Goal: Task Accomplishment & Management: Manage account settings

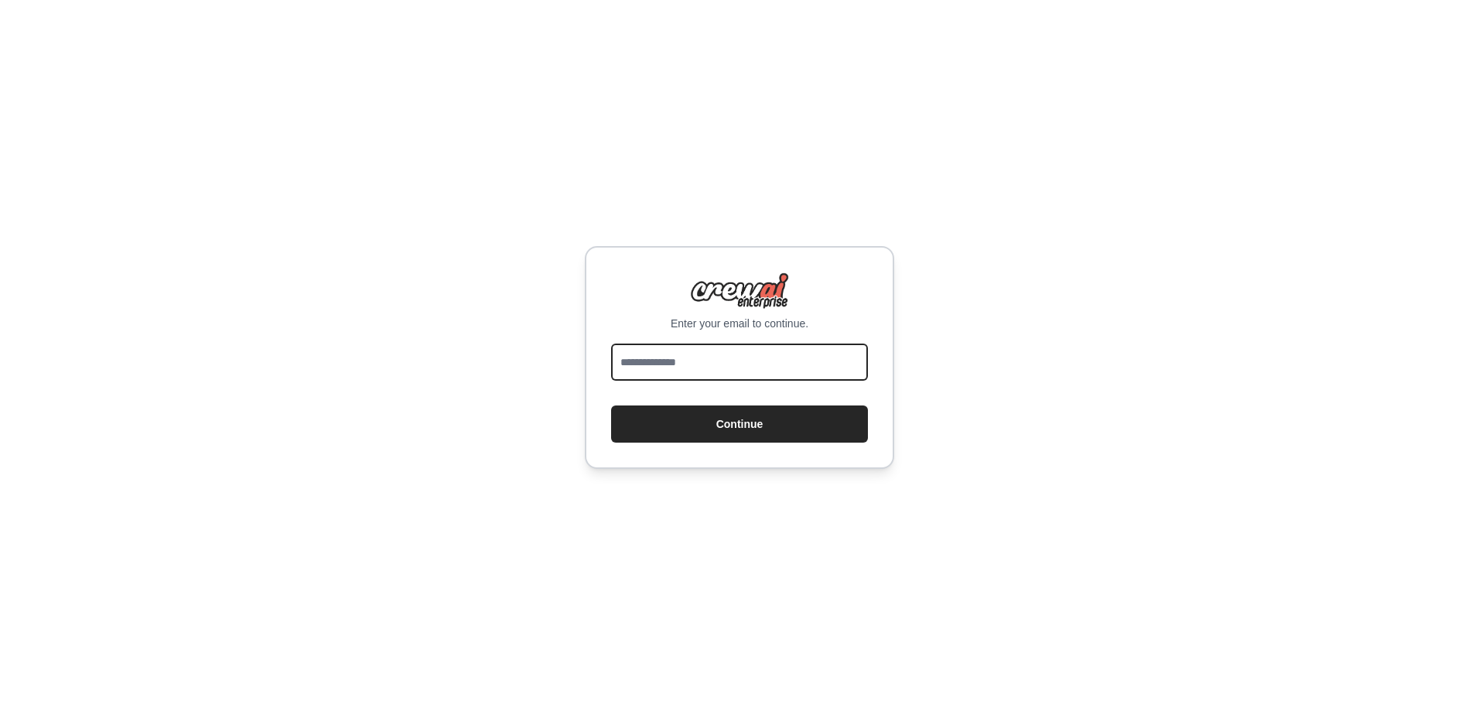
click at [665, 379] on input "email" at bounding box center [739, 362] width 257 height 37
type input "**********"
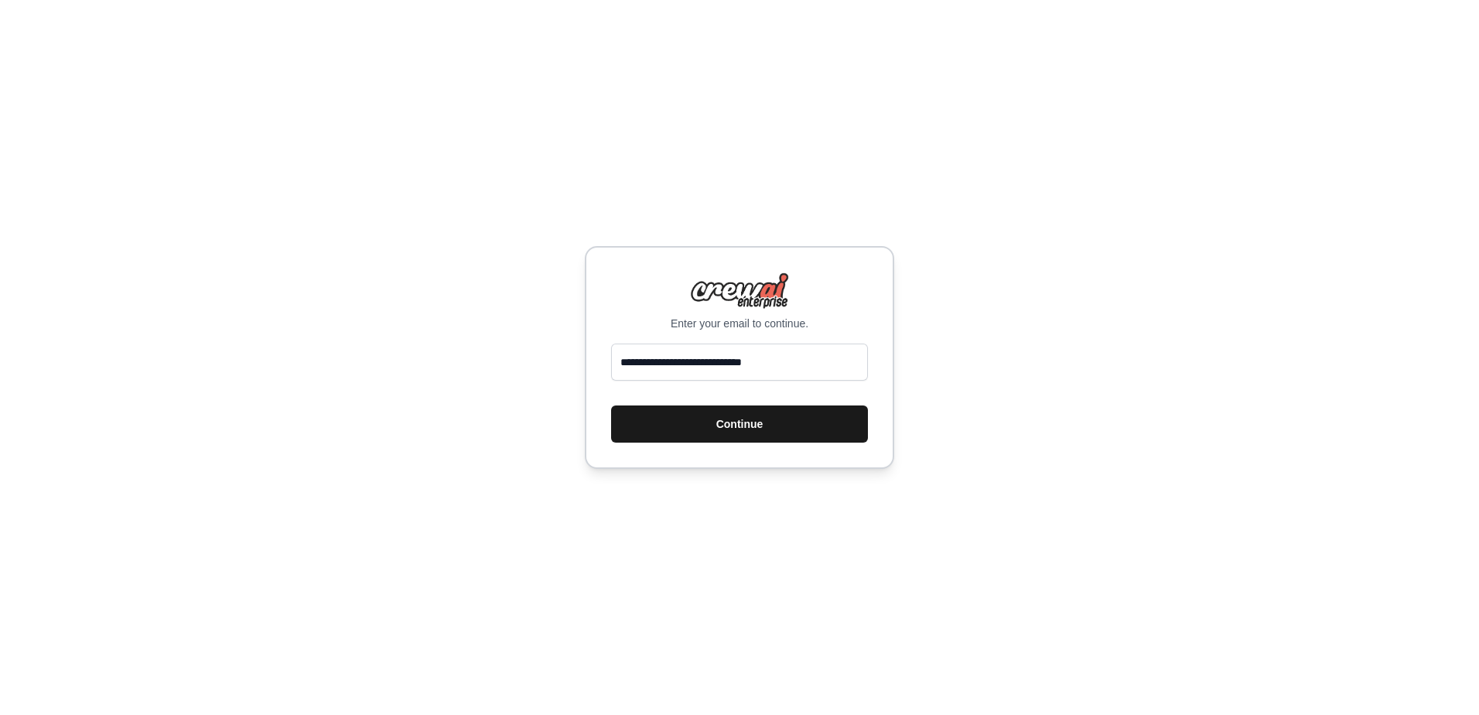
click at [672, 431] on button "Continue" at bounding box center [739, 423] width 257 height 37
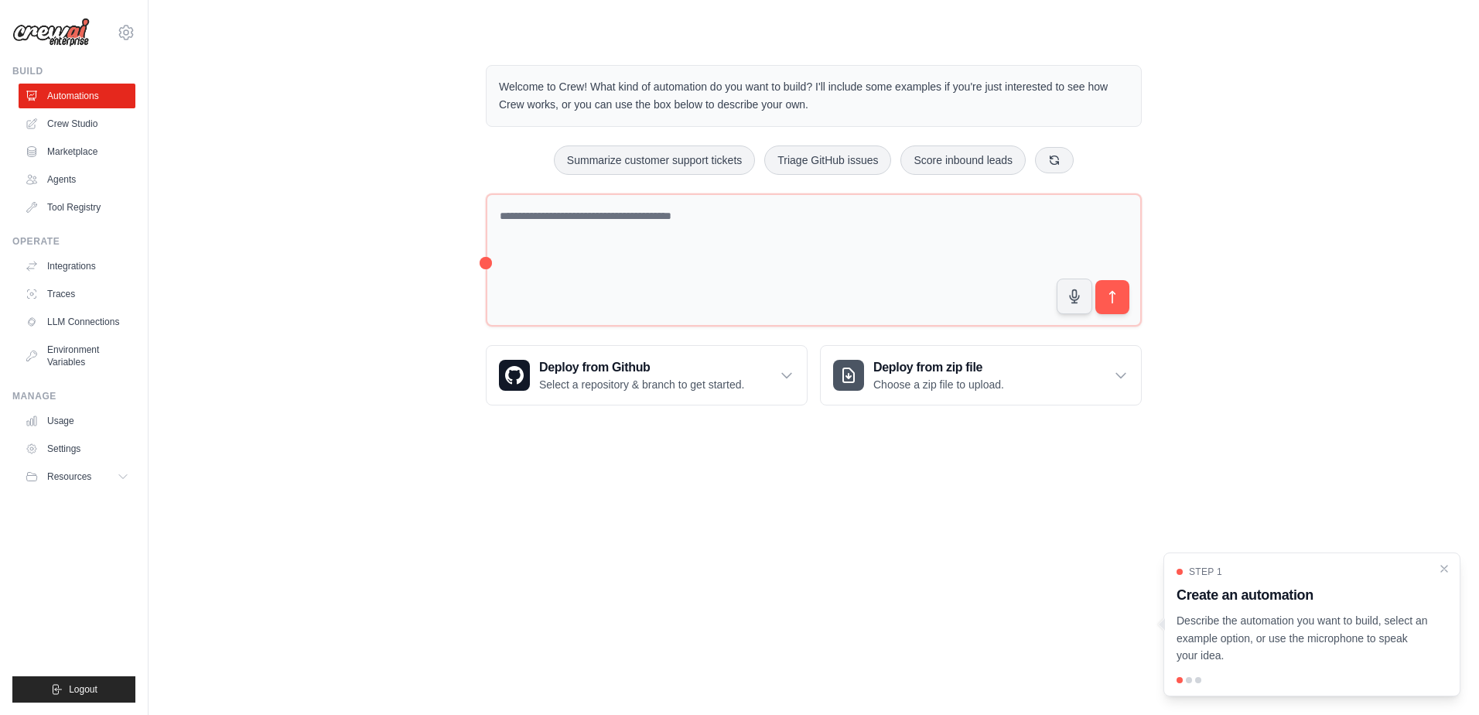
click at [368, 238] on div "Welcome to Crew! What kind of automation do you want to build? I'll include som…" at bounding box center [813, 235] width 1281 height 390
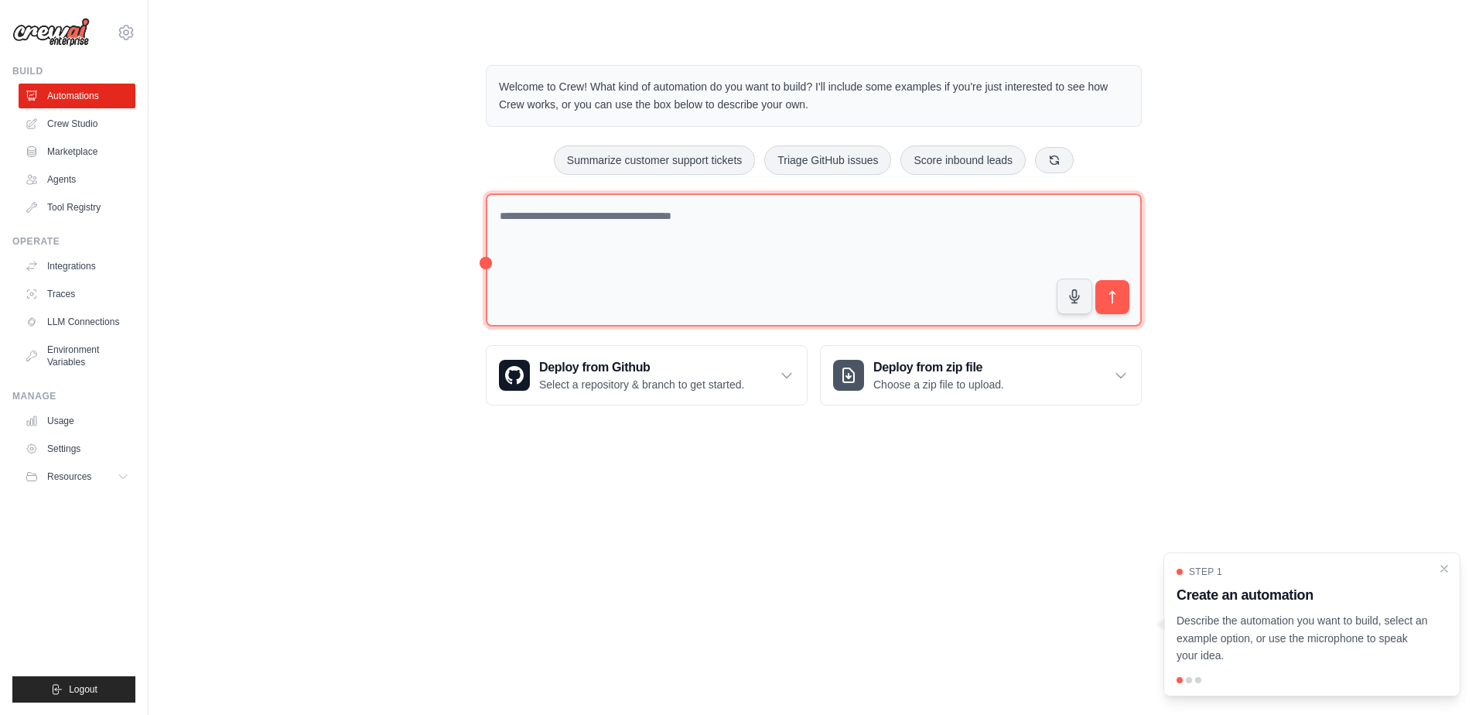
click at [577, 218] on textarea at bounding box center [814, 260] width 656 height 134
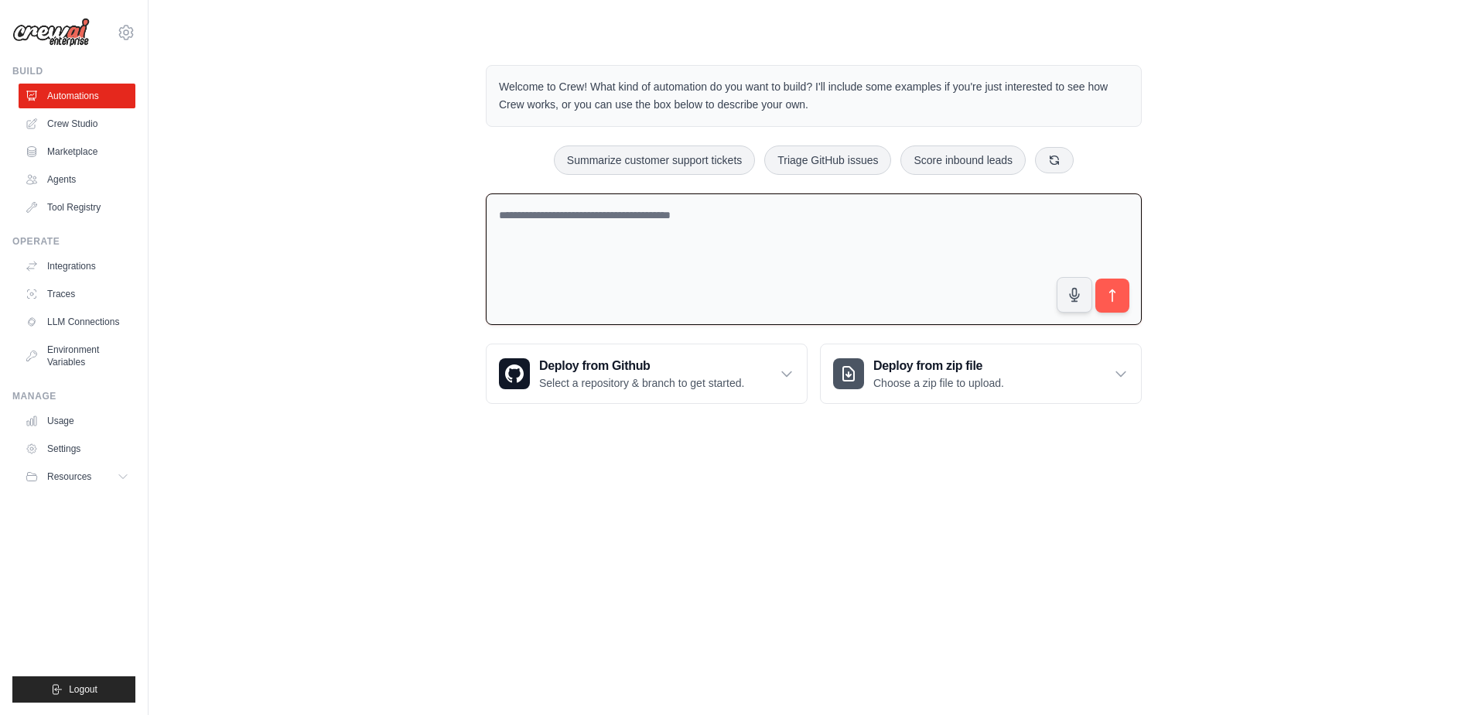
paste textarea "**********"
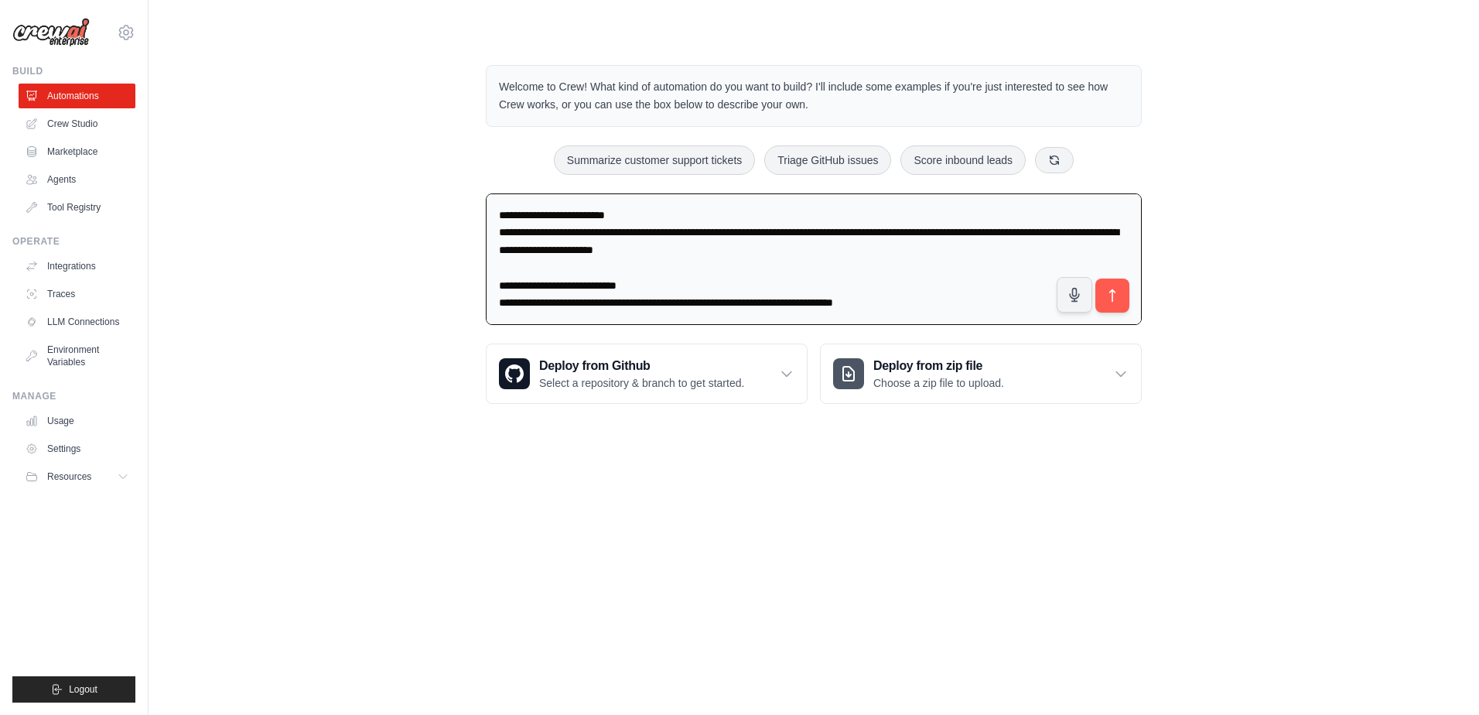
scroll to position [2255, 0]
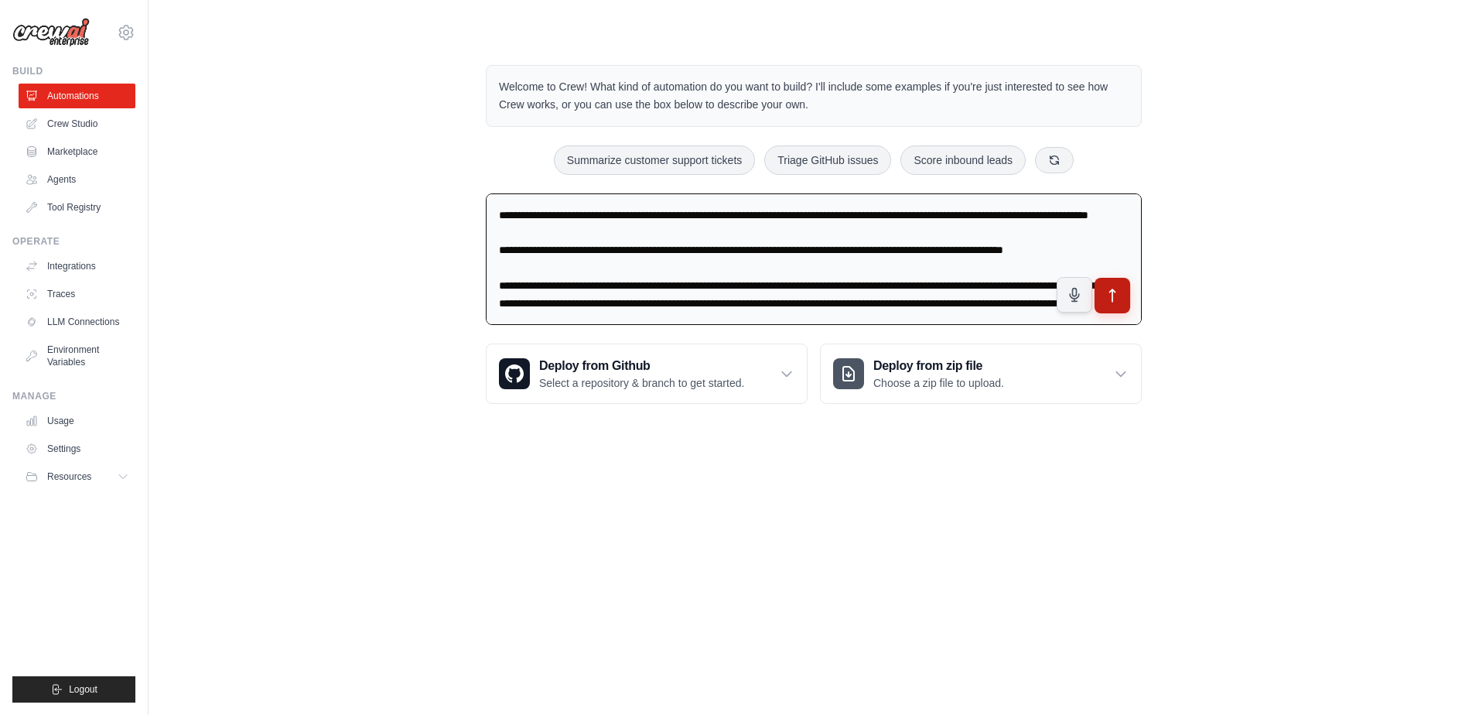
type textarea "**********"
click at [1106, 296] on icon "submit" at bounding box center [1113, 296] width 16 height 16
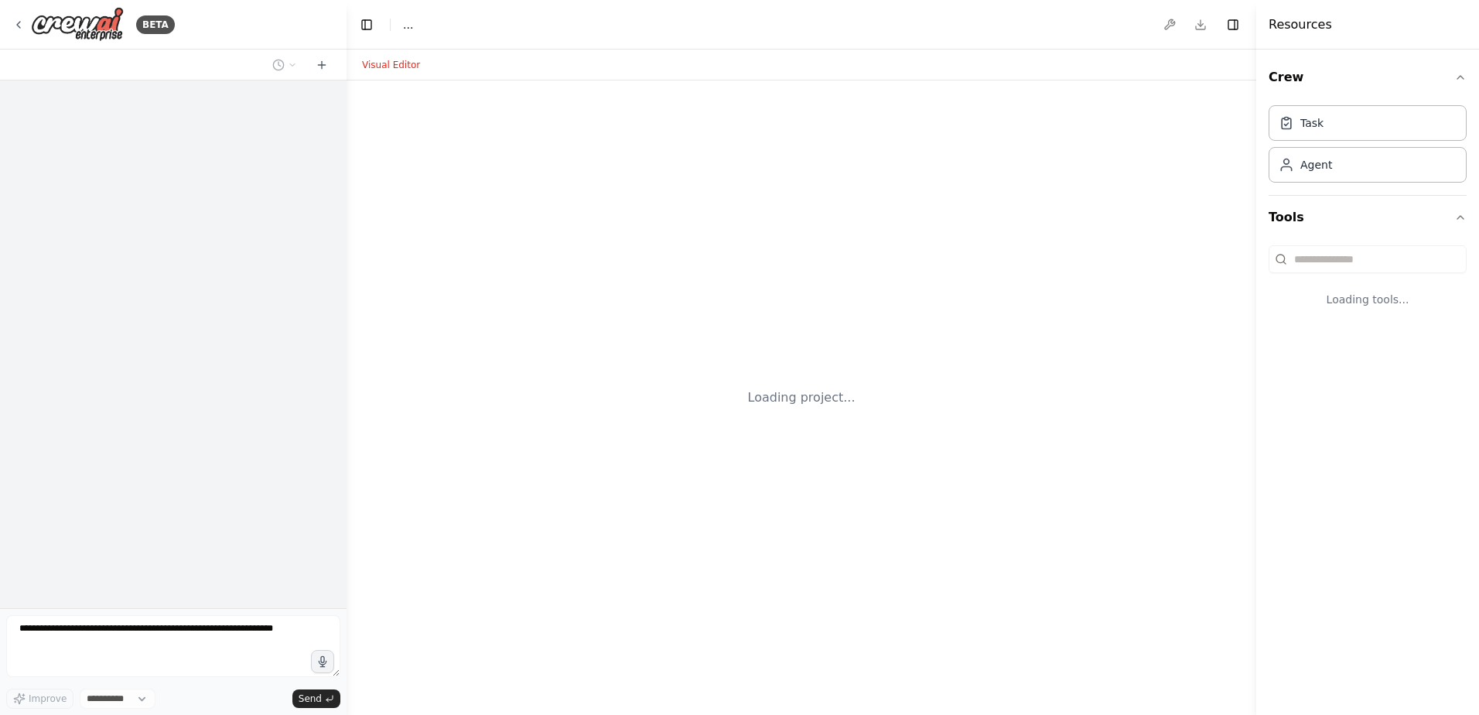
select select "****"
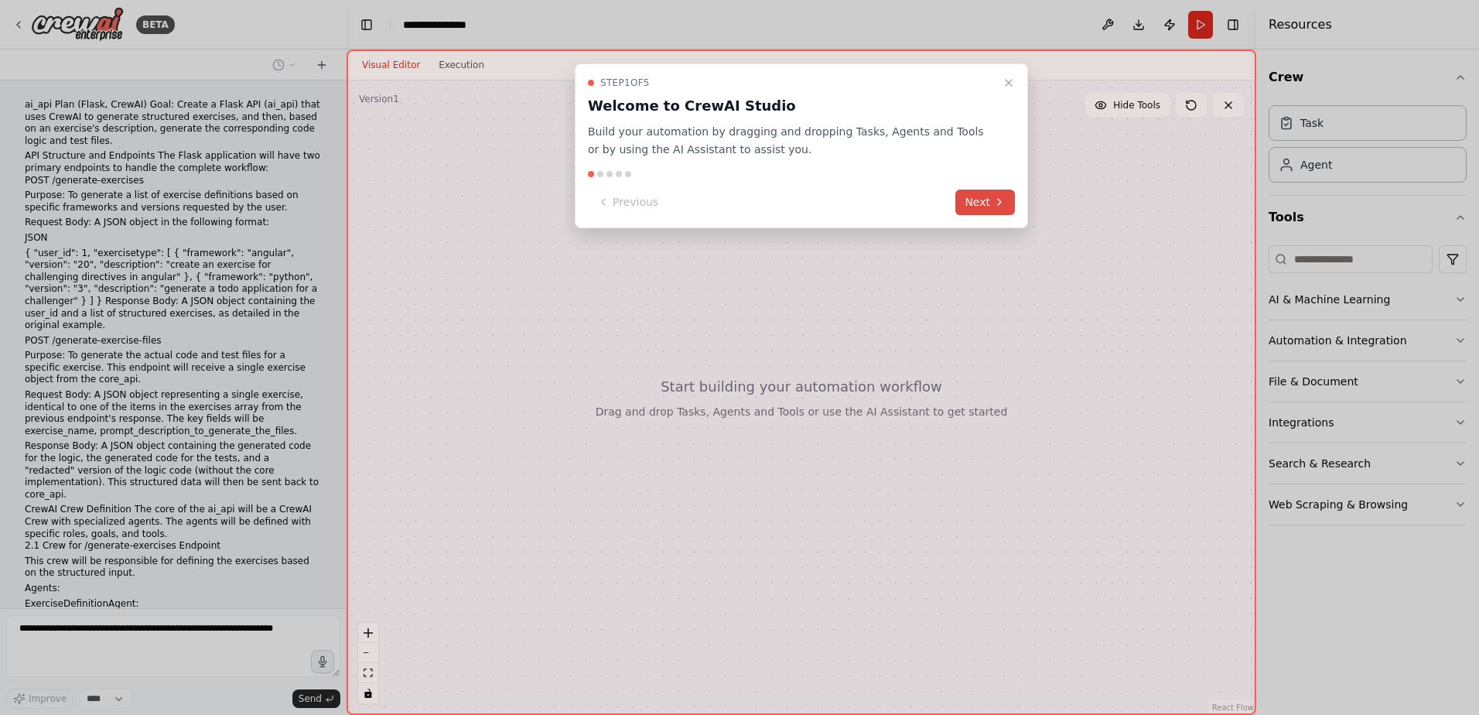
click at [982, 209] on button "Next" at bounding box center [986, 203] width 60 height 26
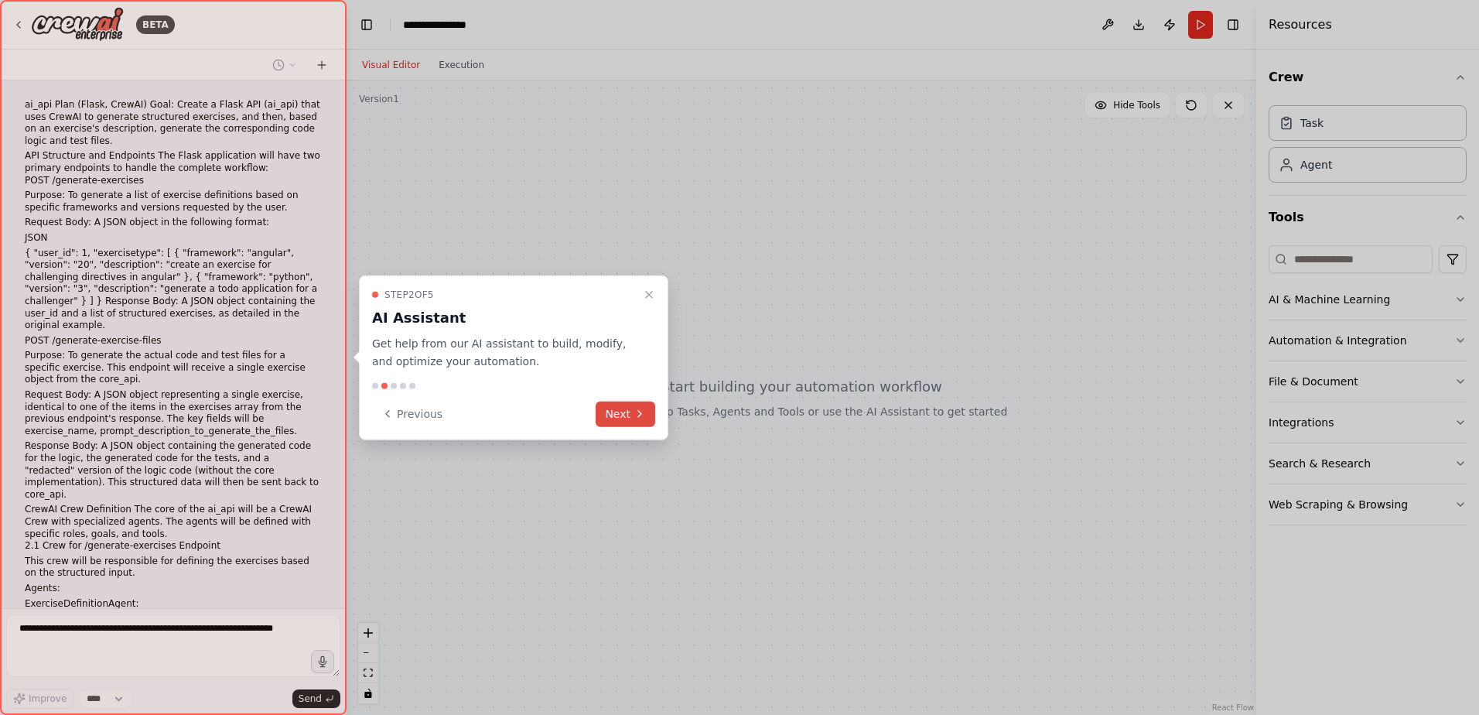
click at [618, 410] on button "Next" at bounding box center [626, 414] width 60 height 26
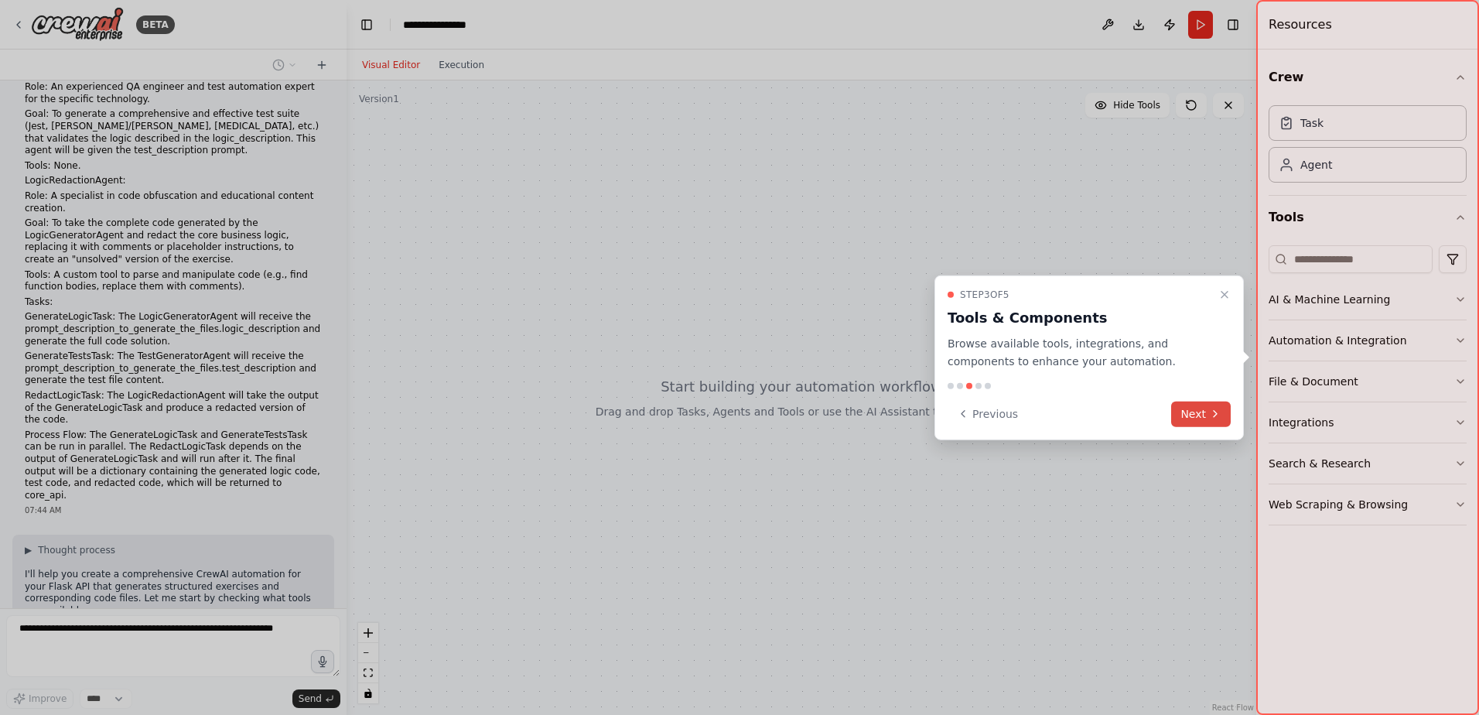
click at [1202, 413] on button "Next" at bounding box center [1201, 414] width 60 height 26
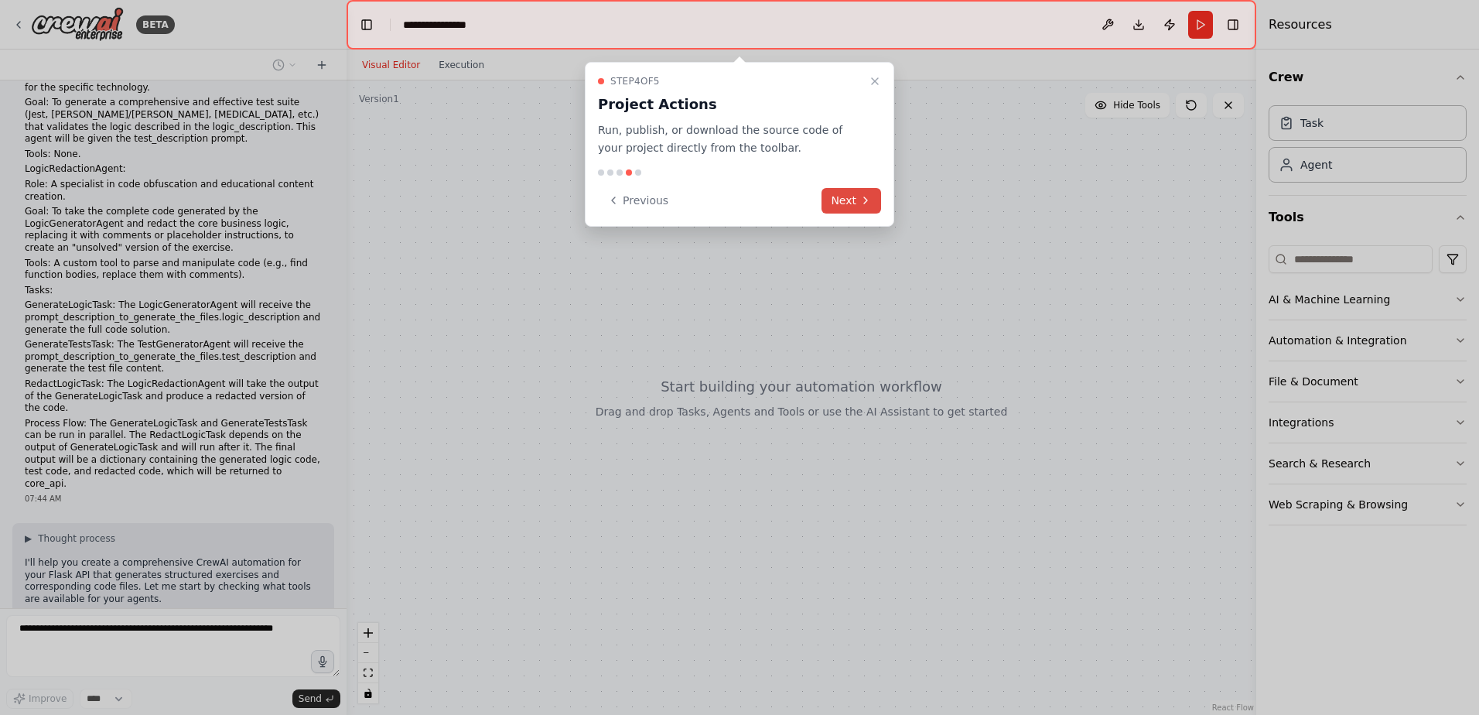
click at [854, 208] on button "Next" at bounding box center [852, 201] width 60 height 26
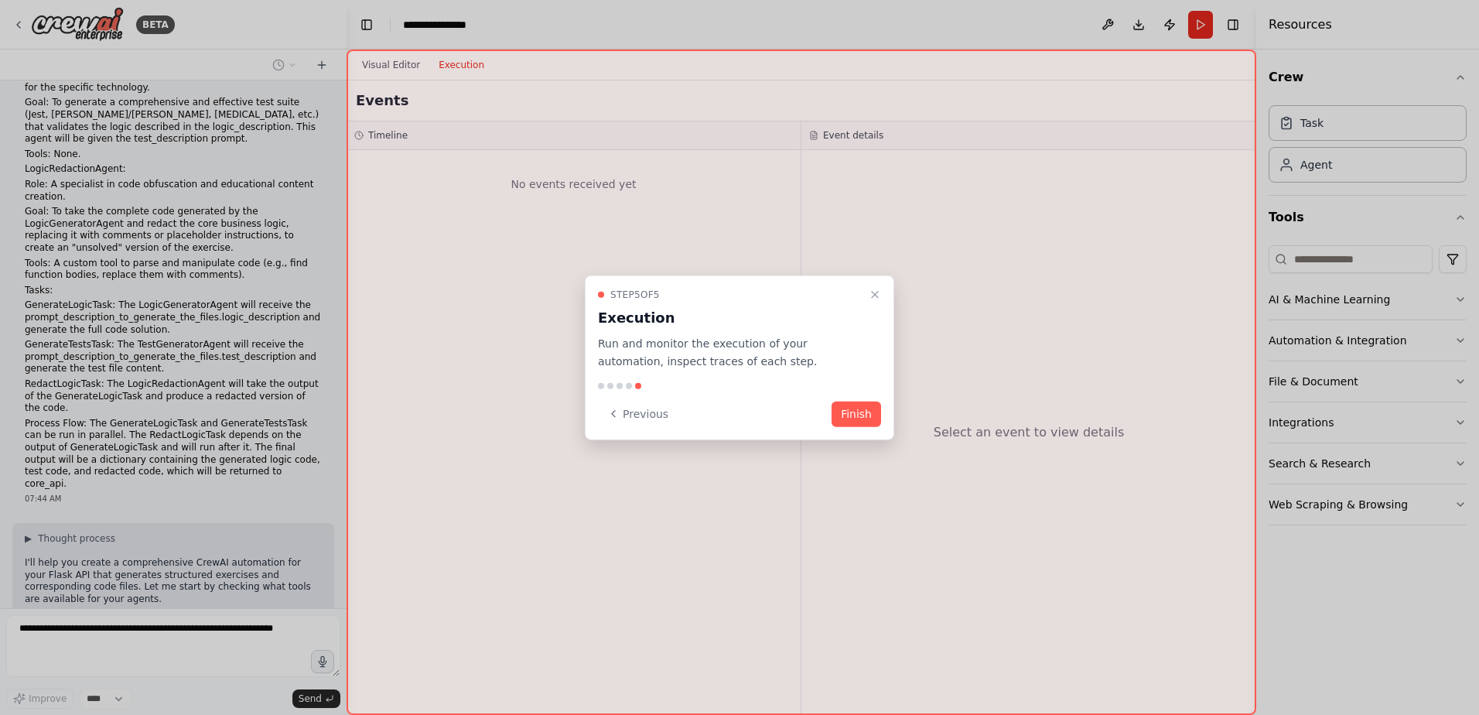
click at [861, 412] on button "Finish" at bounding box center [857, 414] width 50 height 26
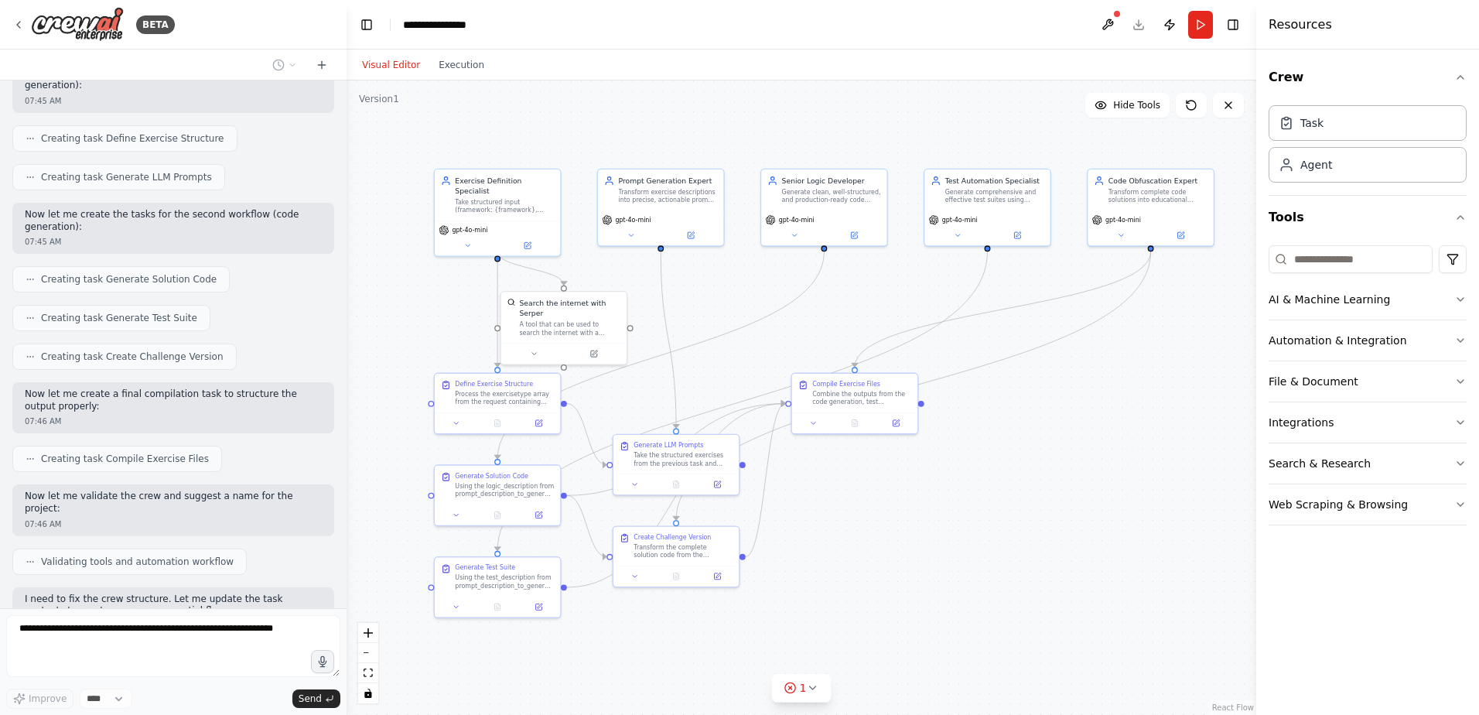
scroll to position [2293, 0]
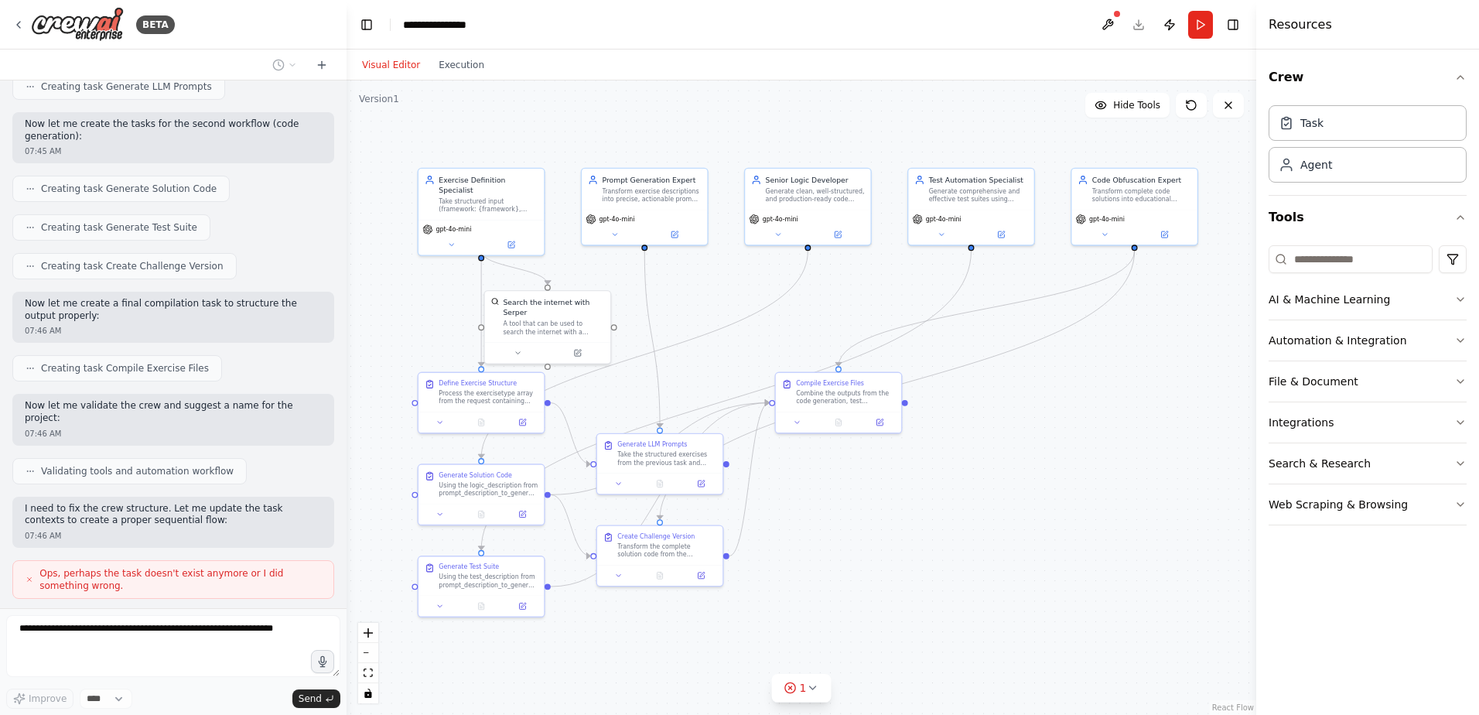
drag, startPoint x: 929, startPoint y: 419, endPoint x: 707, endPoint y: 362, distance: 229.1
click at [707, 362] on div ".deletable-edge-delete-btn { width: 20px; height: 20px; border: 0px solid #ffff…" at bounding box center [802, 397] width 910 height 634
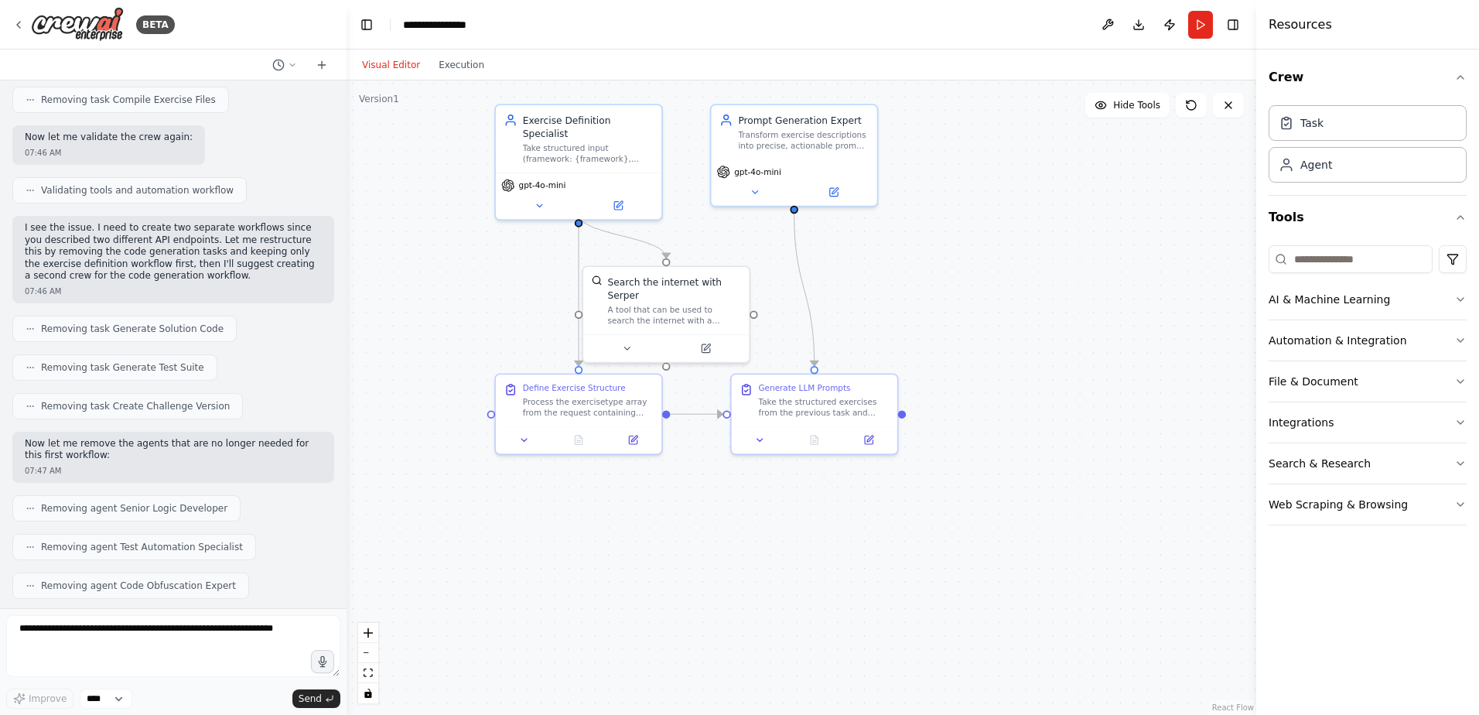
scroll to position [3097, 0]
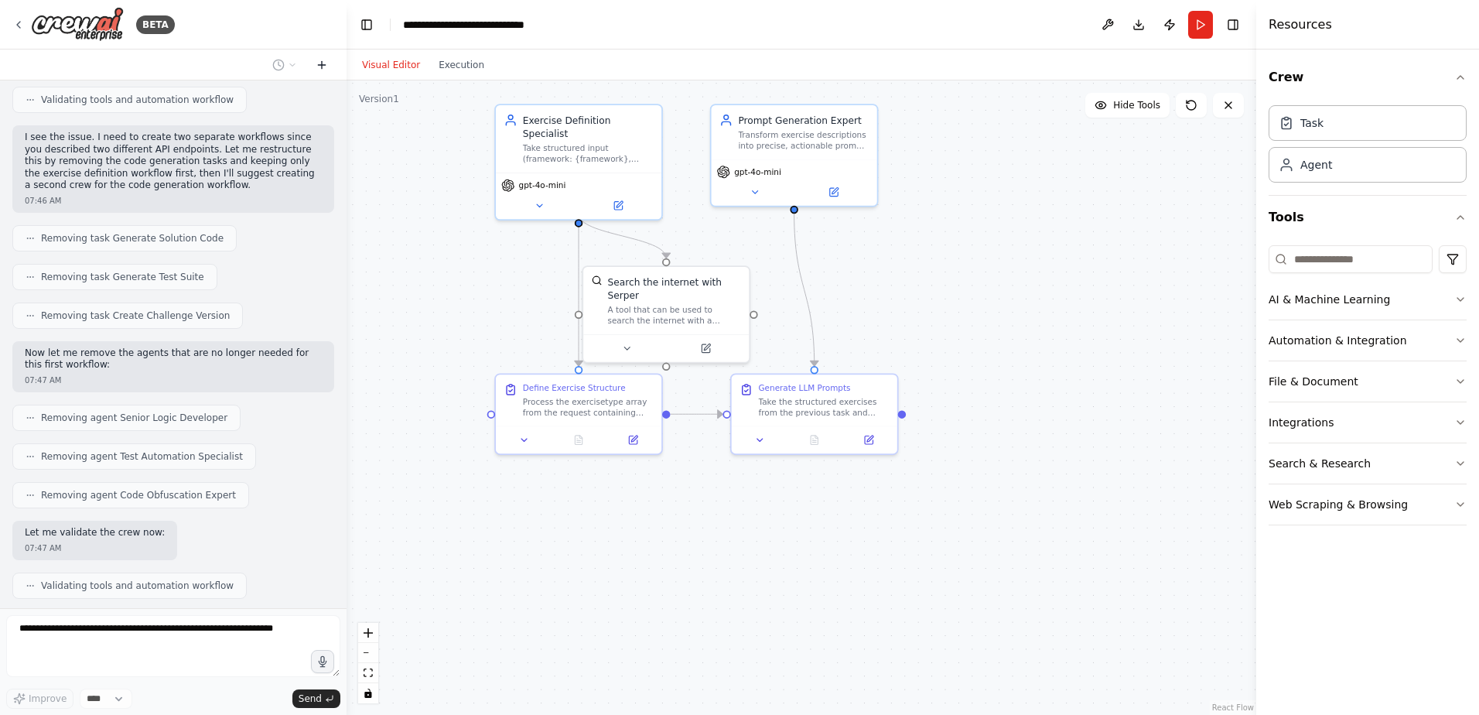
click at [326, 61] on icon at bounding box center [322, 65] width 12 height 12
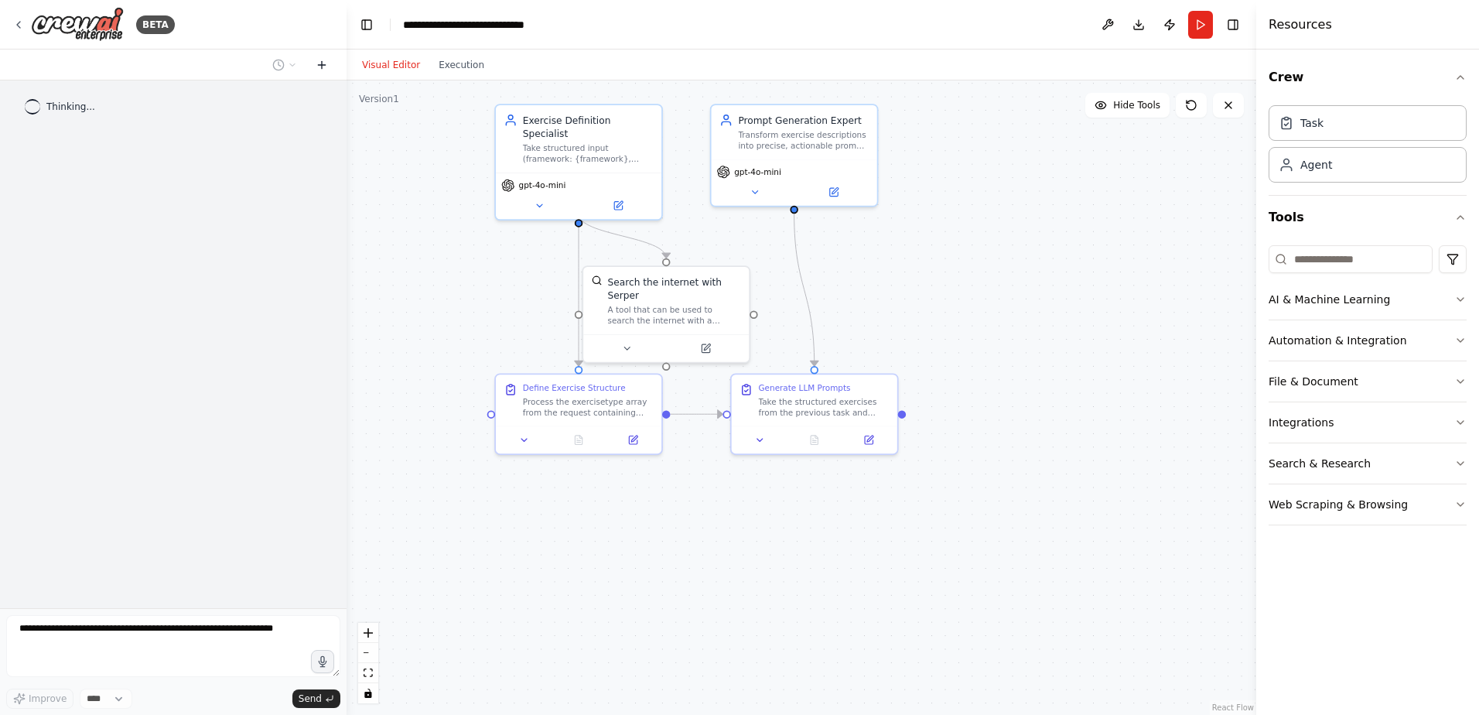
scroll to position [0, 0]
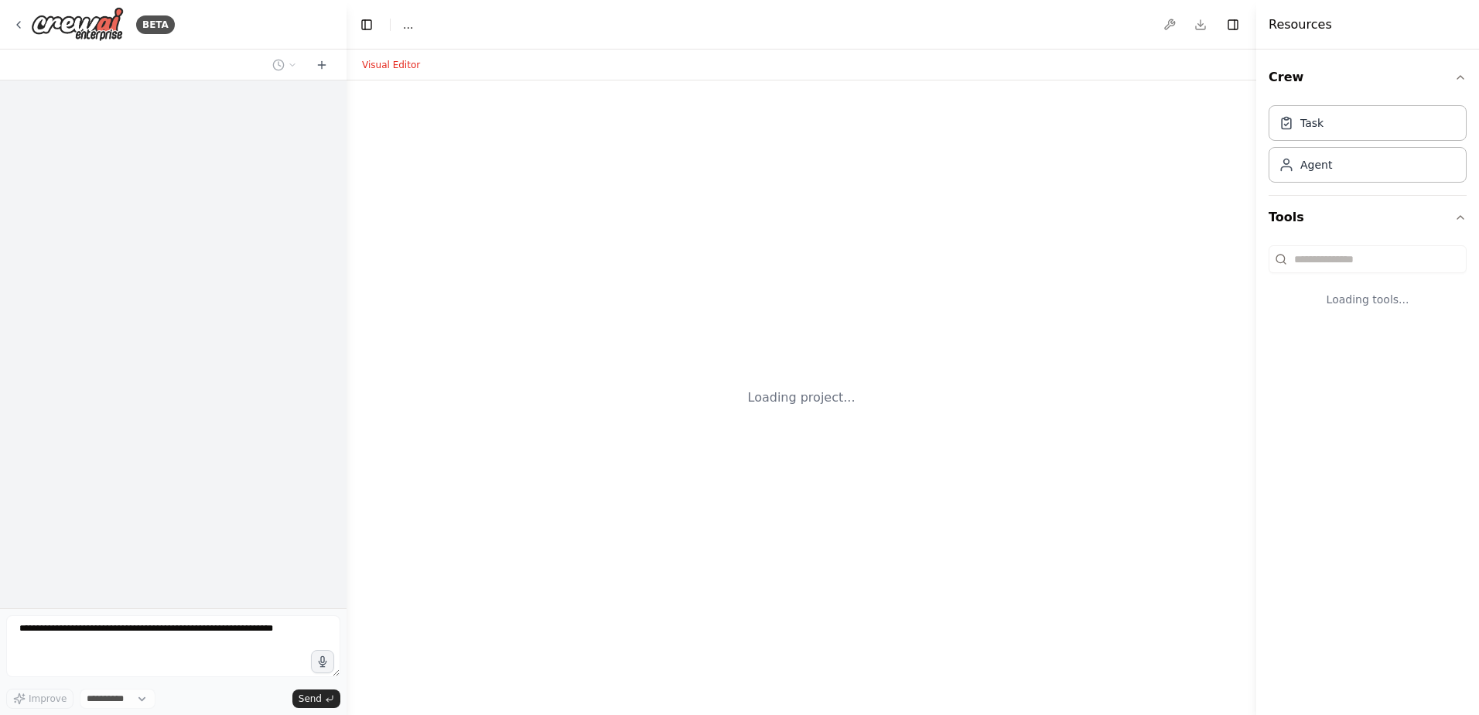
select select "****"
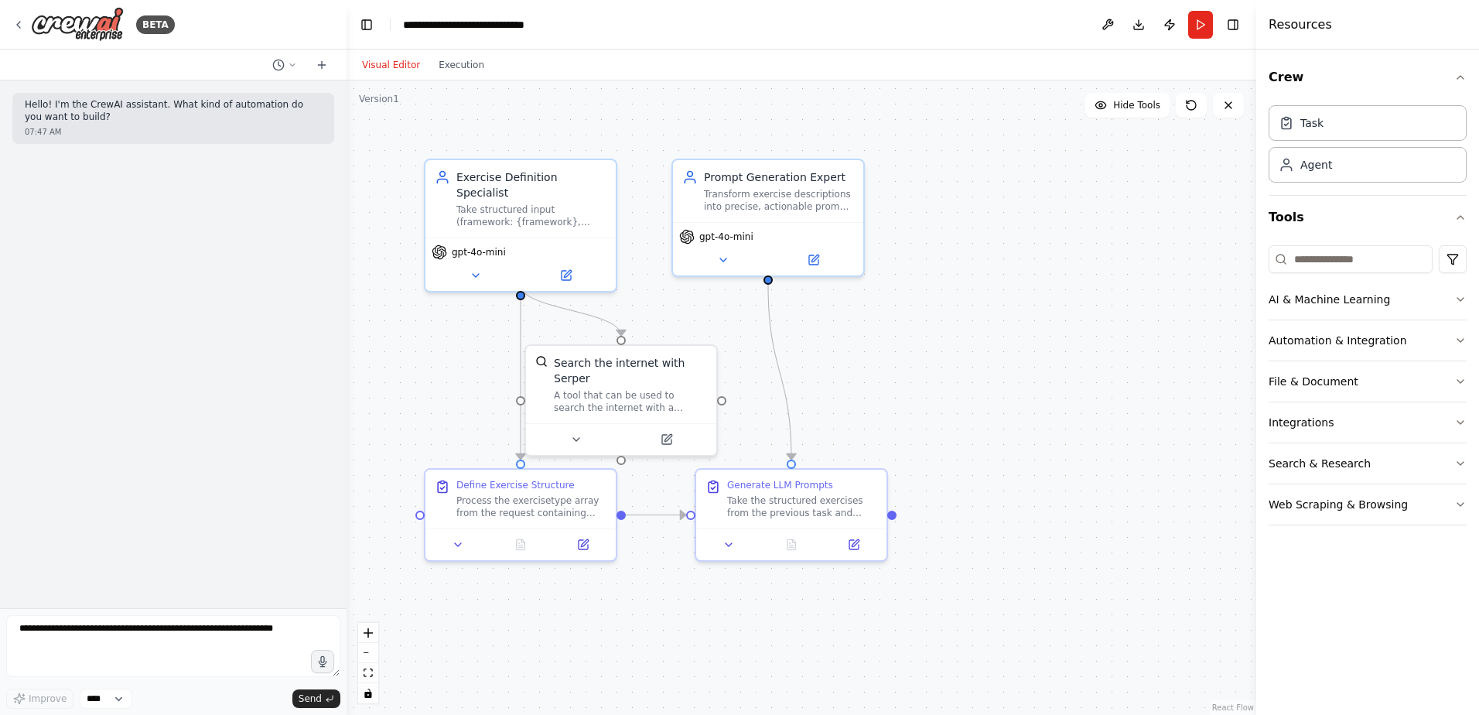
click at [446, 375] on div ".deletable-edge-delete-btn { width: 20px; height: 20px; border: 0px solid #ffff…" at bounding box center [802, 397] width 910 height 634
click at [1229, 114] on button at bounding box center [1228, 105] width 31 height 25
click at [1225, 106] on icon at bounding box center [1228, 105] width 12 height 12
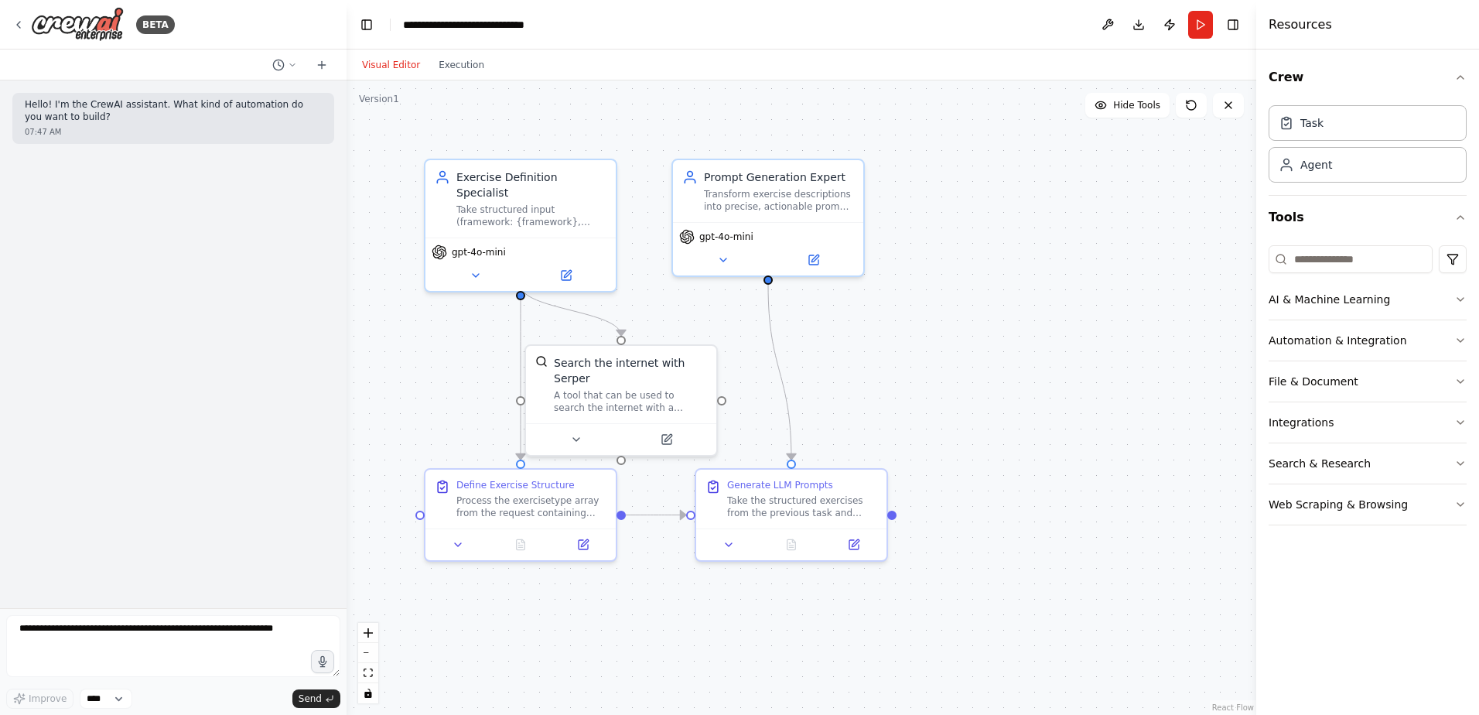
drag, startPoint x: 430, startPoint y: 135, endPoint x: 425, endPoint y: 128, distance: 8.8
click at [425, 128] on div ".deletable-edge-delete-btn { width: 20px; height: 20px; border: 0px solid #ffff…" at bounding box center [802, 397] width 910 height 634
click at [521, 207] on div "Take structured input (framework: {framework}, version: {version}, description:…" at bounding box center [531, 212] width 150 height 25
click at [607, 149] on button at bounding box center [604, 142] width 20 height 20
click at [560, 147] on button "Confirm" at bounding box center [560, 141] width 55 height 19
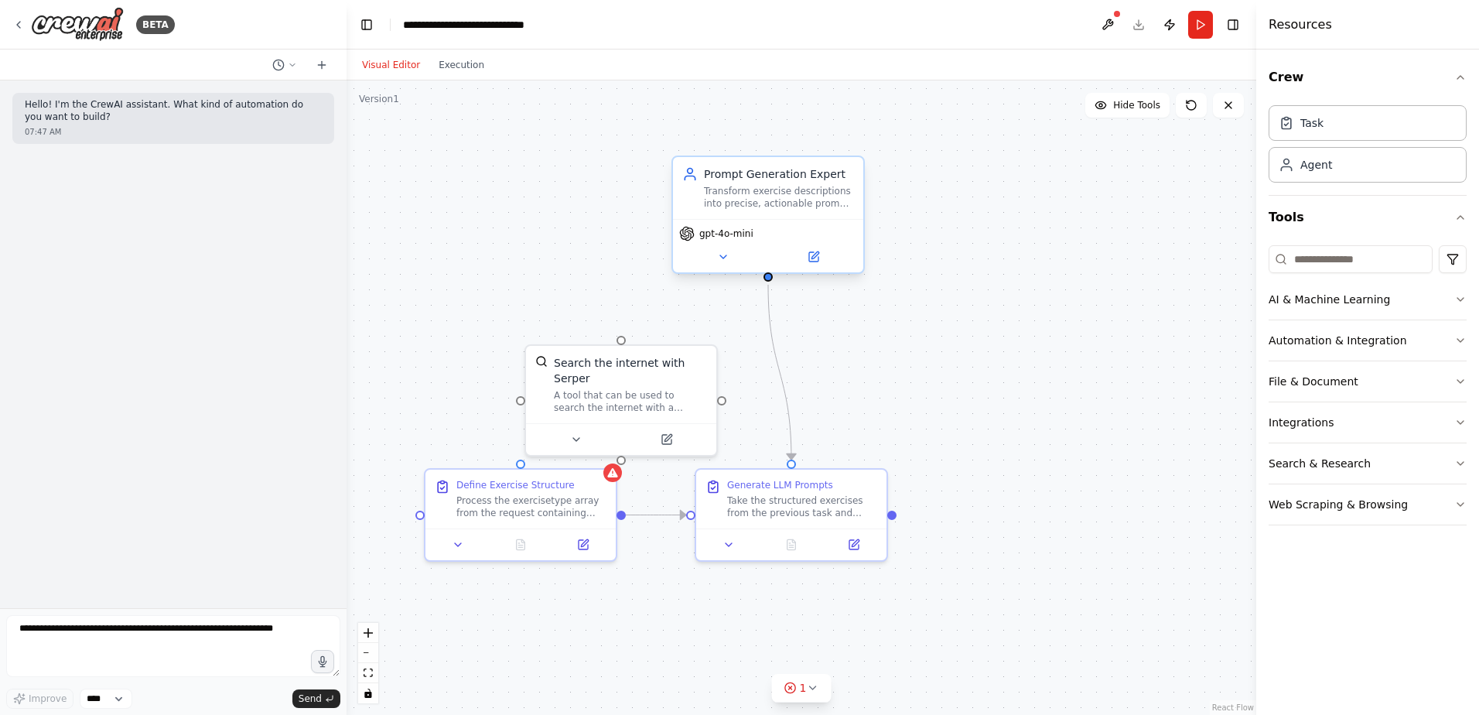
click at [860, 178] on div "Prompt Generation Expert Transform exercise descriptions into precise, actionab…" at bounding box center [768, 188] width 190 height 62
click at [857, 152] on div "Confirm" at bounding box center [851, 141] width 26 height 26
click at [854, 147] on button at bounding box center [851, 141] width 20 height 20
click at [826, 145] on button "Confirm" at bounding box center [807, 141] width 55 height 19
click at [679, 385] on div "A tool that can be used to search the internet with a search_query. Supports di…" at bounding box center [629, 397] width 153 height 25
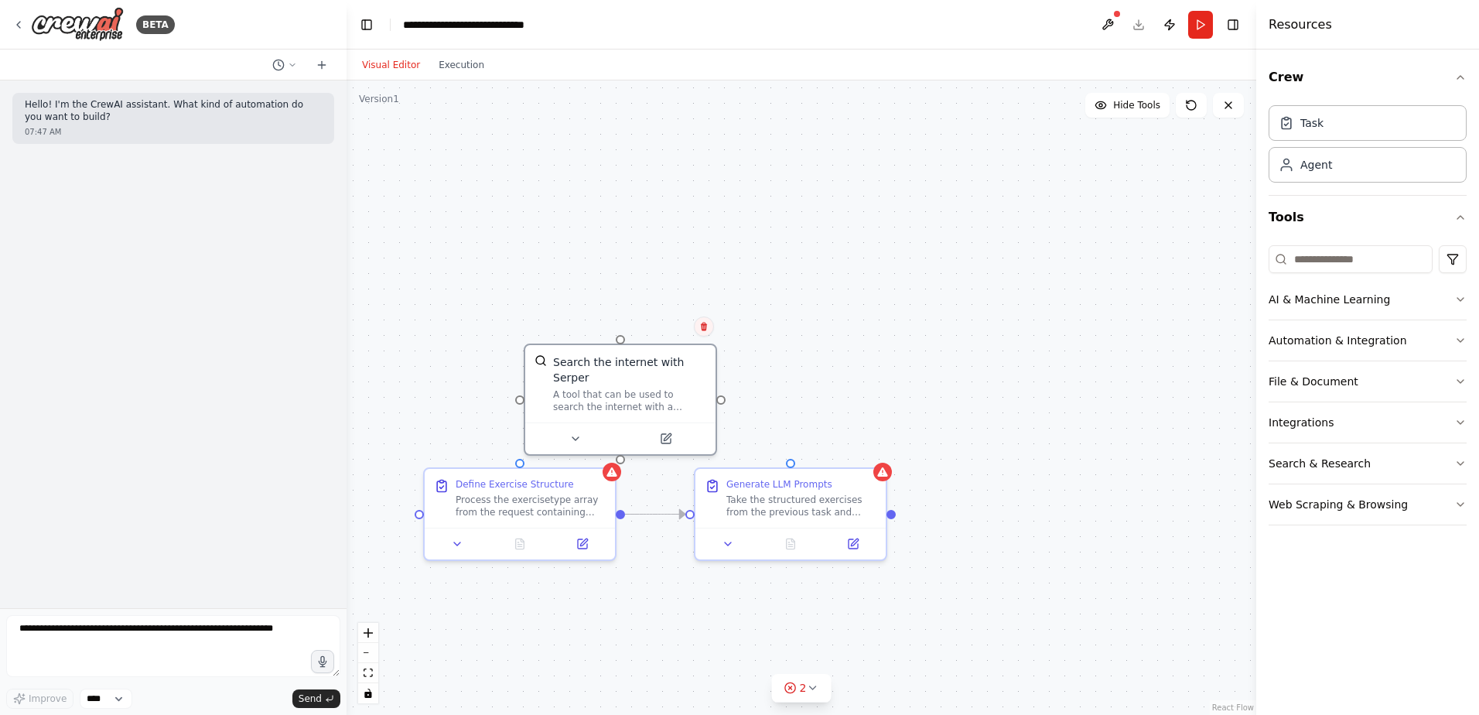
click at [706, 332] on button at bounding box center [704, 326] width 20 height 20
click at [657, 330] on button "Confirm" at bounding box center [660, 326] width 55 height 19
click at [881, 496] on div "Generate LLM Prompts Take the structured exercises from the previous task and c…" at bounding box center [791, 495] width 190 height 59
click at [887, 455] on button at bounding box center [882, 452] width 20 height 20
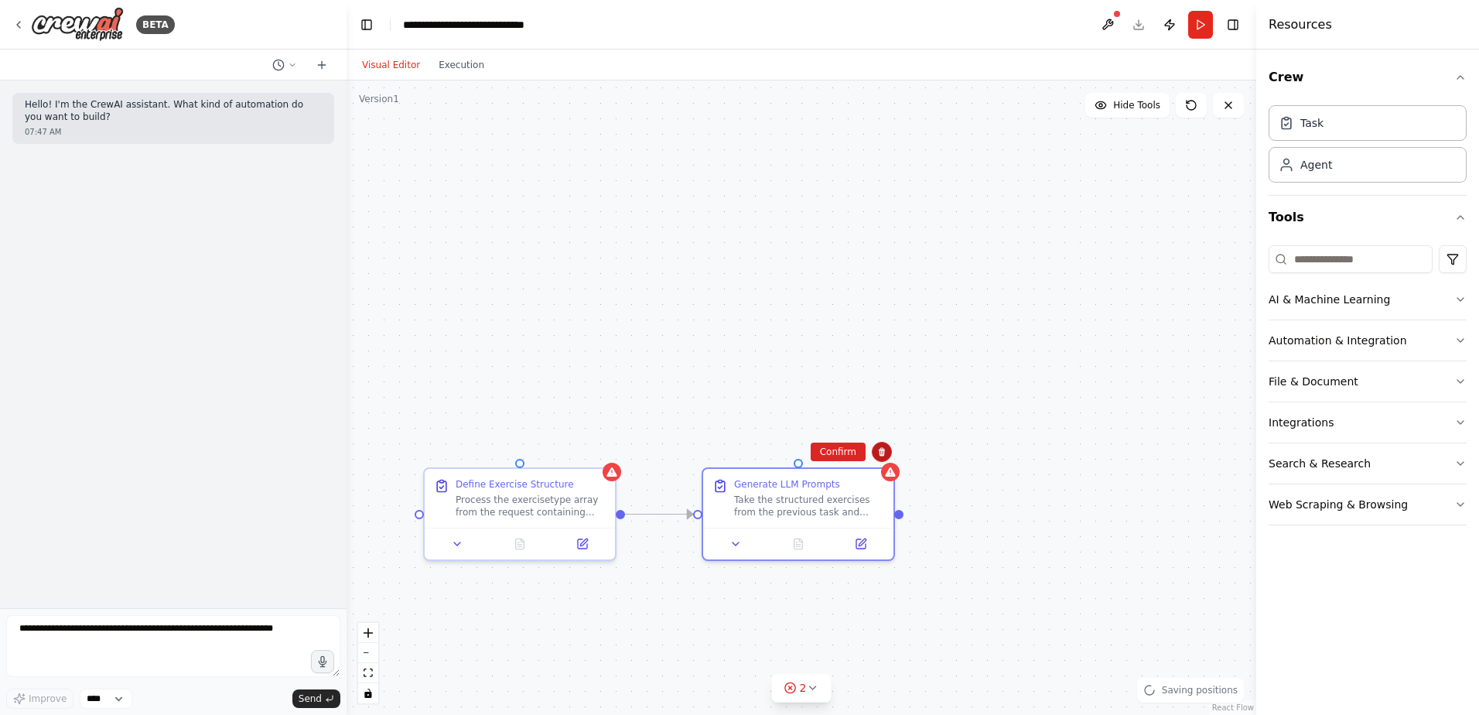
click at [884, 454] on icon at bounding box center [882, 452] width 6 height 9
click at [883, 454] on icon at bounding box center [881, 451] width 9 height 9
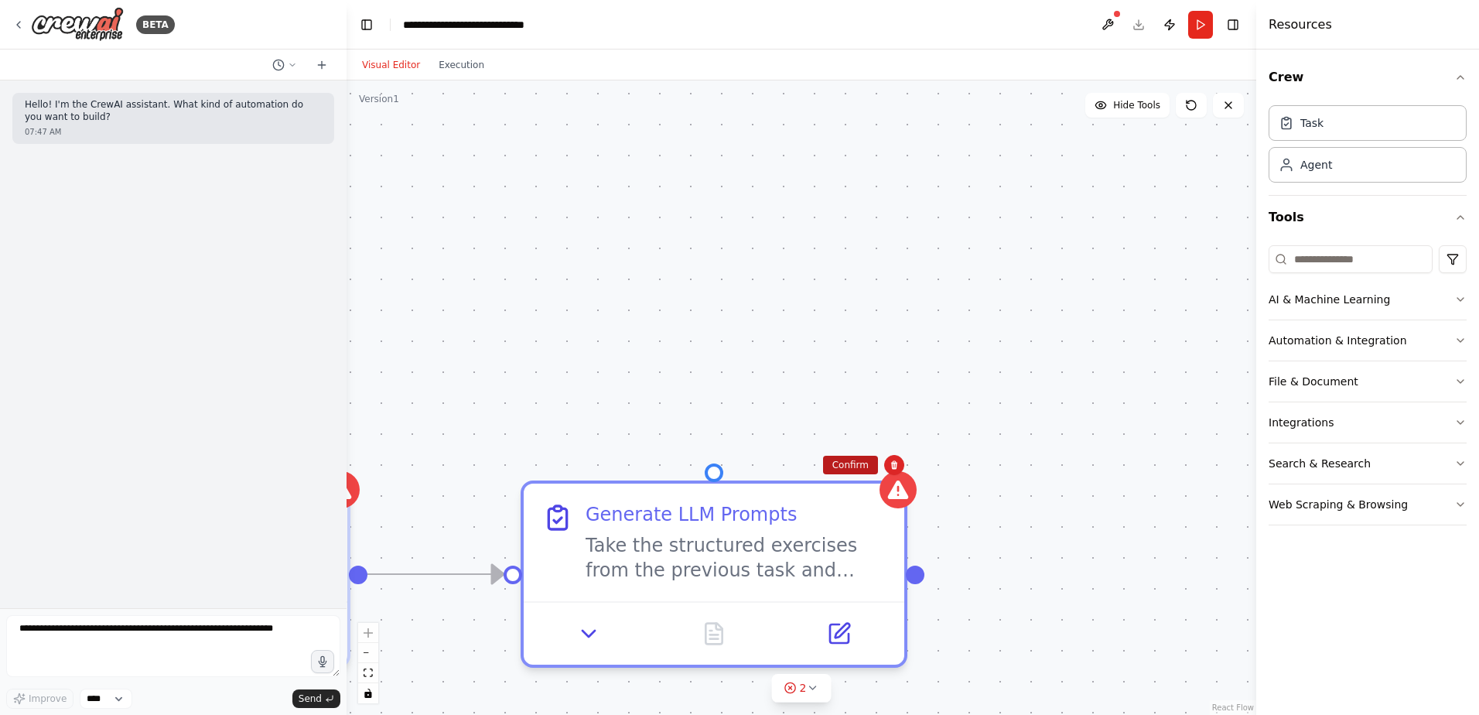
click at [853, 470] on button "Confirm" at bounding box center [850, 465] width 55 height 19
click at [460, 542] on div ".deletable-edge-delete-btn { width: 20px; height: 20px; border: 0px solid #ffff…" at bounding box center [802, 397] width 910 height 634
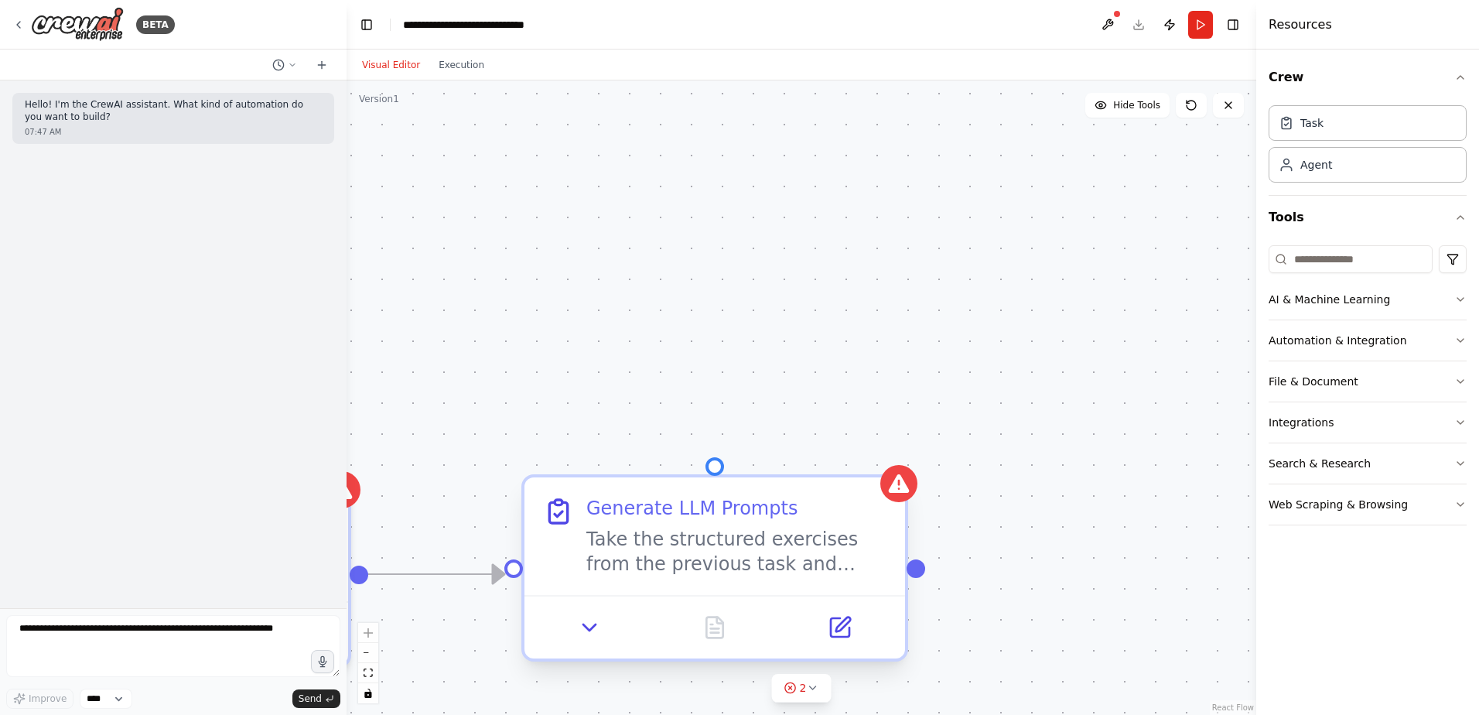
click at [861, 498] on div "Generate LLM Prompts Take the structured exercises from the previous task and c…" at bounding box center [715, 536] width 381 height 118
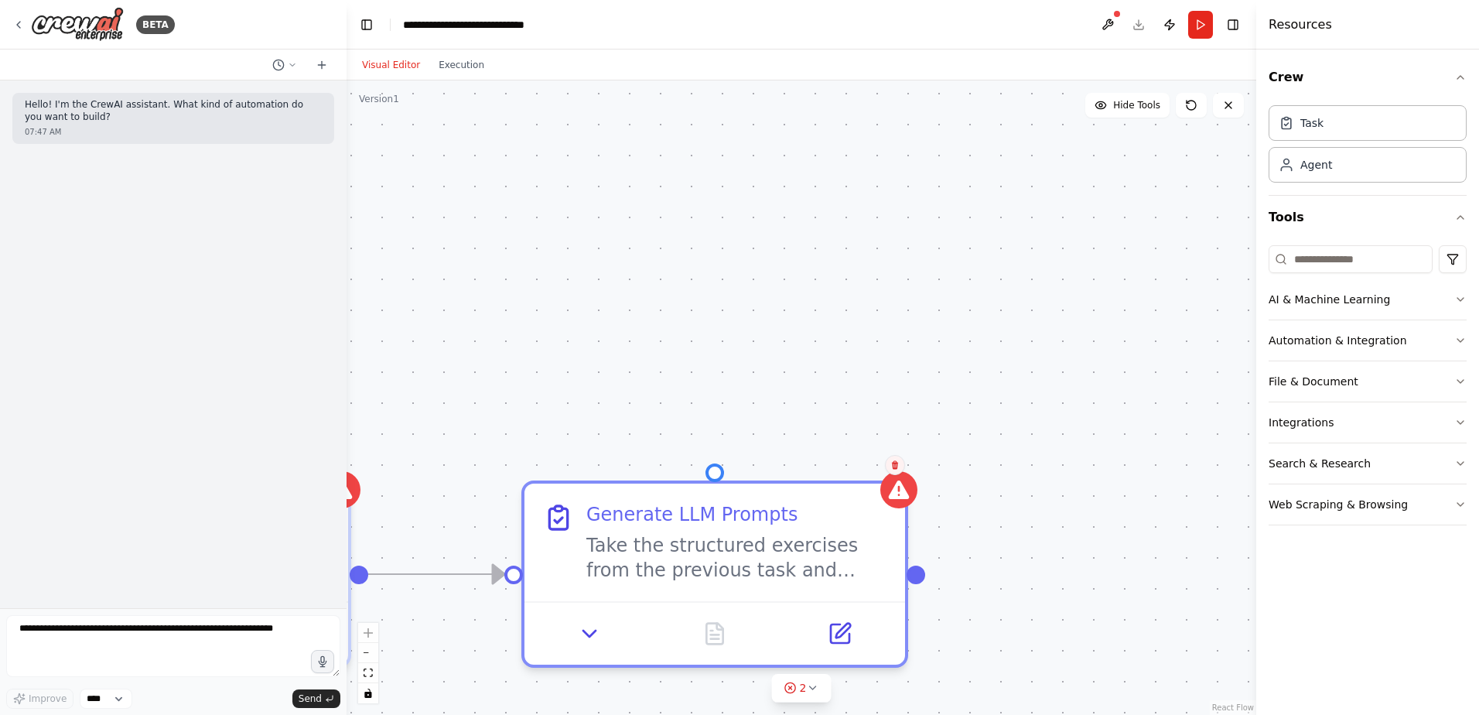
click at [896, 466] on icon at bounding box center [895, 465] width 6 height 9
drag, startPoint x: 900, startPoint y: 472, endPoint x: 898, endPoint y: 463, distance: 8.8
click at [899, 466] on button at bounding box center [896, 465] width 20 height 20
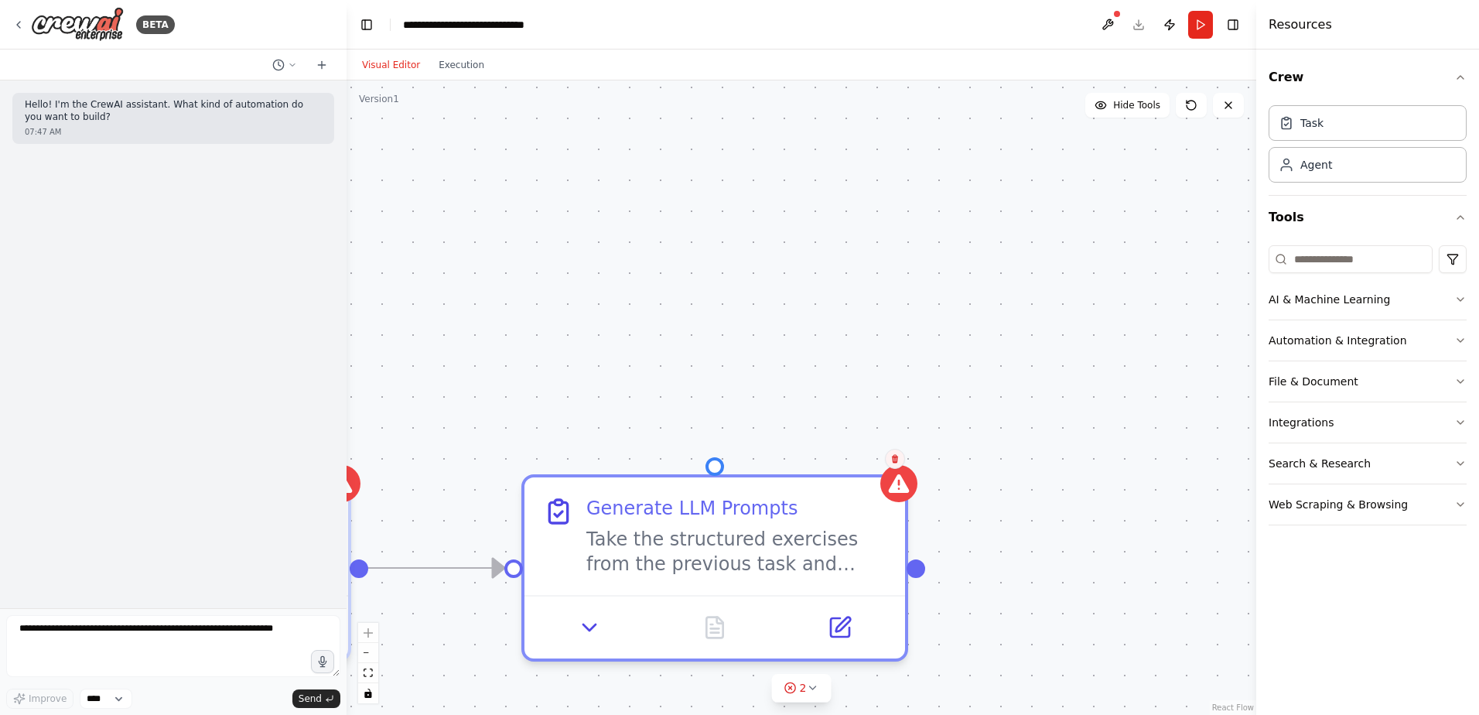
click at [898, 463] on button at bounding box center [895, 459] width 20 height 20
click at [863, 462] on button "Confirm" at bounding box center [851, 459] width 55 height 19
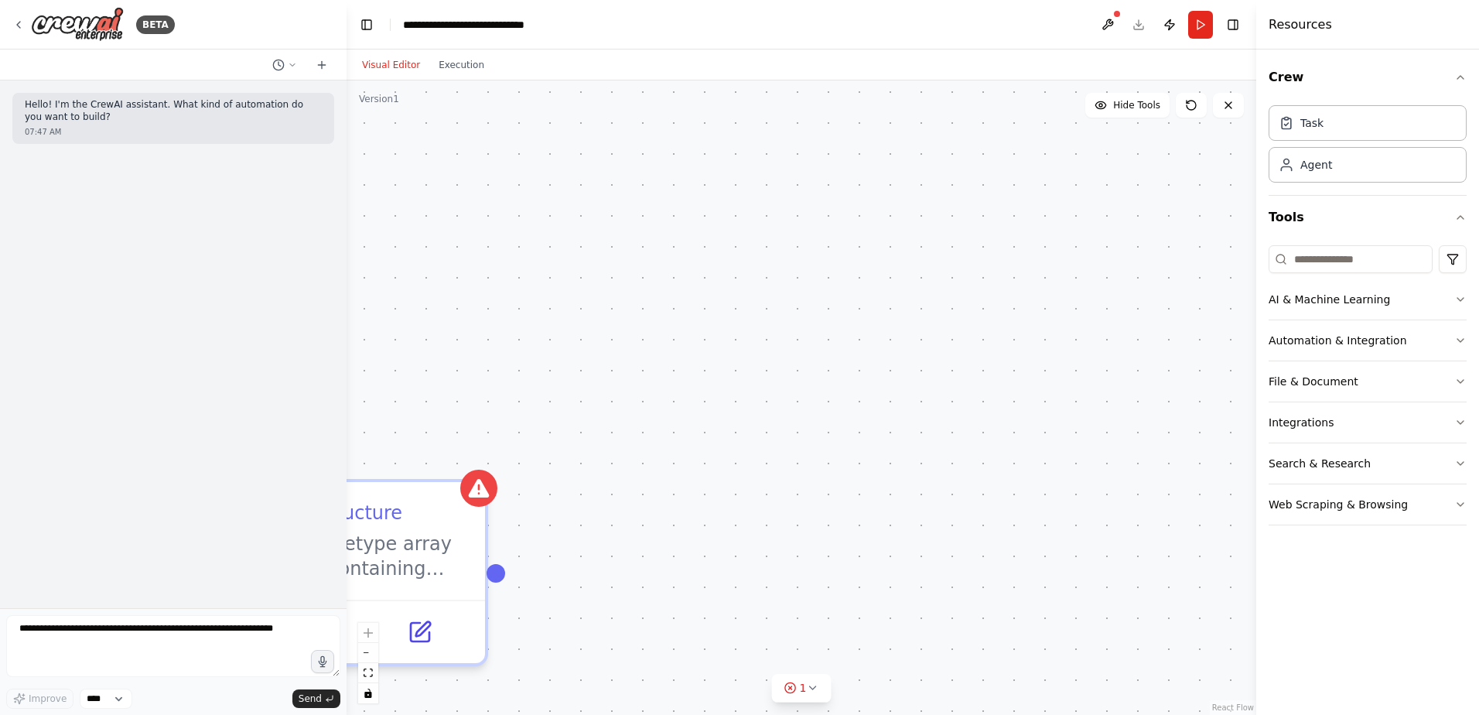
drag, startPoint x: 464, startPoint y: 585, endPoint x: 654, endPoint y: 576, distance: 189.8
click at [617, 586] on div "Define Exercise Structure Process the exercisetype array from the request conta…" at bounding box center [802, 397] width 910 height 634
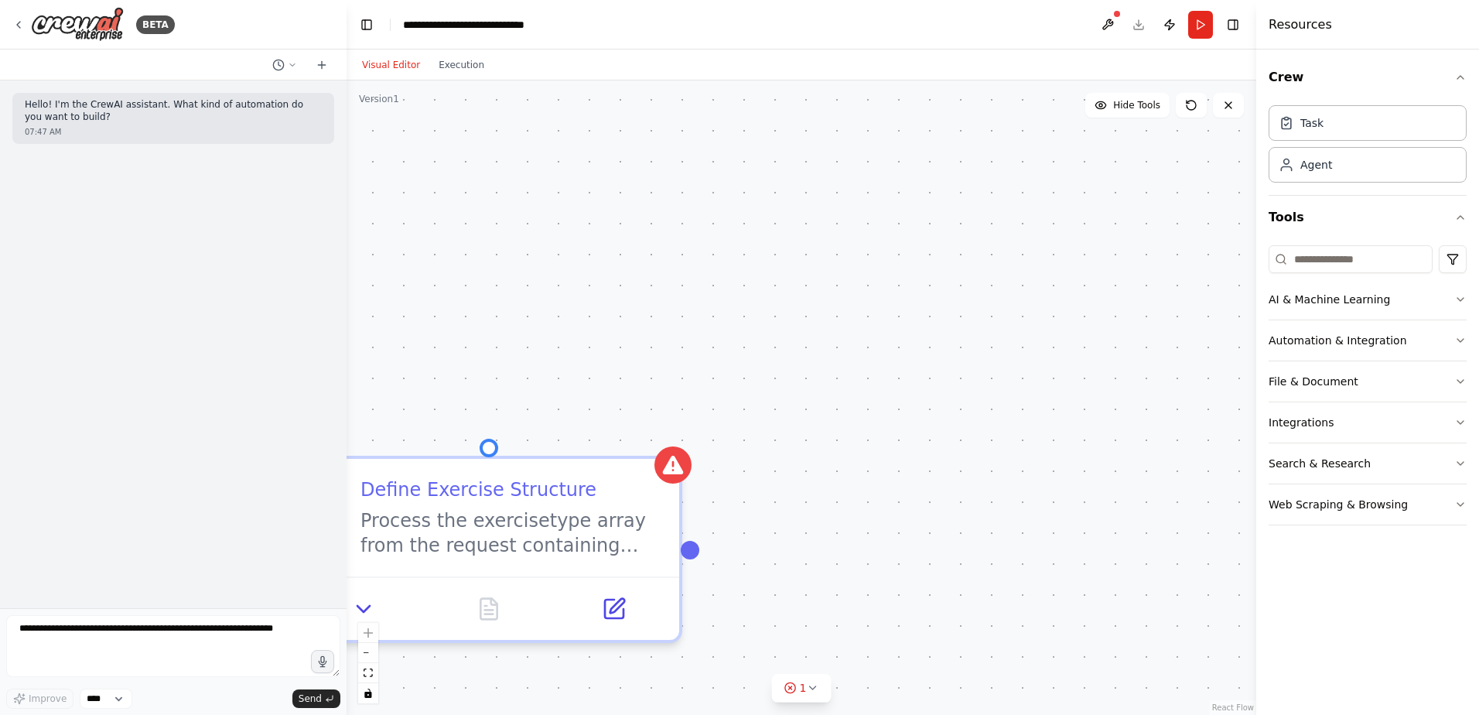
drag, startPoint x: 749, startPoint y: 568, endPoint x: 887, endPoint y: 547, distance: 139.3
click at [885, 549] on div "Define Exercise Structure Process the exercisetype array from the request conta…" at bounding box center [802, 397] width 910 height 634
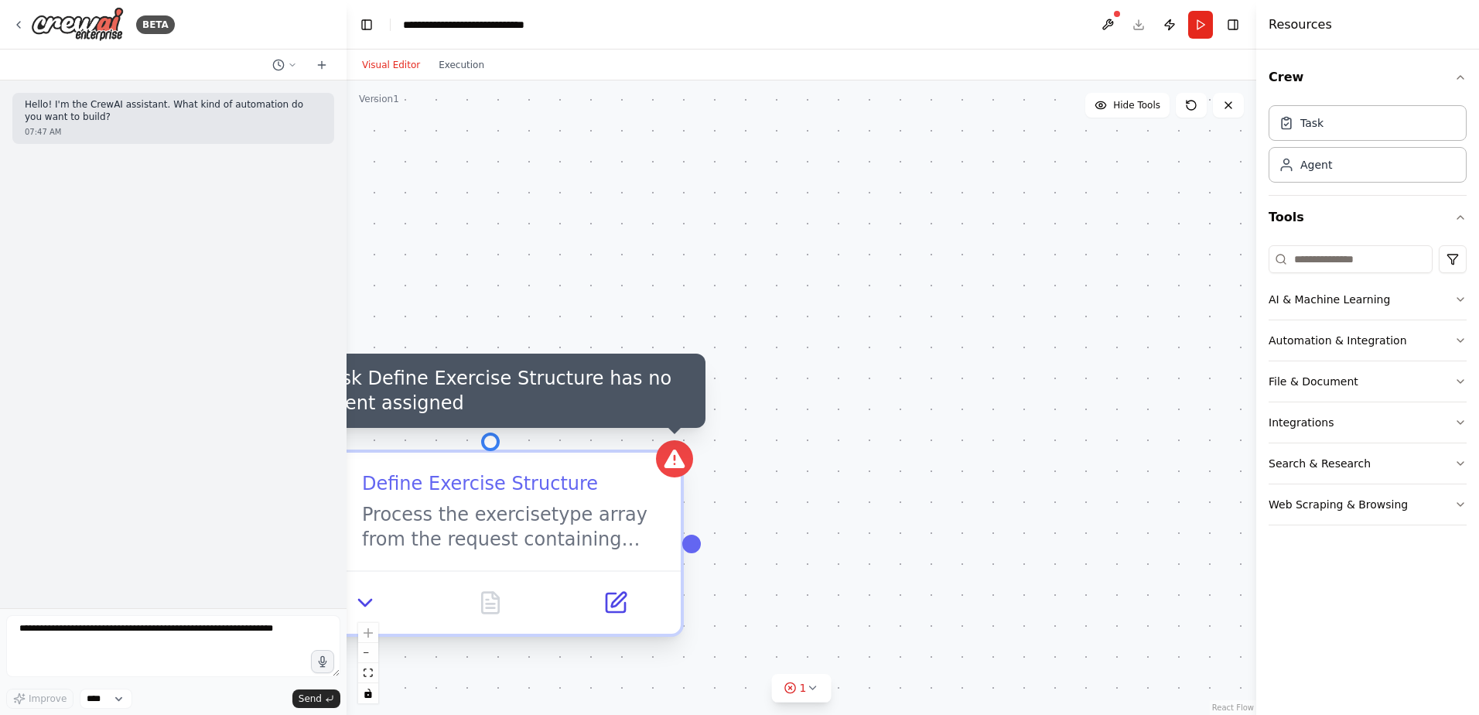
click at [672, 442] on div at bounding box center [674, 458] width 37 height 37
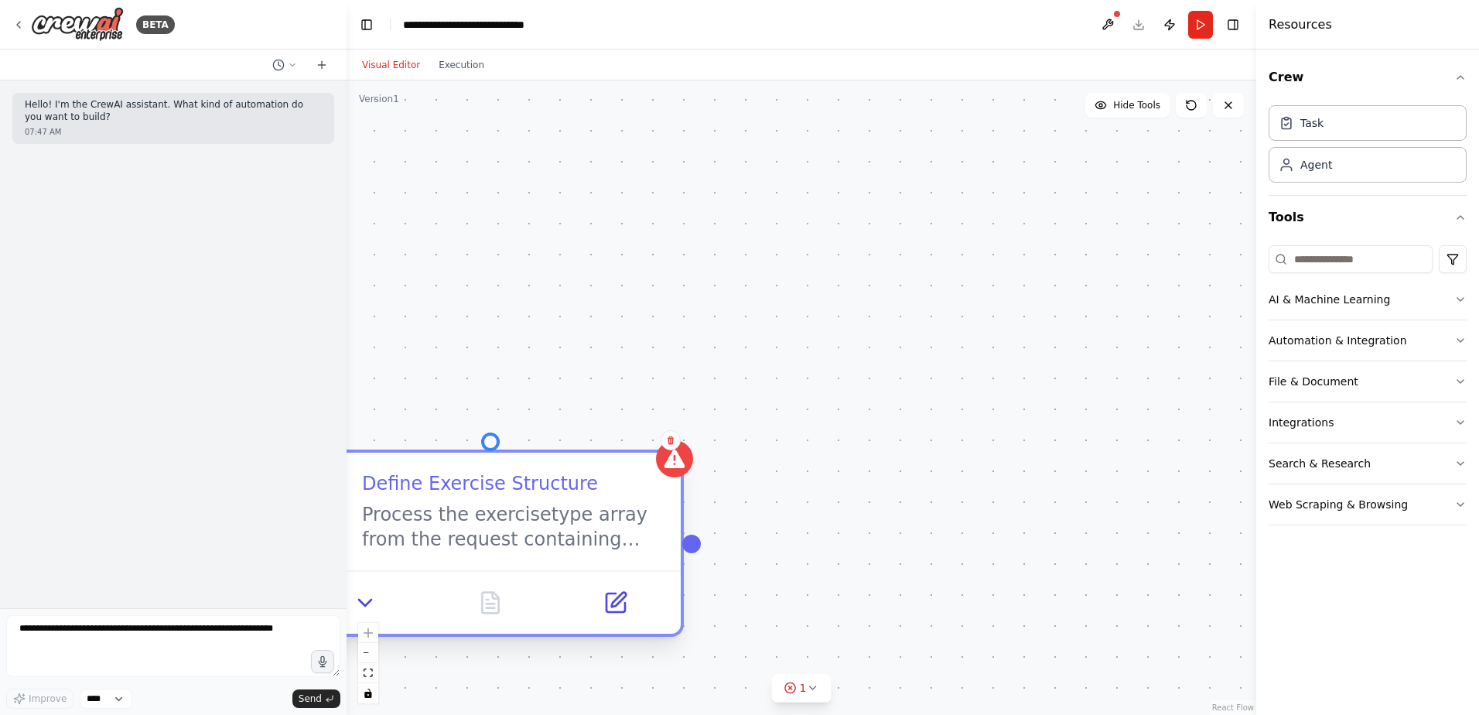
click at [621, 467] on div "Define Exercise Structure Process the exercisetype array from the request conta…" at bounding box center [490, 512] width 381 height 118
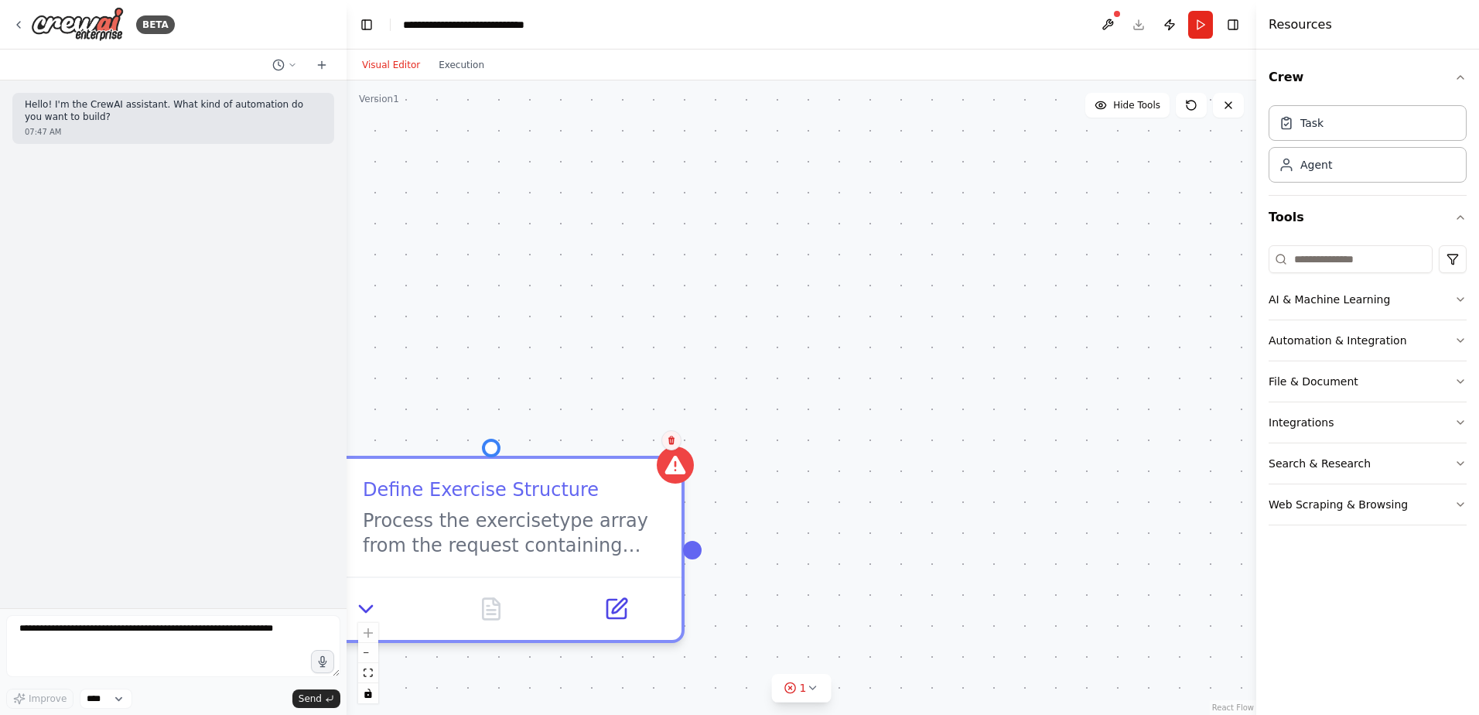
click at [672, 443] on icon at bounding box center [671, 440] width 9 height 9
click at [672, 438] on icon at bounding box center [671, 440] width 6 height 9
click at [637, 441] on button "Confirm" at bounding box center [627, 440] width 55 height 19
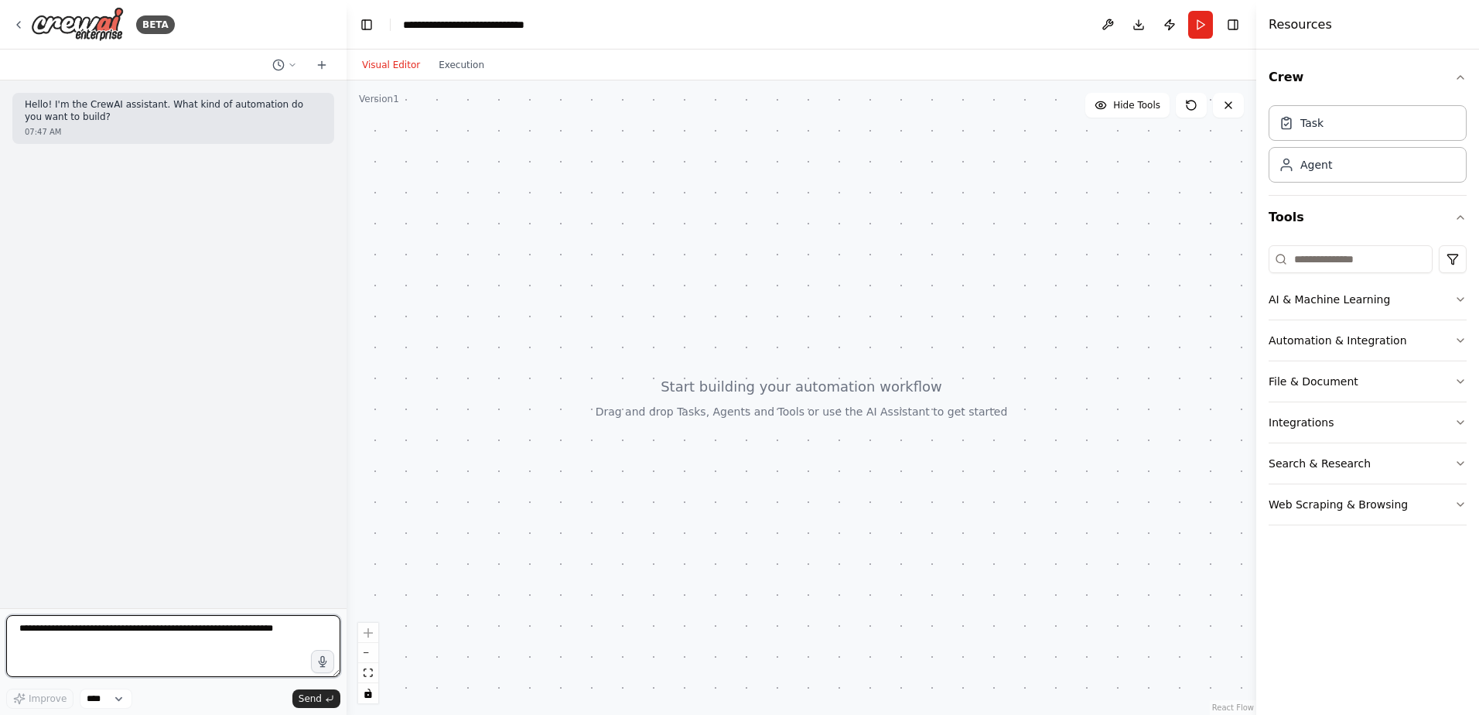
click at [155, 629] on textarea at bounding box center [173, 646] width 334 height 62
paste textarea "**********"
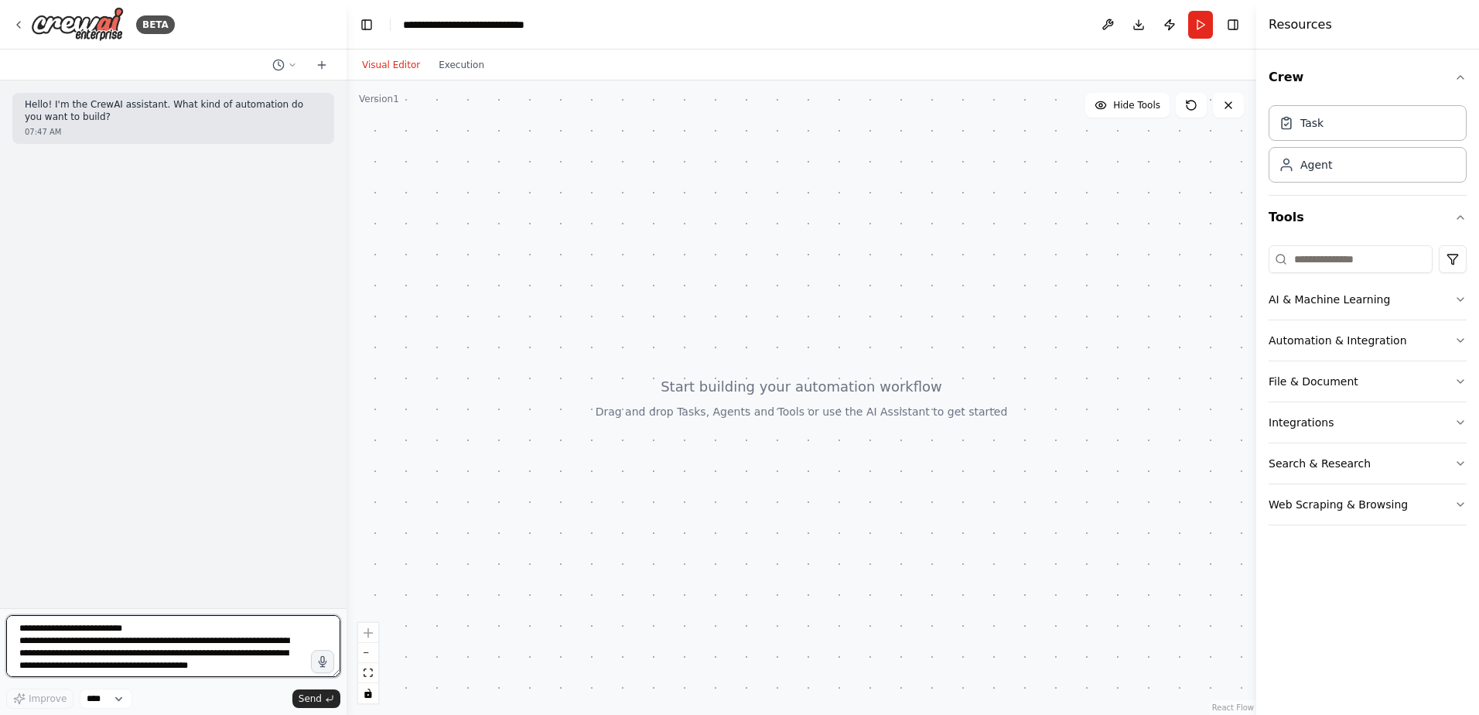
scroll to position [2075, 0]
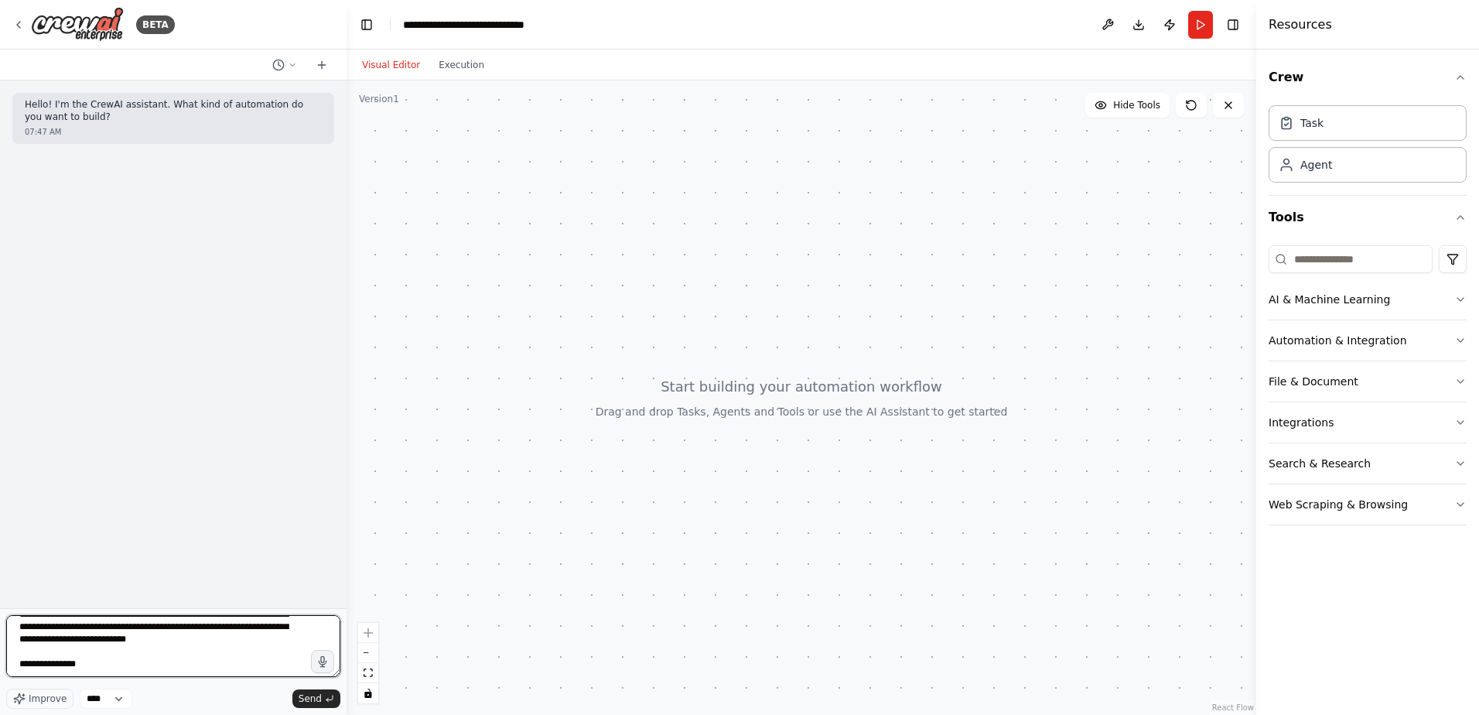
type textarea "**********"
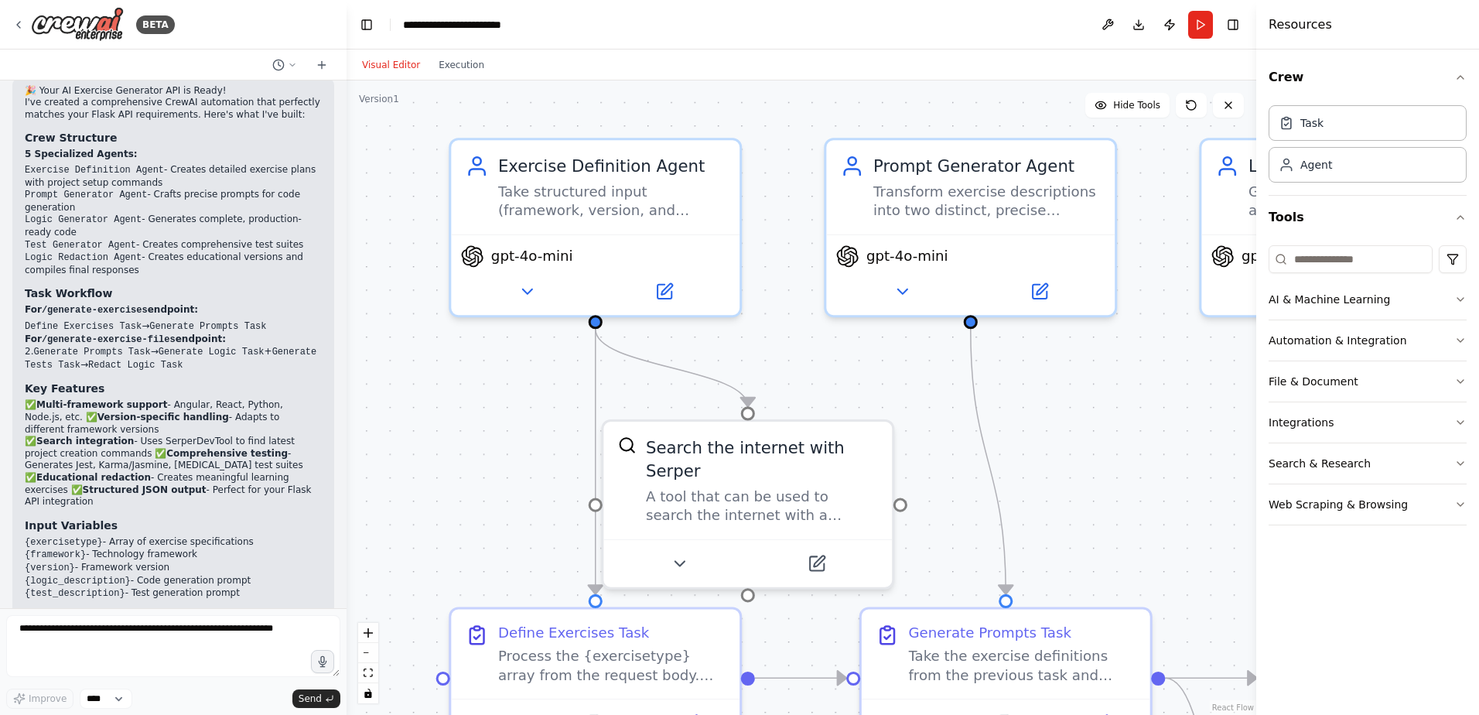
scroll to position [3533, 0]
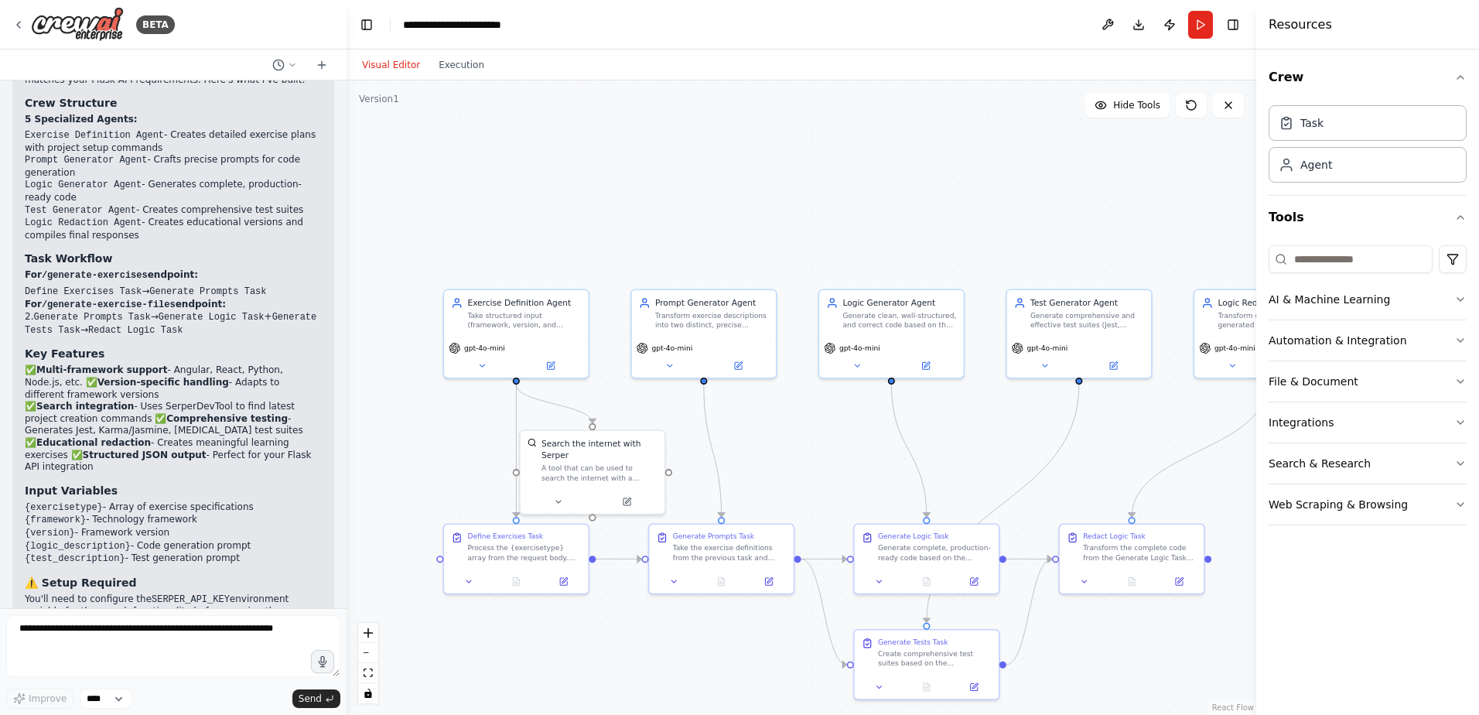
click at [376, 67] on button "Visual Editor" at bounding box center [391, 65] width 77 height 19
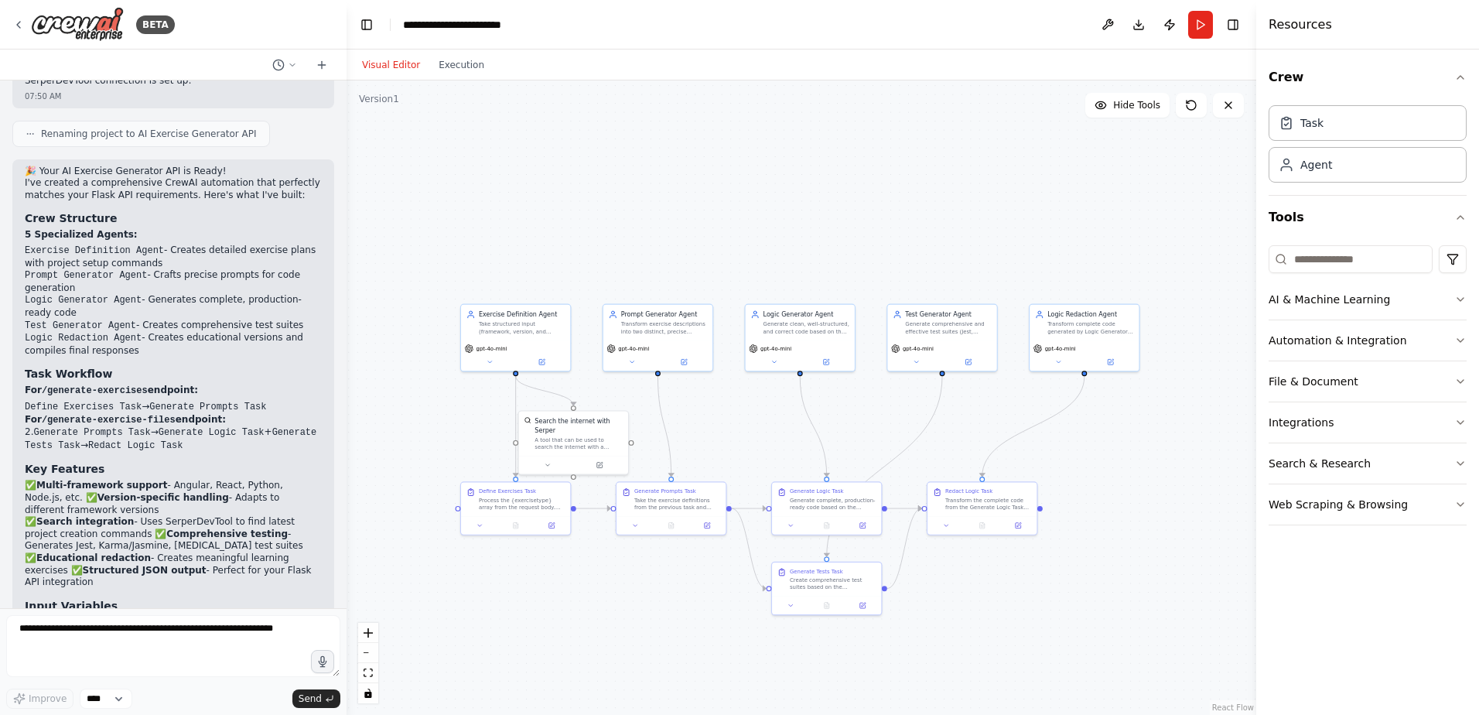
scroll to position [3146, 0]
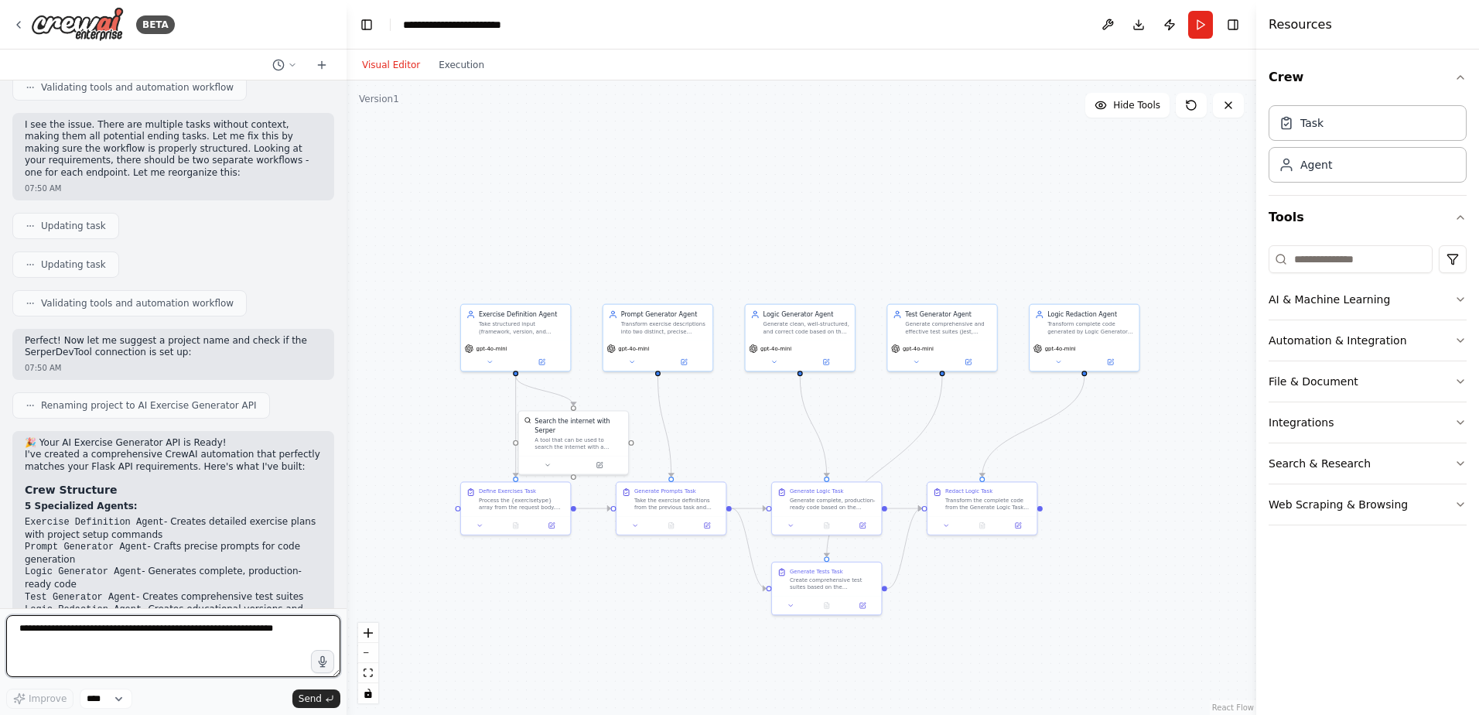
click at [101, 651] on textarea at bounding box center [173, 646] width 334 height 62
type textarea "**********"
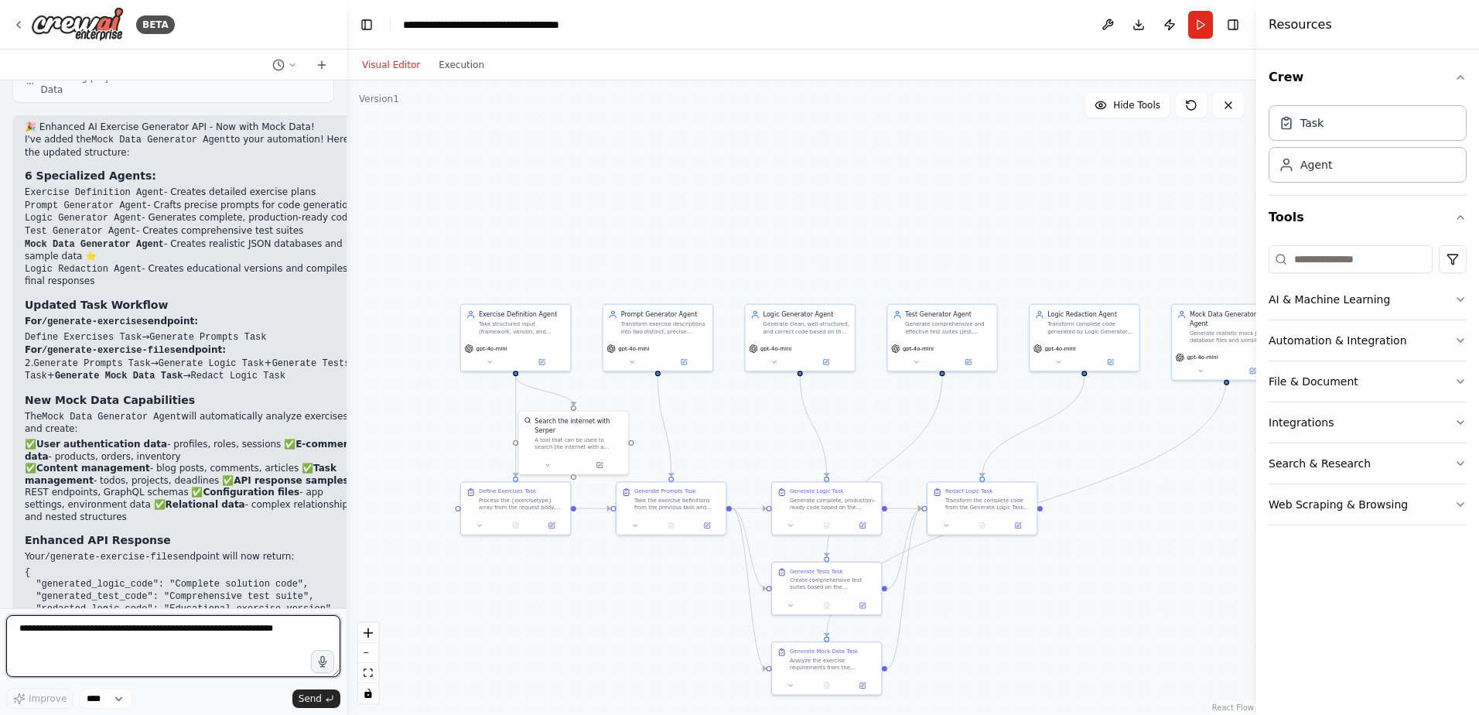
scroll to position [4905, 0]
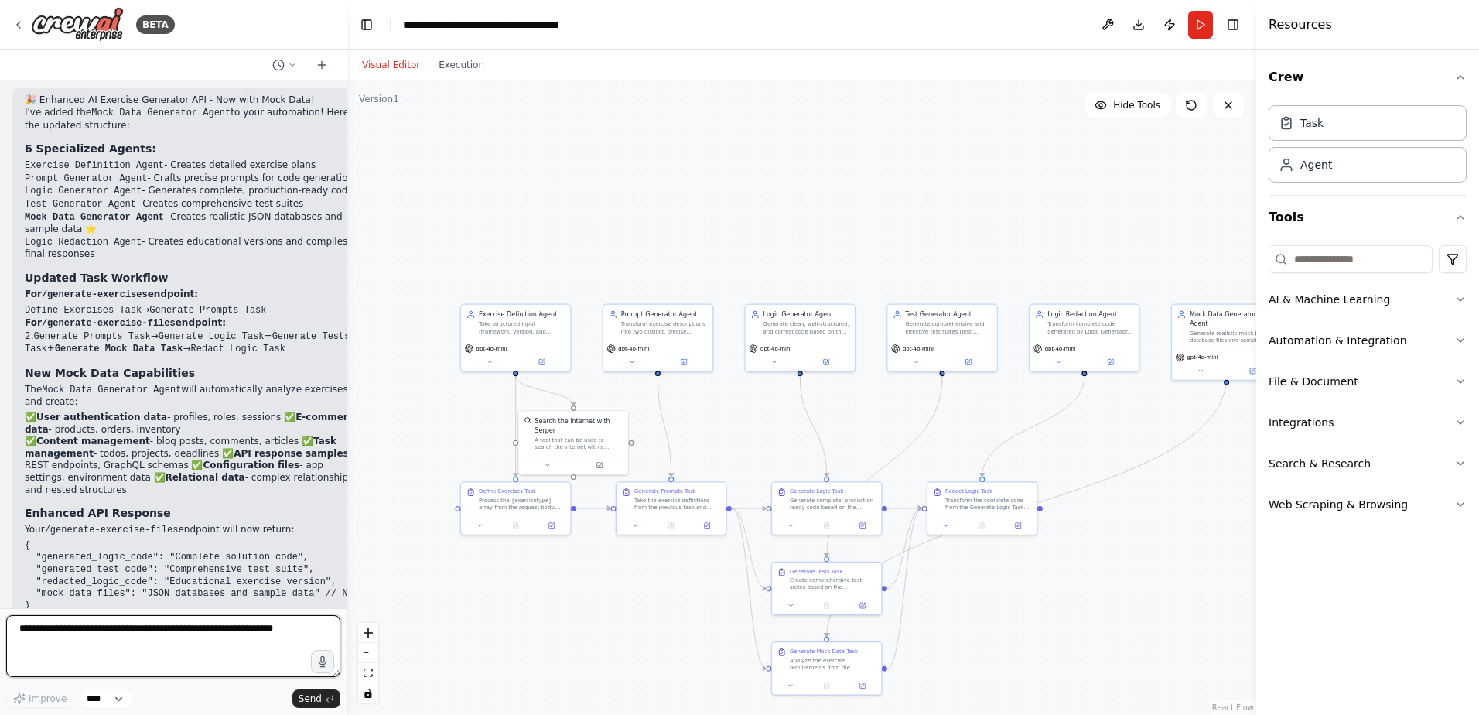
click at [80, 635] on textarea at bounding box center [173, 646] width 334 height 62
type textarea "*"
click at [60, 639] on textarea at bounding box center [173, 646] width 334 height 62
click at [194, 640] on textarea "**********" at bounding box center [173, 646] width 334 height 62
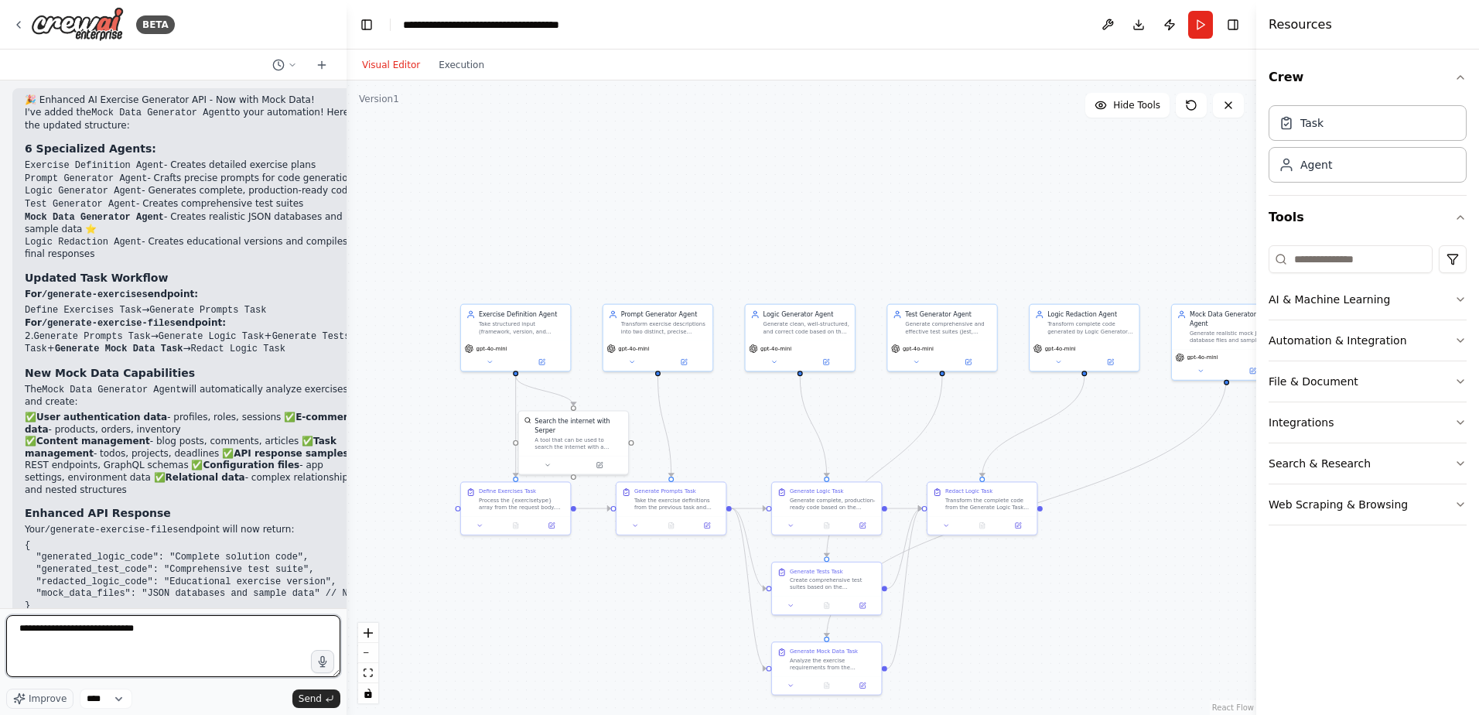
paste textarea "**********"
click at [138, 633] on textarea "**********" at bounding box center [173, 646] width 334 height 62
click at [128, 651] on textarea "**********" at bounding box center [173, 646] width 334 height 62
click at [189, 634] on textarea "**********" at bounding box center [173, 646] width 334 height 62
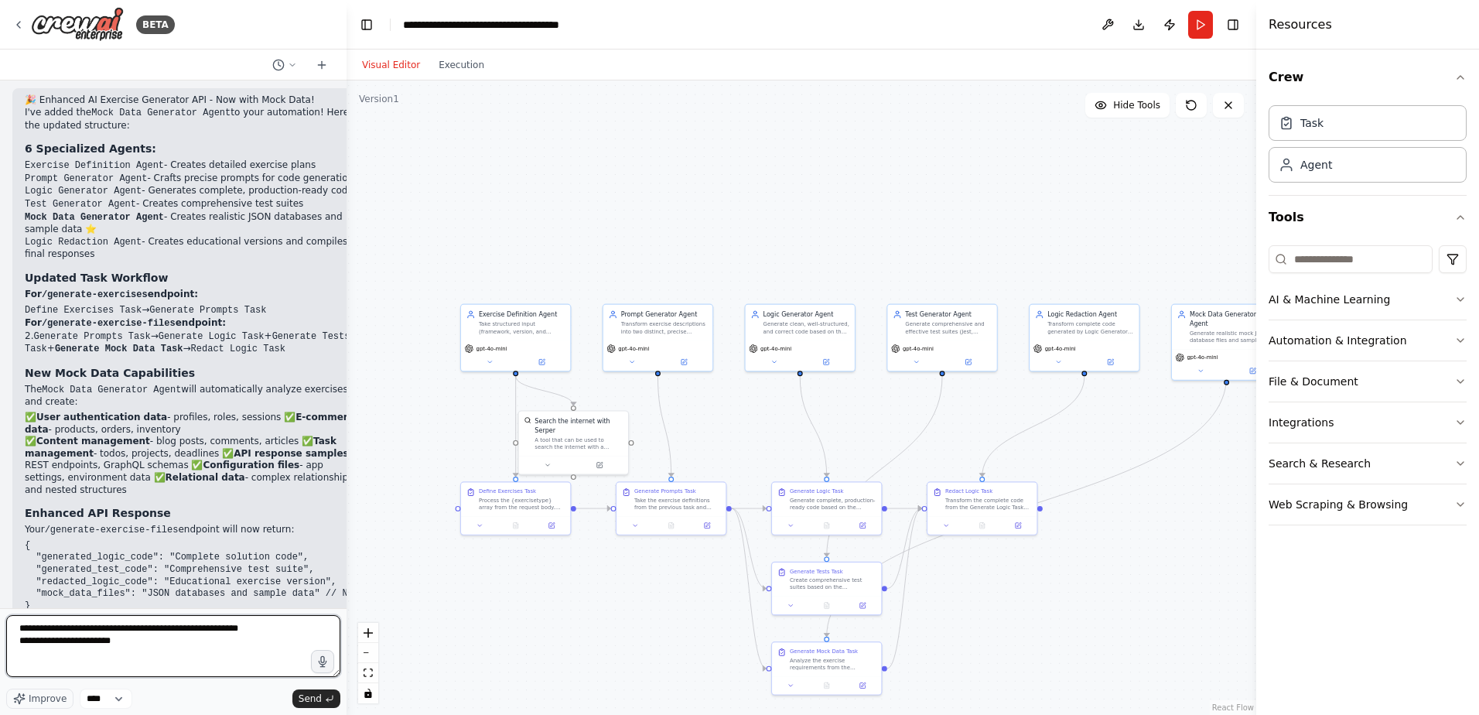
paste textarea "**********"
click at [115, 653] on textarea "**********" at bounding box center [173, 646] width 334 height 62
click at [132, 653] on textarea "**********" at bounding box center [173, 646] width 334 height 62
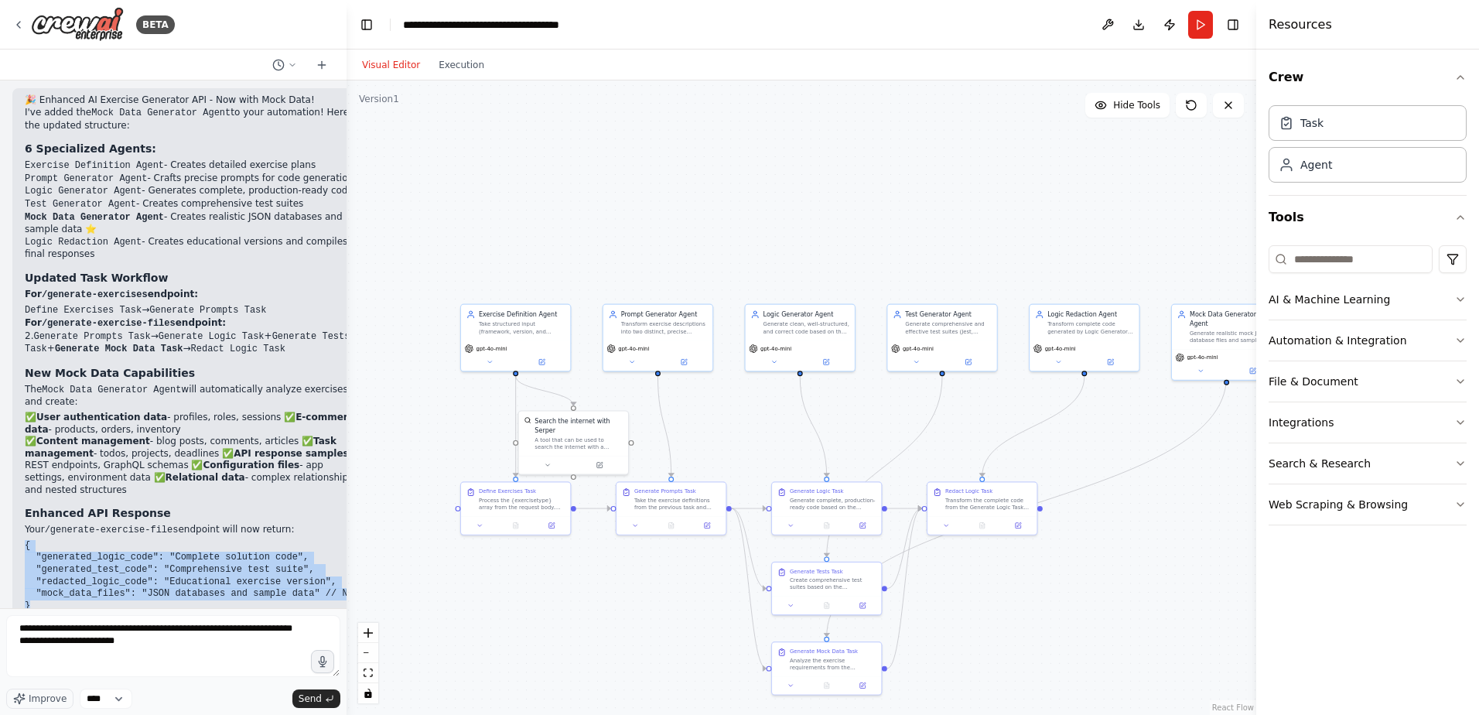
drag, startPoint x: 24, startPoint y: 379, endPoint x: 49, endPoint y: 433, distance: 58.8
click at [49, 433] on div "🎉 Enhanced AI Exercise Generator API - Now with Mock Data! I've added the Mock …" at bounding box center [194, 427] width 364 height 679
copy code "{ "generated_logic_code": "Complete solution code", "generated_test_code": "Com…"
click at [76, 540] on code "{ "generated_logic_code": "Complete solution code", "generated_test_code": "Com…" at bounding box center [195, 575] width 340 height 71
drag, startPoint x: 29, startPoint y: 388, endPoint x: 334, endPoint y: 420, distance: 306.5
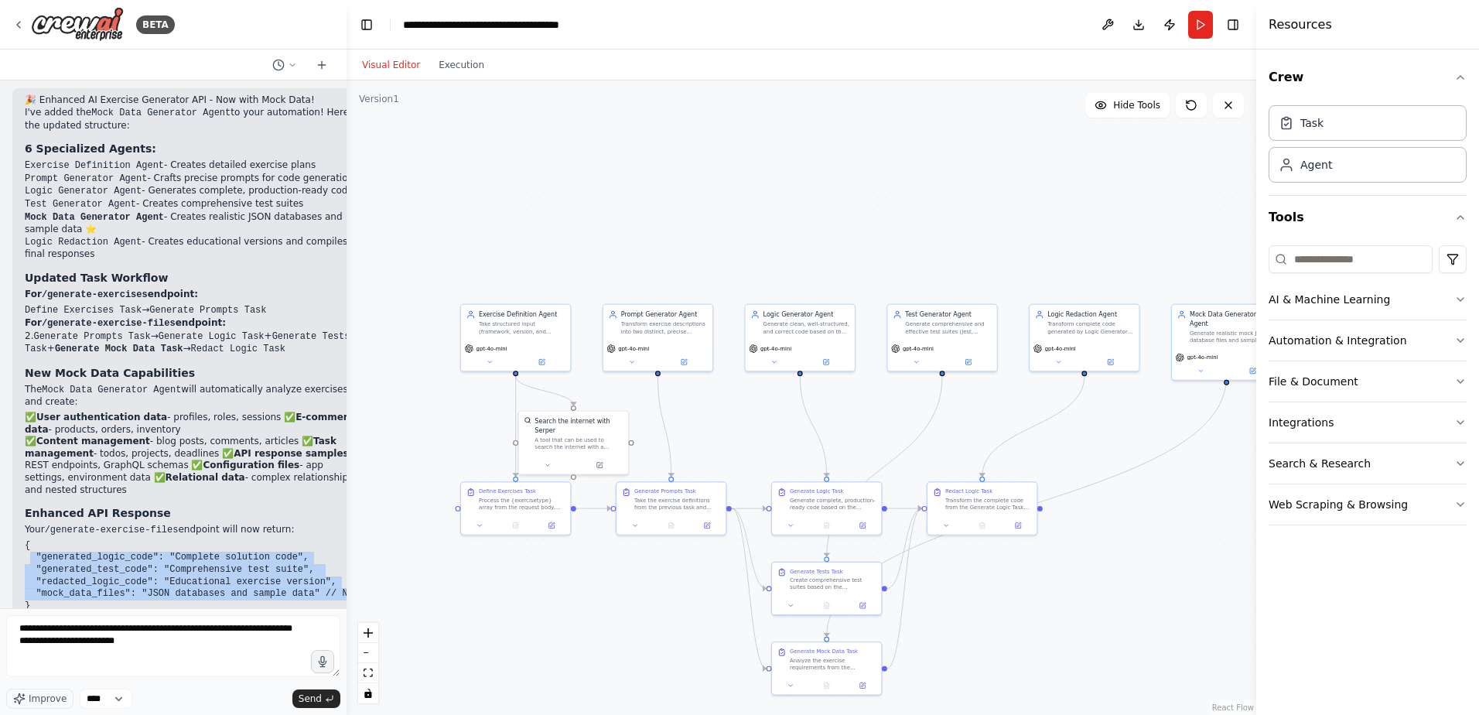
click at [334, 540] on code "{ "generated_logic_code": "Complete solution code", "generated_test_code": "Com…" at bounding box center [195, 575] width 340 height 71
copy code ""generated_logic_code": "Complete solution code", "generated_test_code": "Compr…"
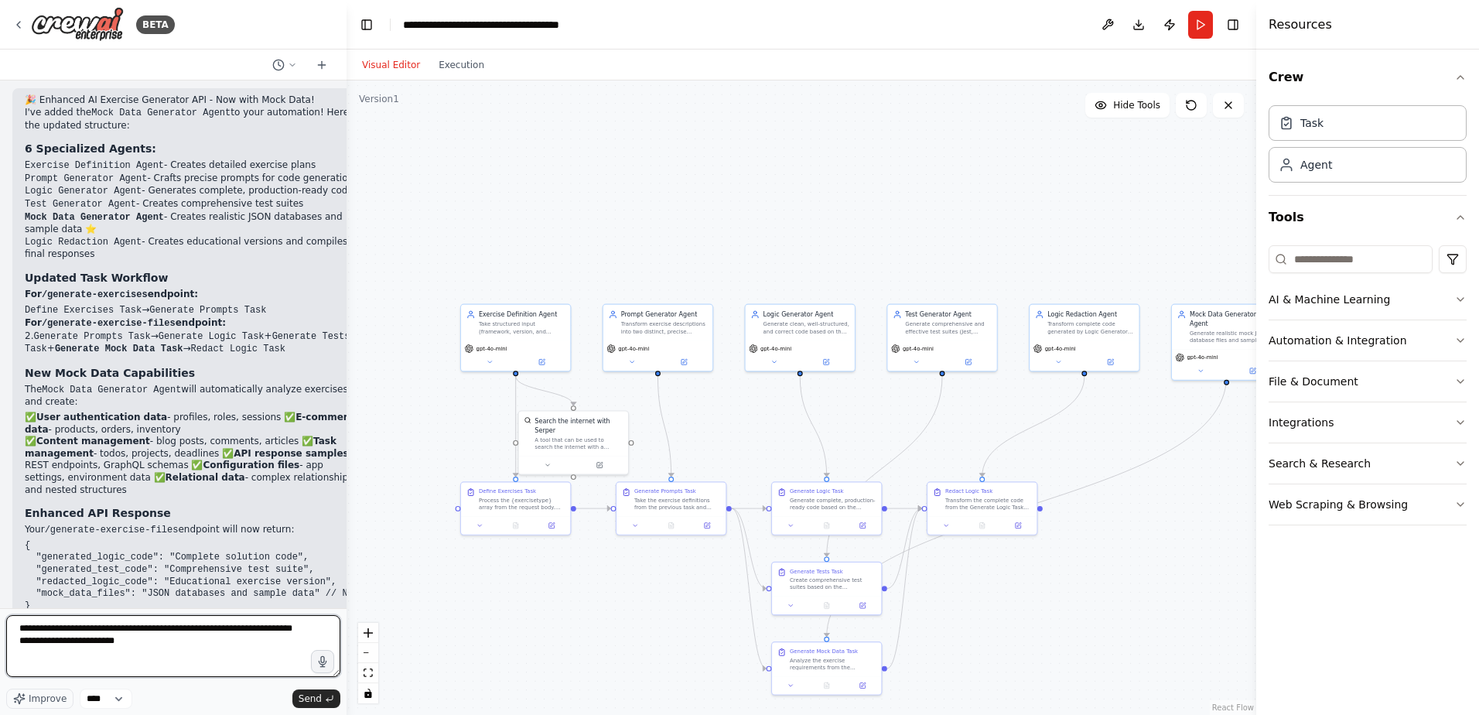
click at [144, 657] on textarea "**********" at bounding box center [173, 646] width 334 height 62
paste textarea "**********"
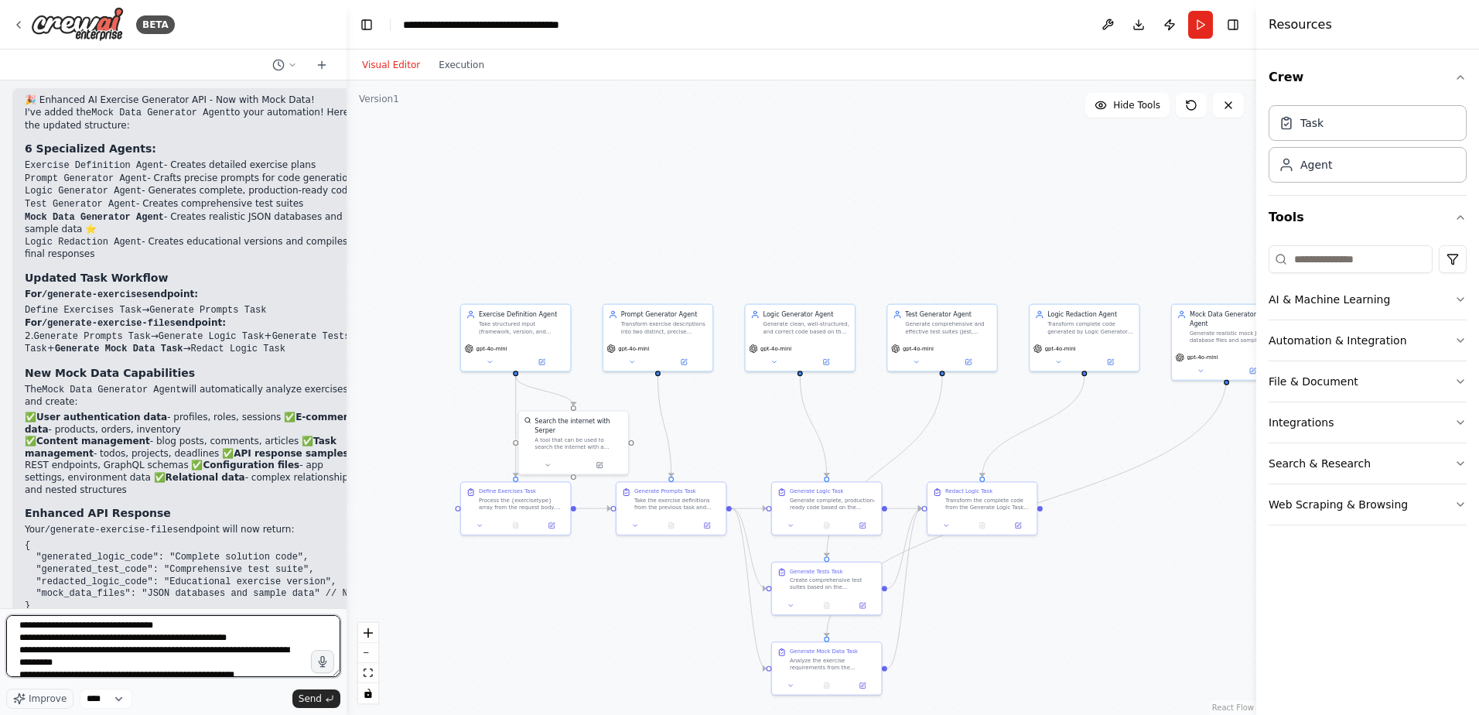
scroll to position [0, 0]
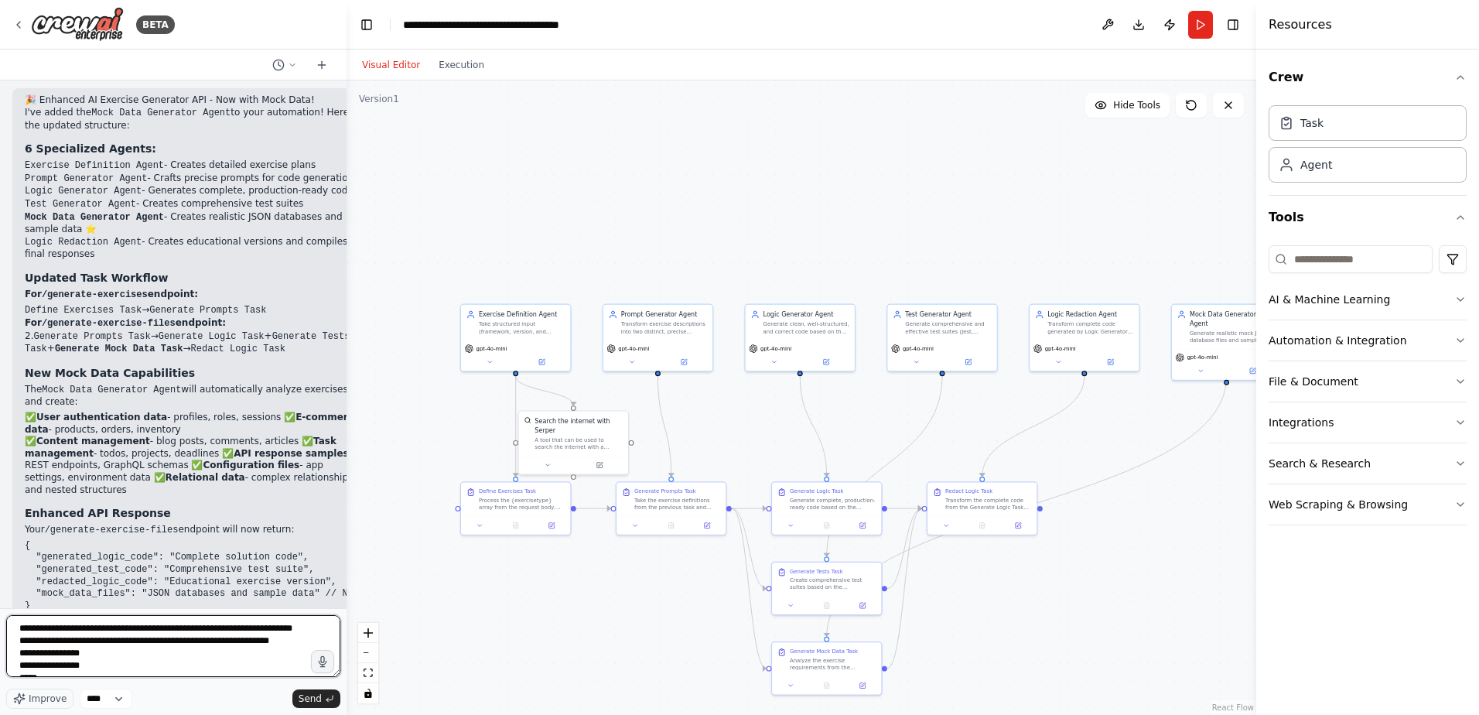
click at [279, 662] on textarea at bounding box center [173, 646] width 334 height 62
type textarea "**********"
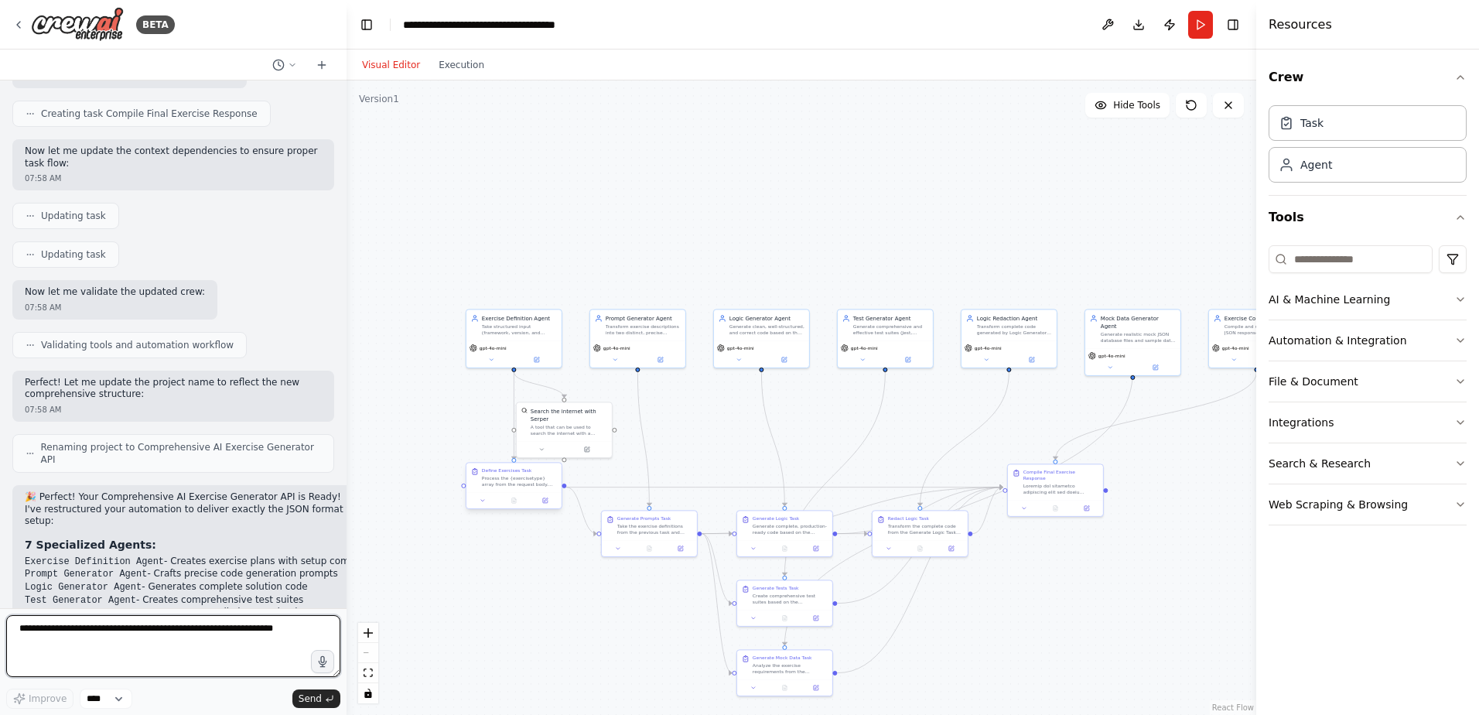
scroll to position [6454, 0]
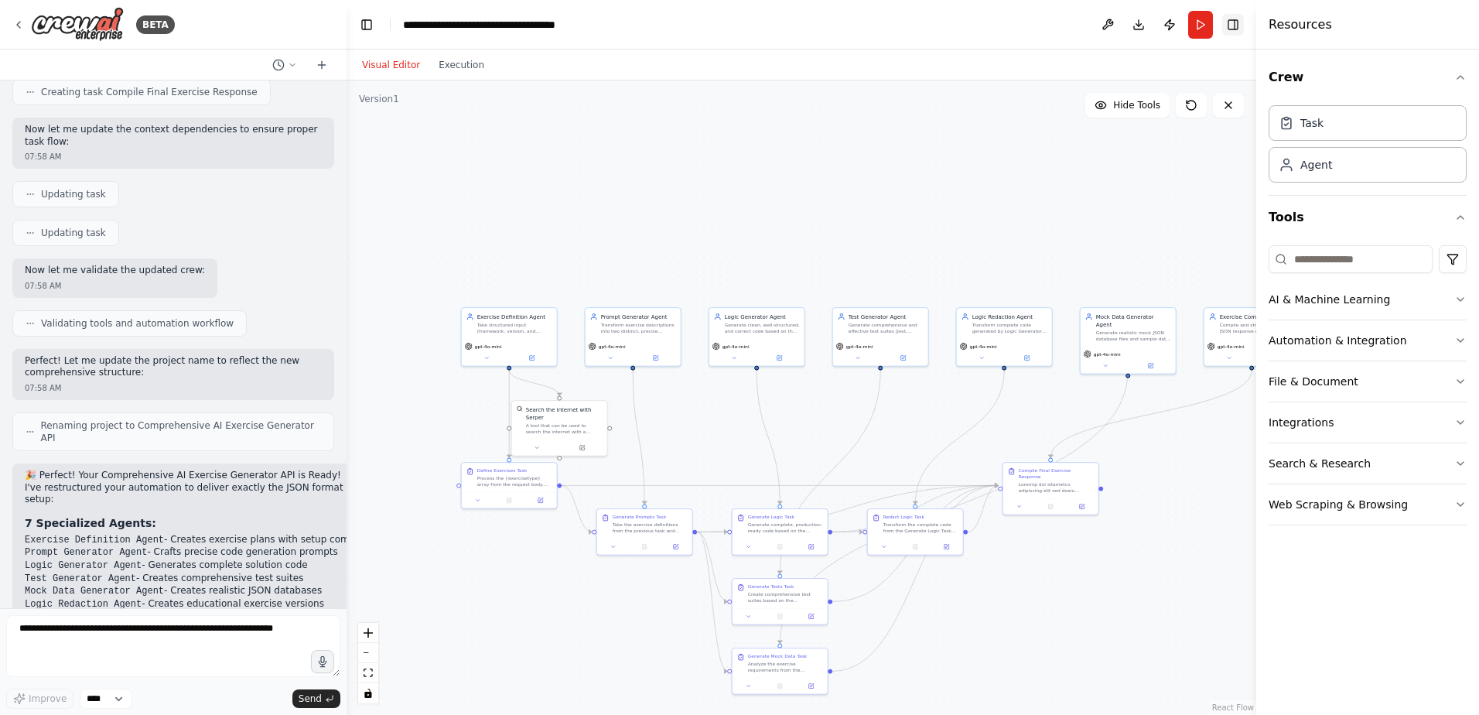
click at [1235, 23] on button "Toggle Right Sidebar" at bounding box center [1233, 25] width 22 height 22
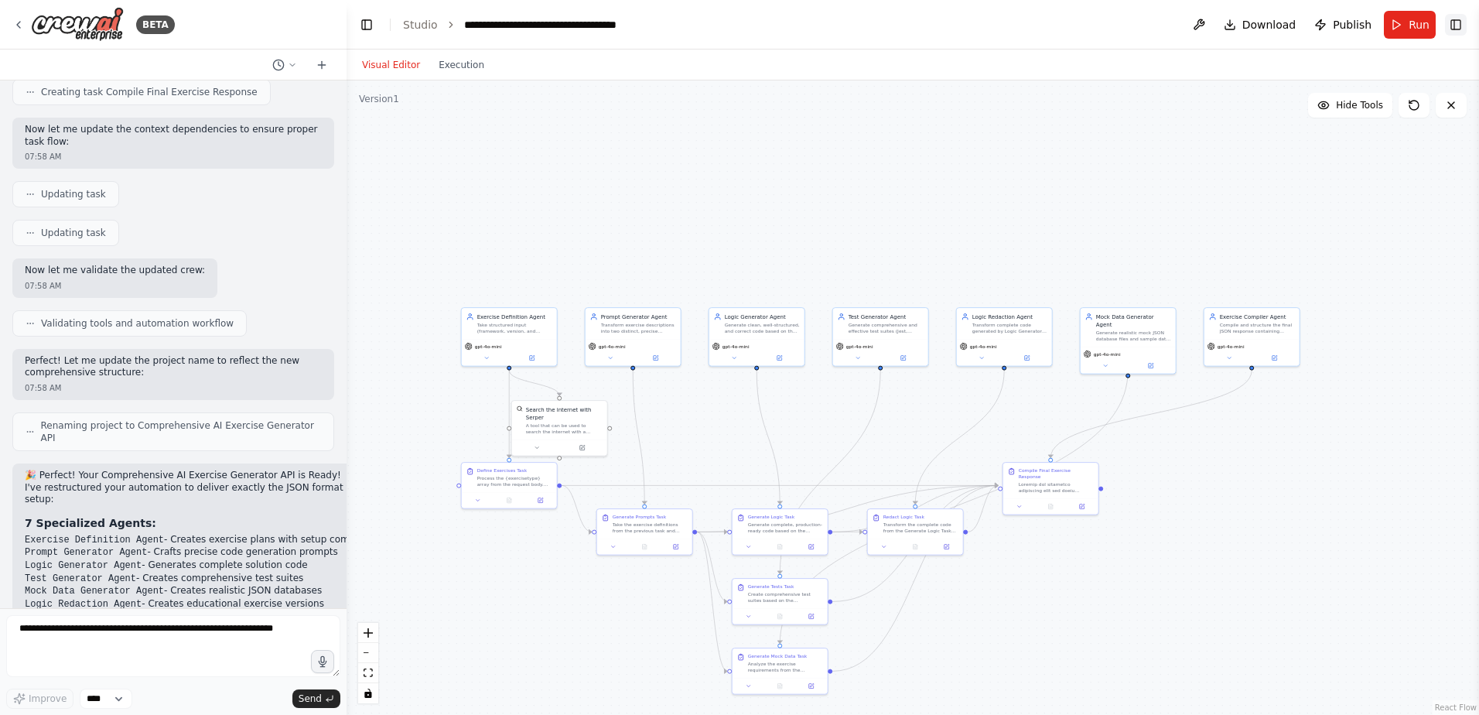
click at [1462, 27] on button "Toggle Right Sidebar" at bounding box center [1456, 25] width 22 height 22
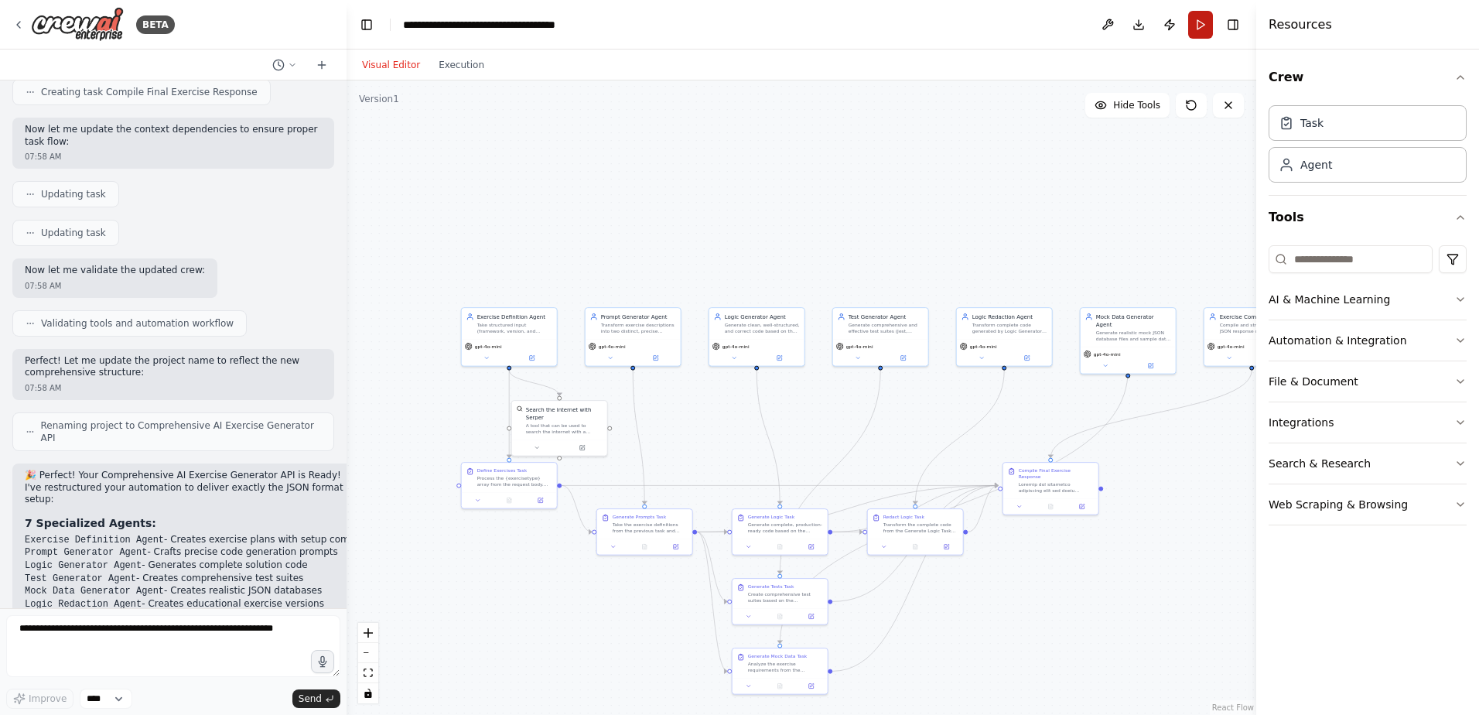
click at [1192, 33] on button "Run" at bounding box center [1200, 25] width 25 height 28
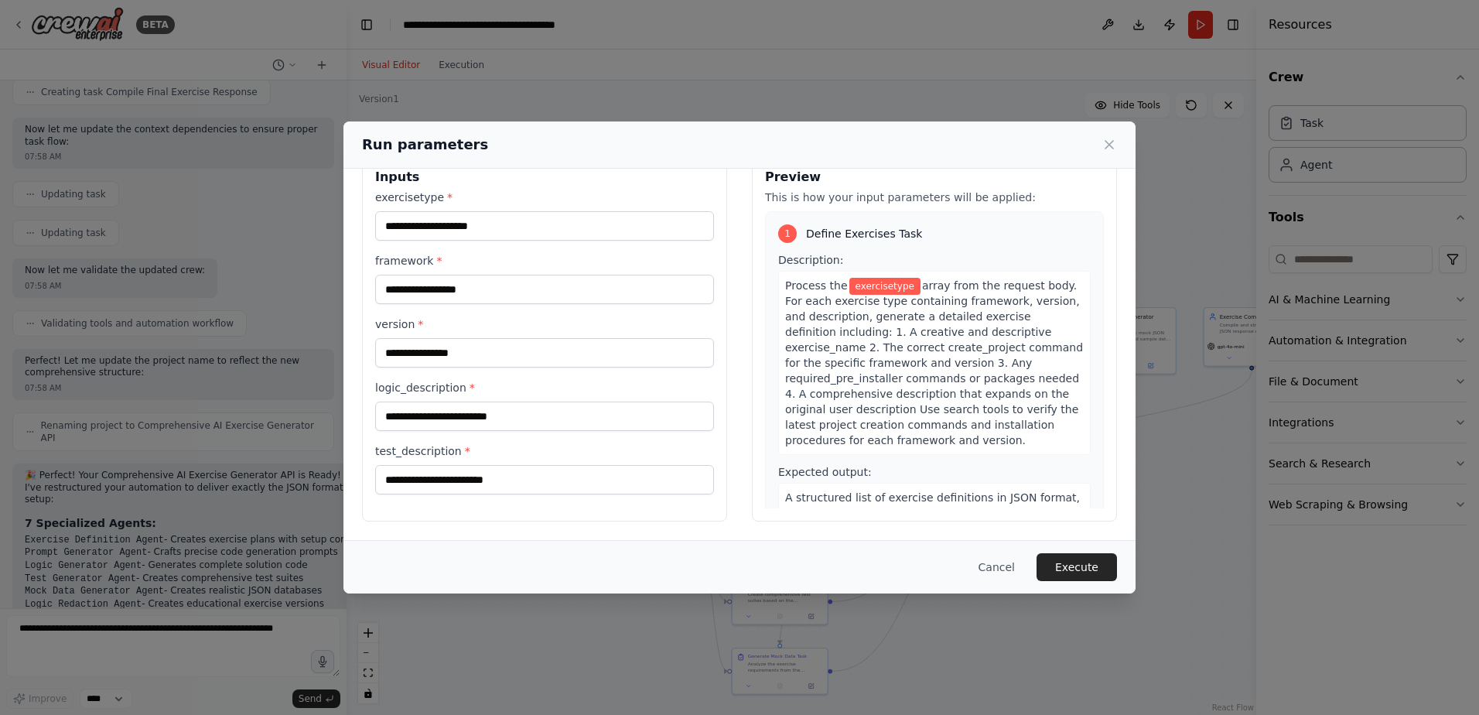
scroll to position [0, 0]
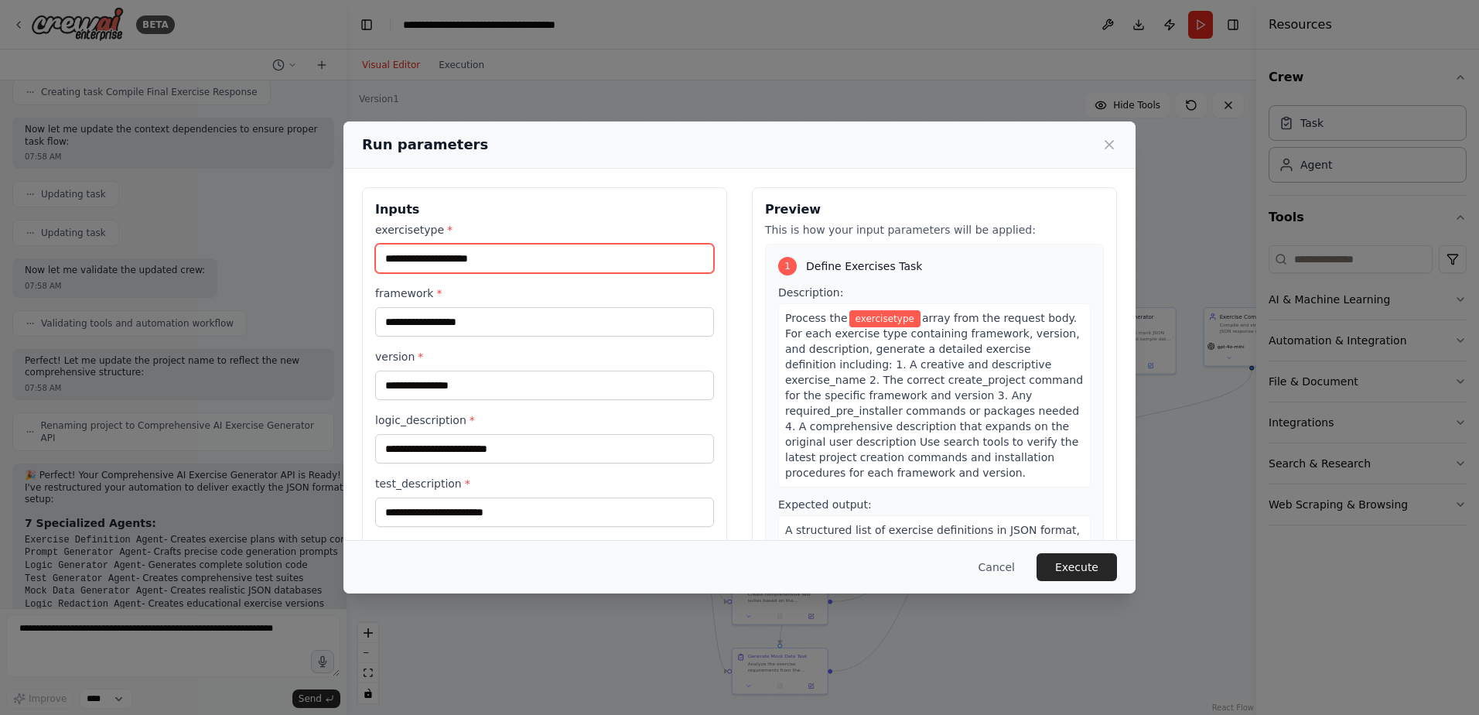
click at [422, 262] on input "exercisetype *" at bounding box center [544, 258] width 339 height 29
click at [417, 299] on label "framework *" at bounding box center [544, 293] width 339 height 15
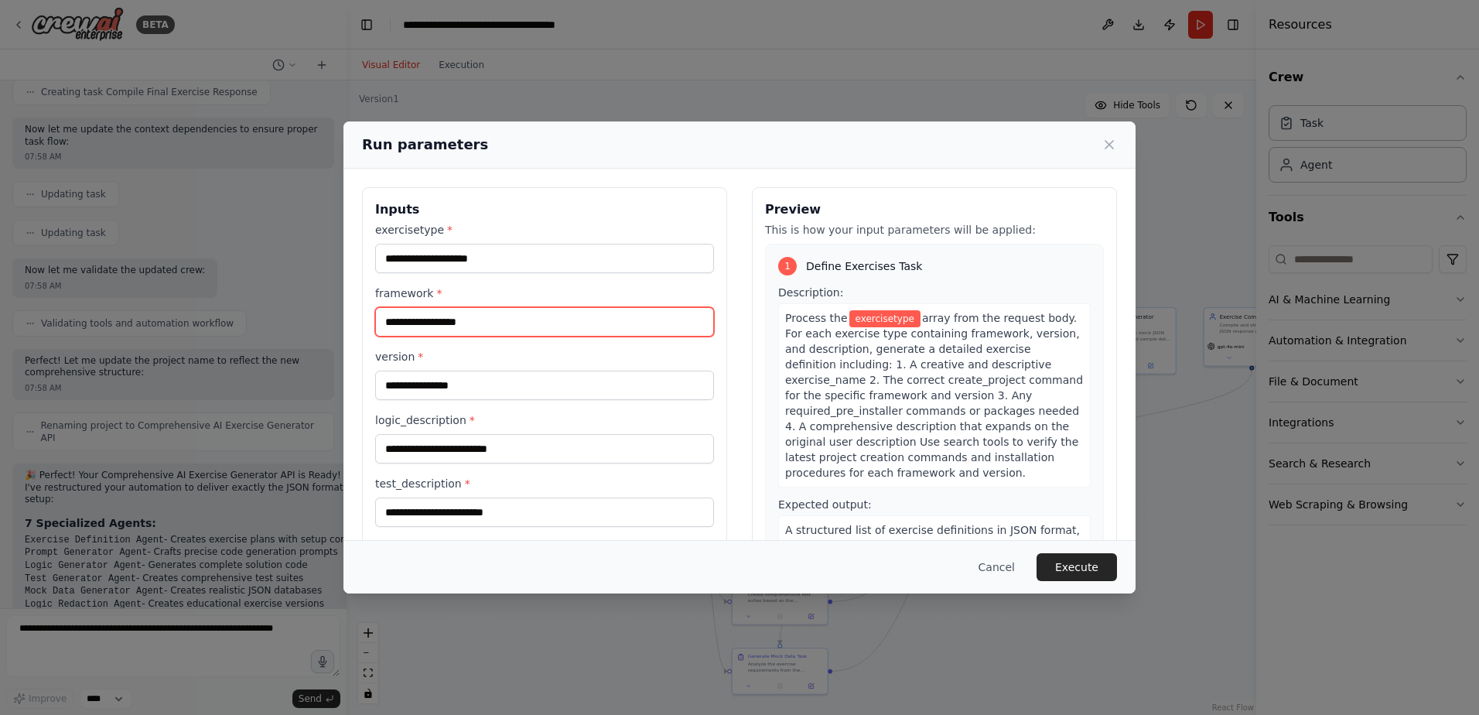
click at [417, 307] on input "framework *" at bounding box center [544, 321] width 339 height 29
click at [411, 319] on input "framework *" at bounding box center [544, 321] width 339 height 29
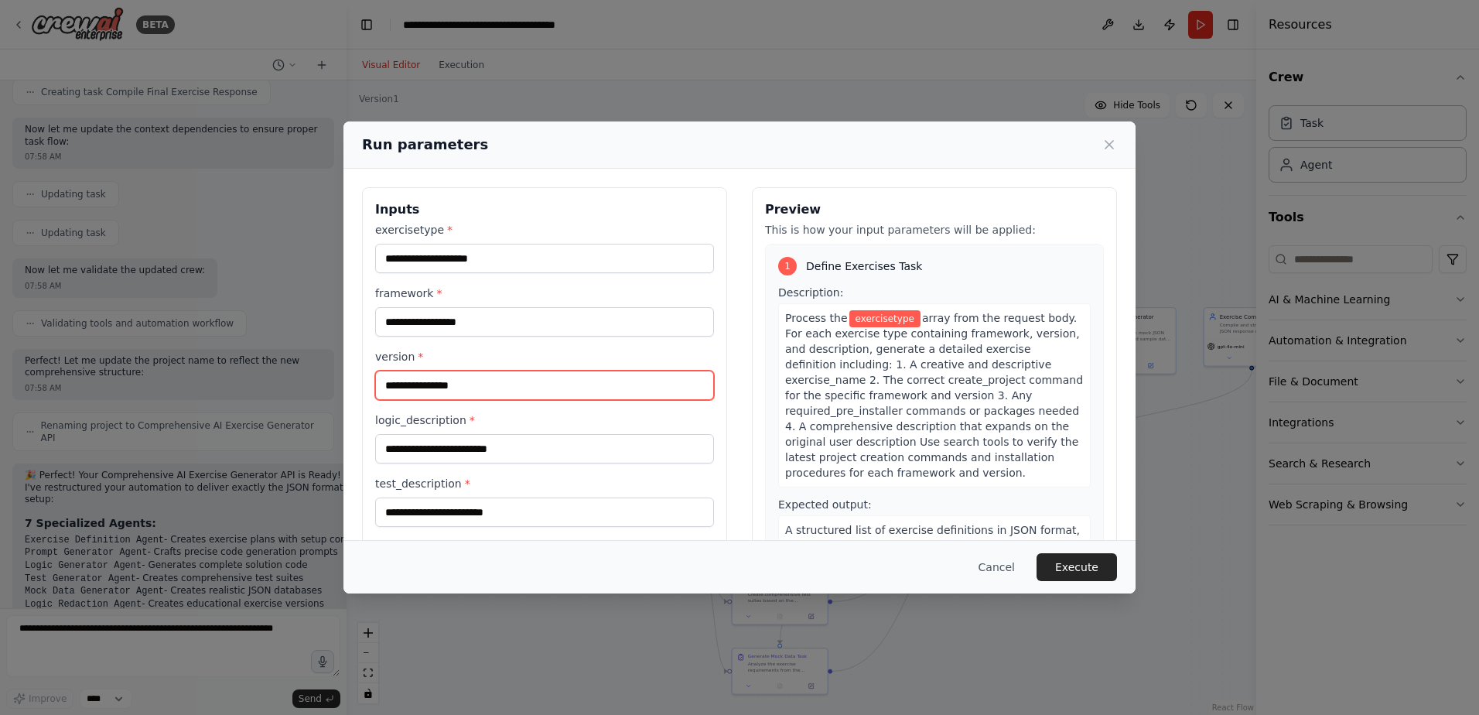
click at [408, 388] on input "version *" at bounding box center [544, 385] width 339 height 29
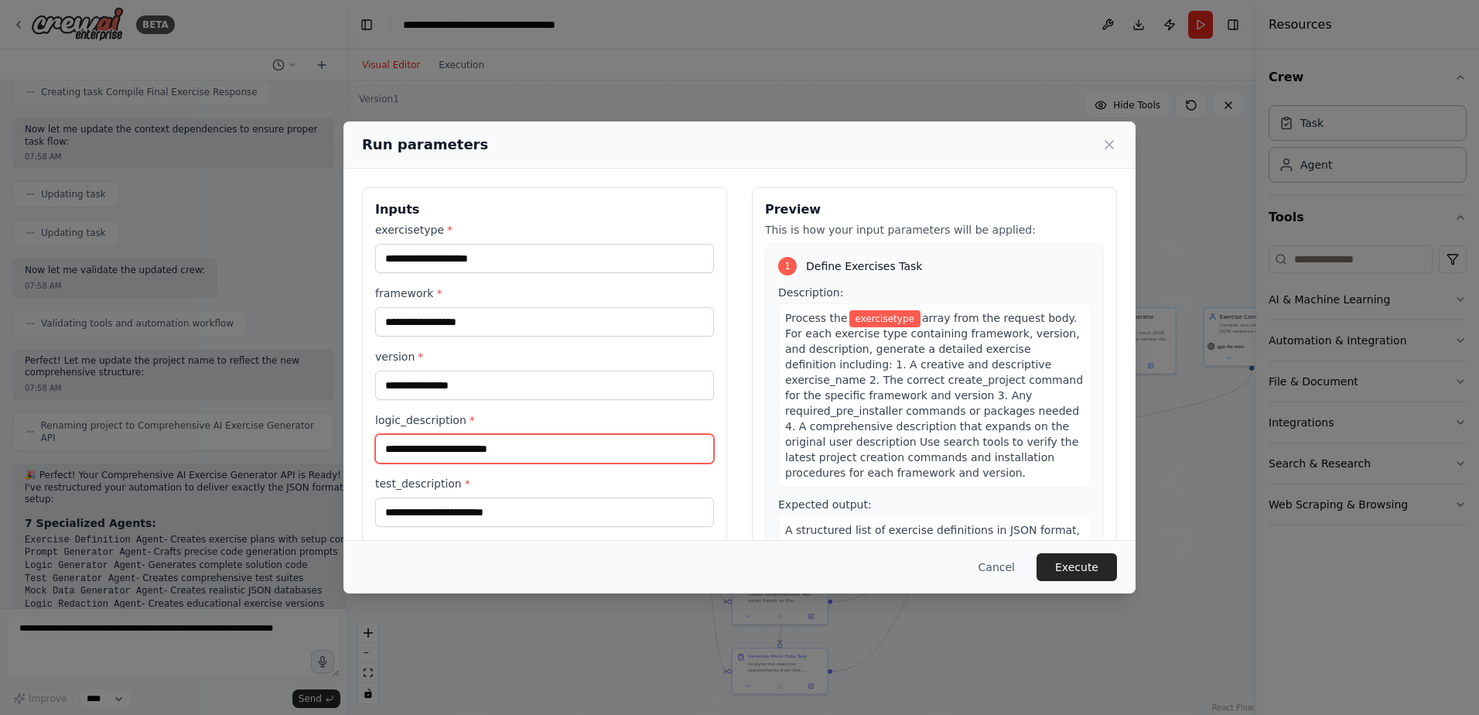
click at [439, 439] on input "logic_description *" at bounding box center [544, 448] width 339 height 29
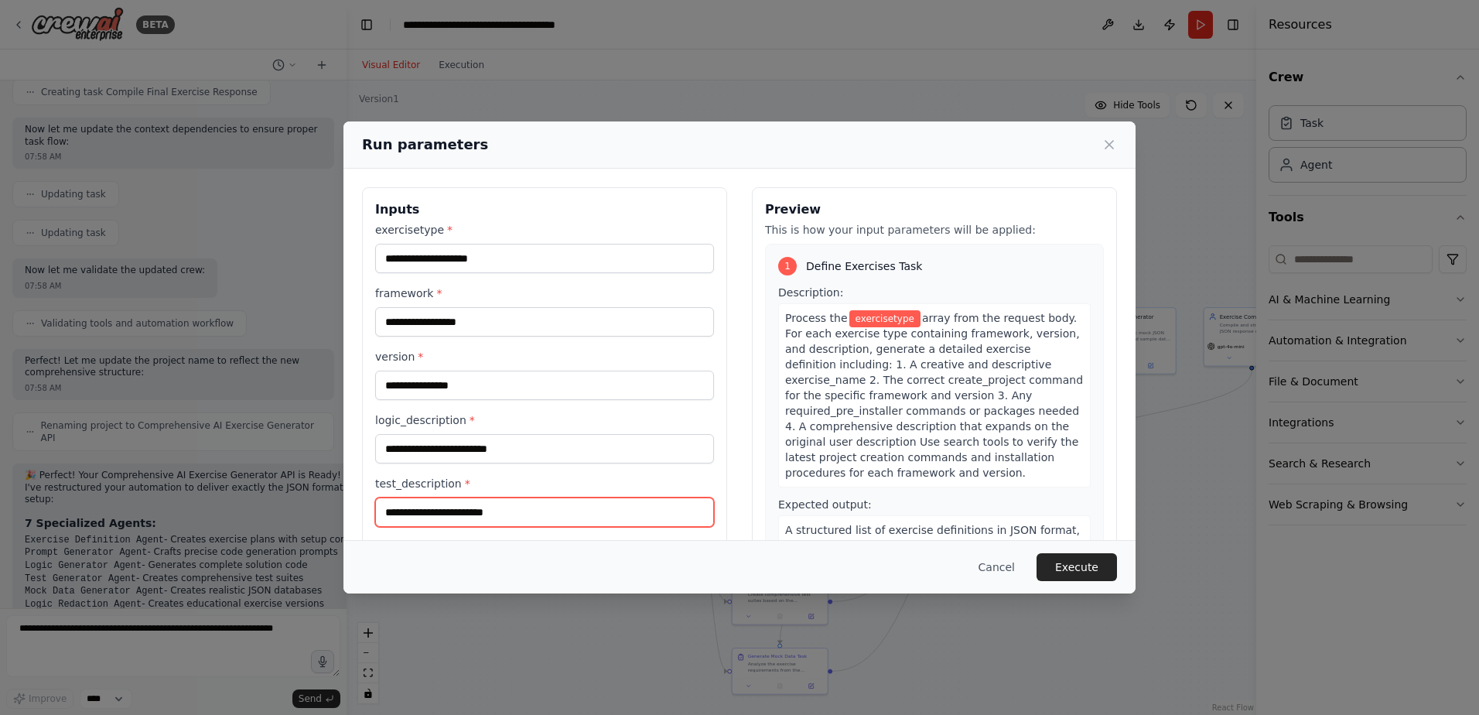
click at [474, 514] on input "test_description *" at bounding box center [544, 512] width 339 height 29
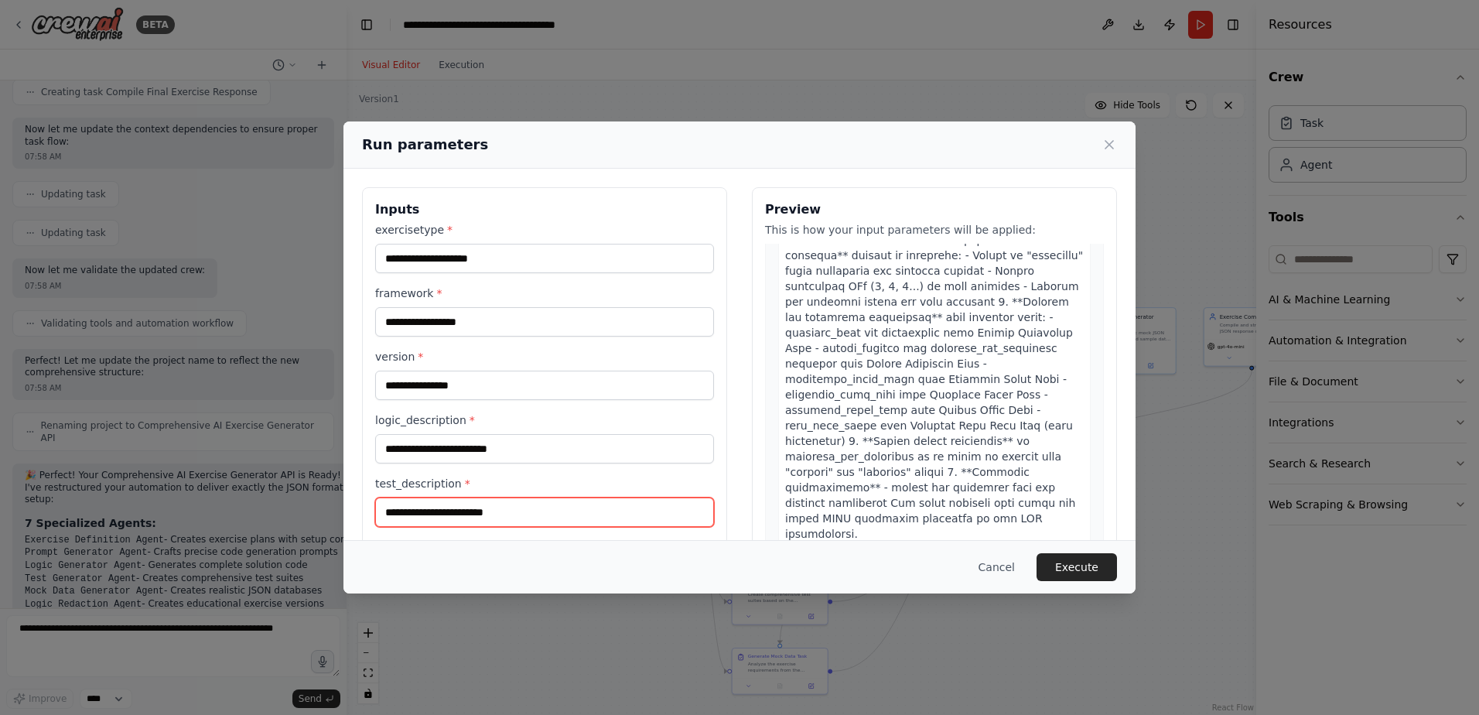
scroll to position [2641, 0]
click at [859, 598] on span ""exercises": [{"id": 1, "exercise_name": "...", "description": "...", "create_p…" at bounding box center [921, 637] width 272 height 79
click at [997, 562] on button "Cancel" at bounding box center [996, 567] width 61 height 28
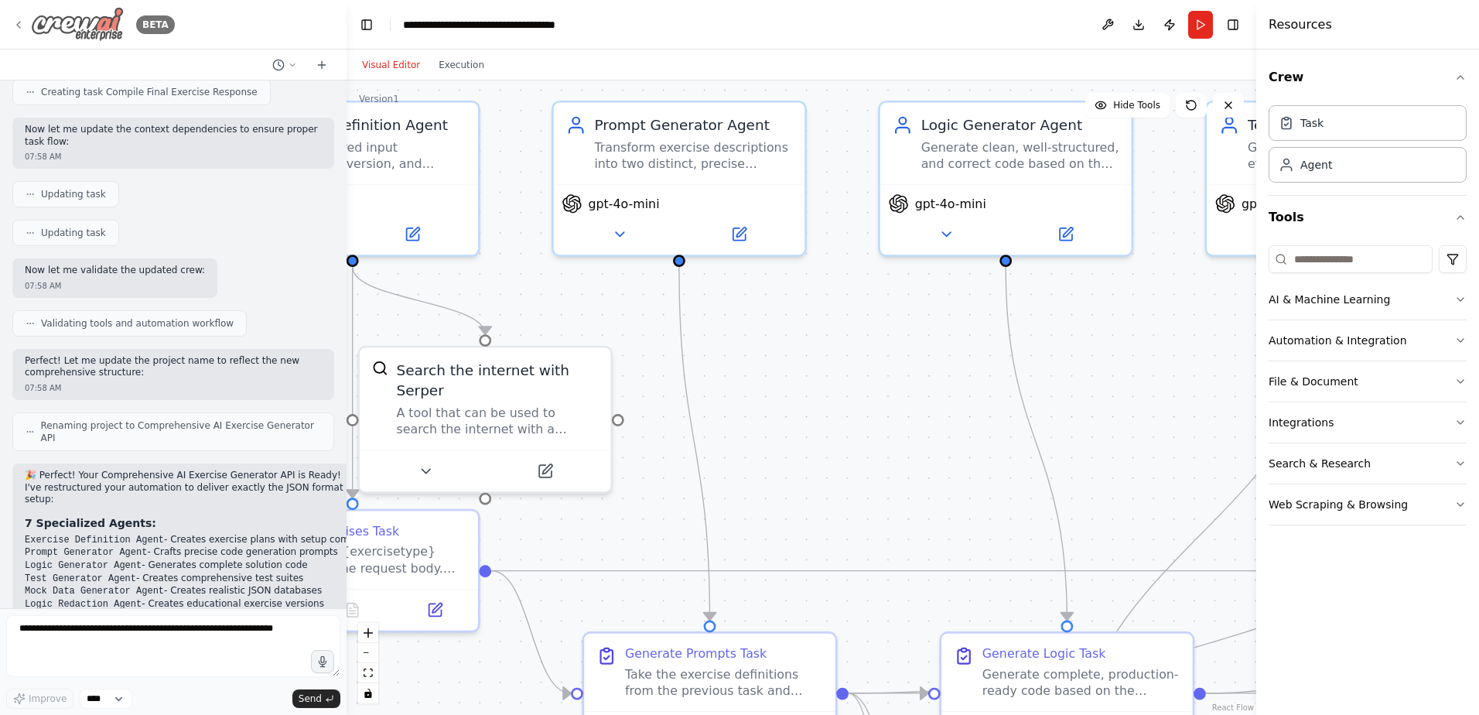
click at [25, 19] on div "BETA" at bounding box center [93, 24] width 162 height 35
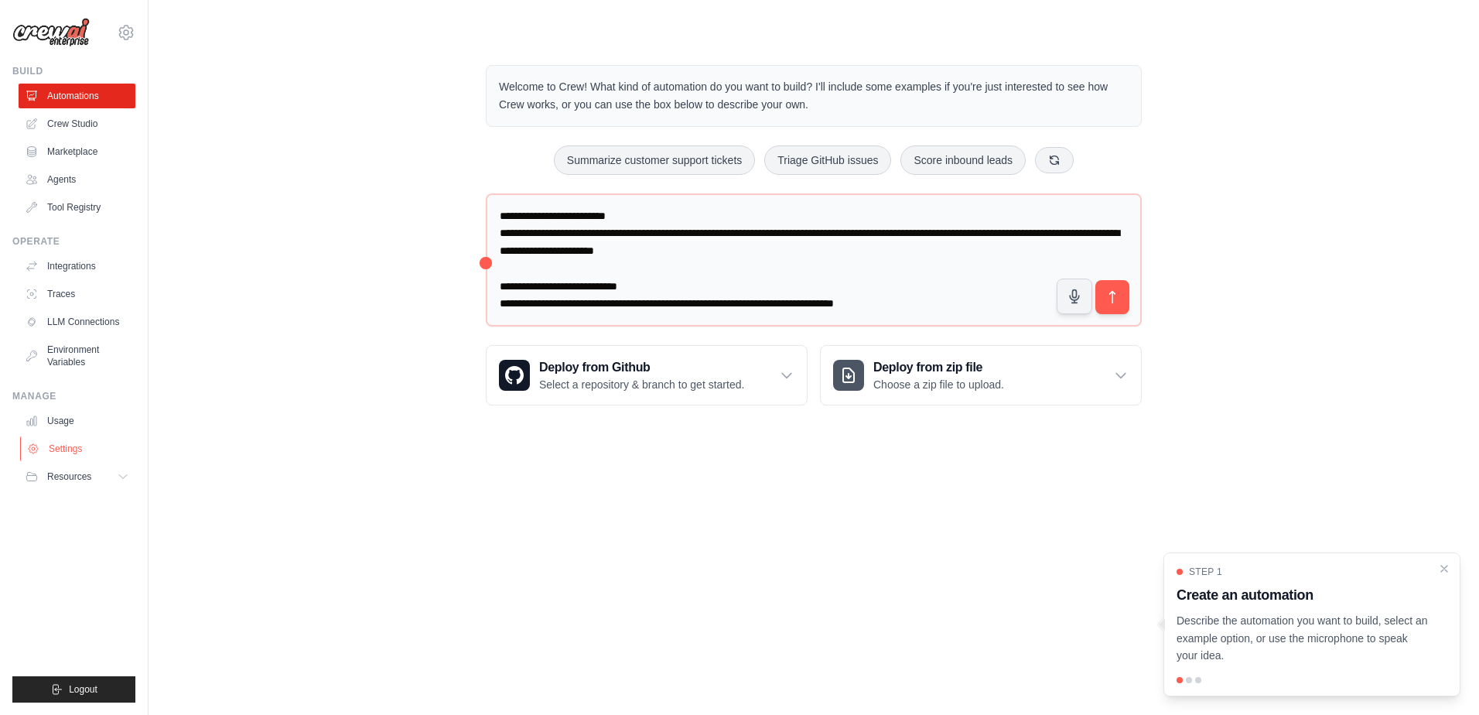
click at [69, 442] on link "Settings" at bounding box center [78, 448] width 117 height 25
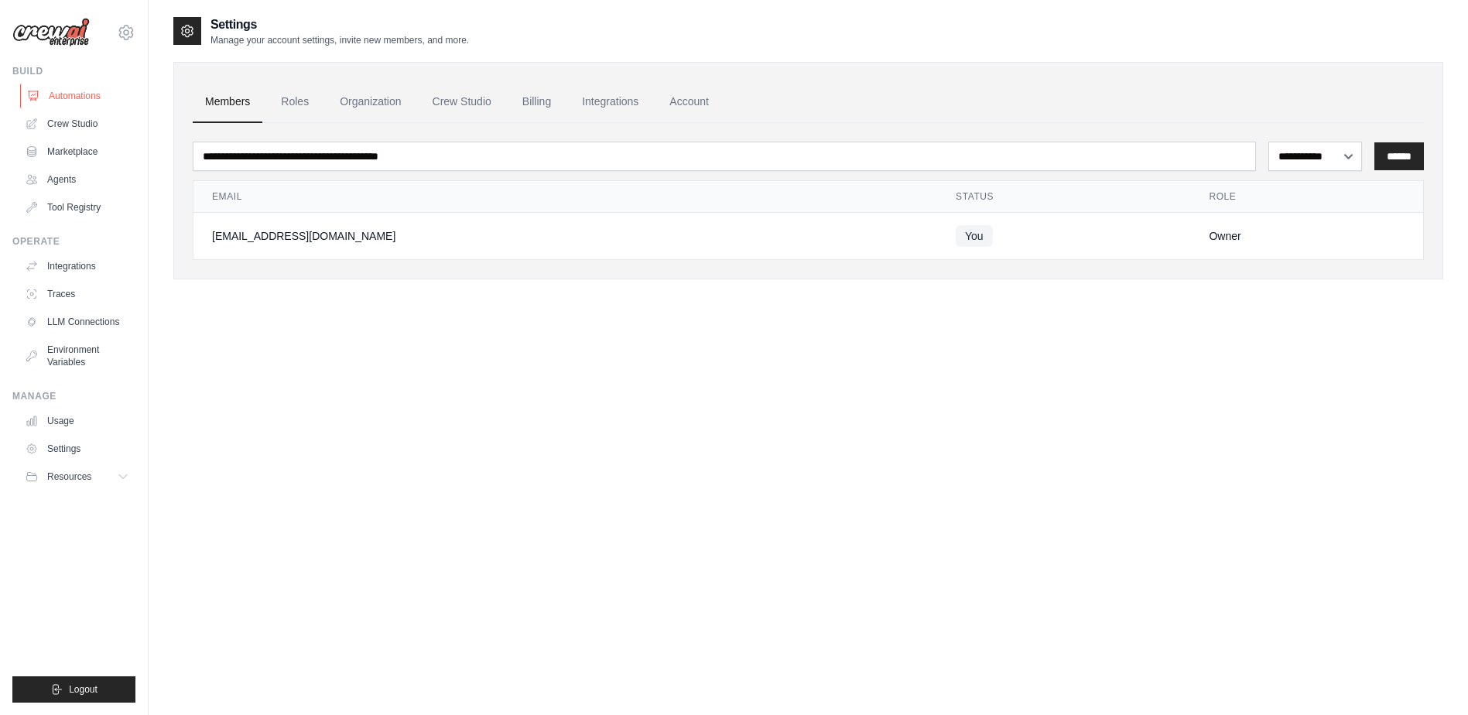
click at [80, 102] on link "Automations" at bounding box center [78, 96] width 117 height 25
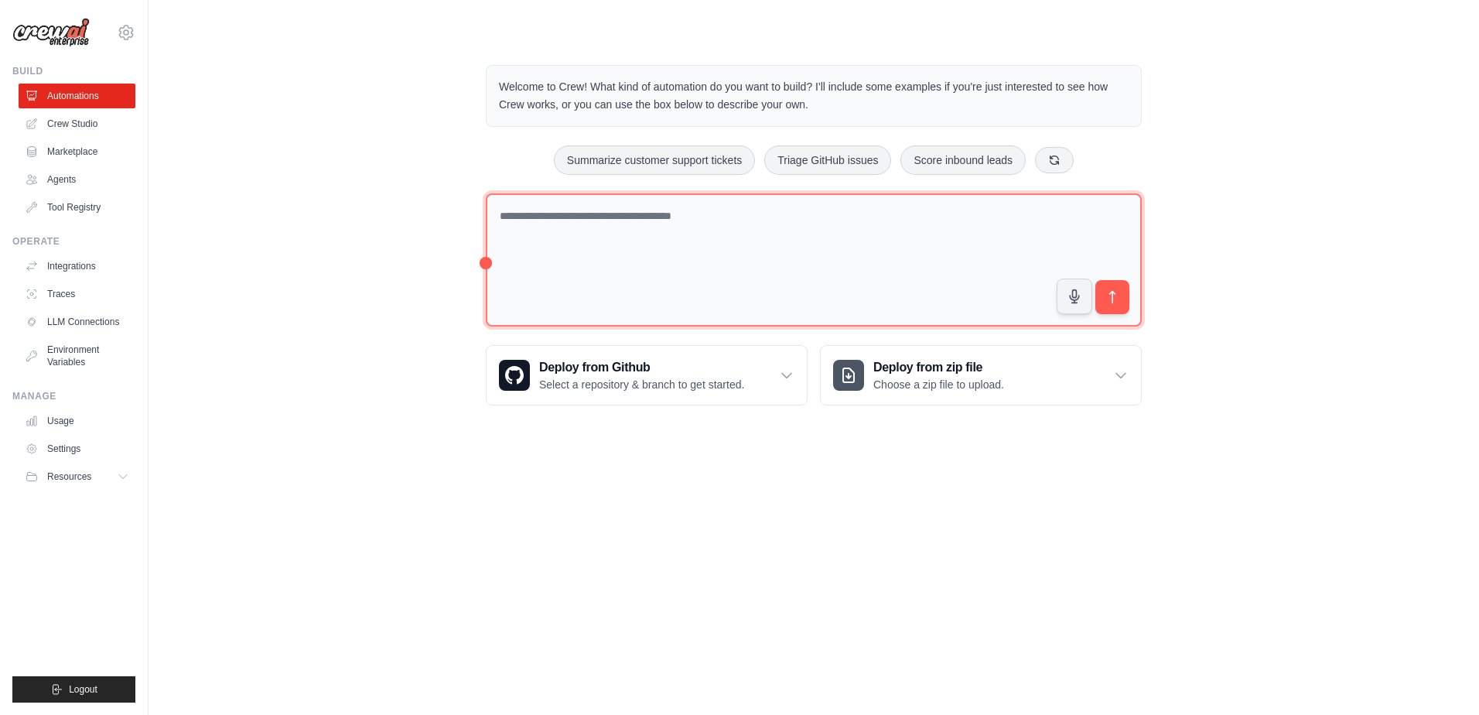
click at [727, 246] on textarea at bounding box center [814, 260] width 656 height 134
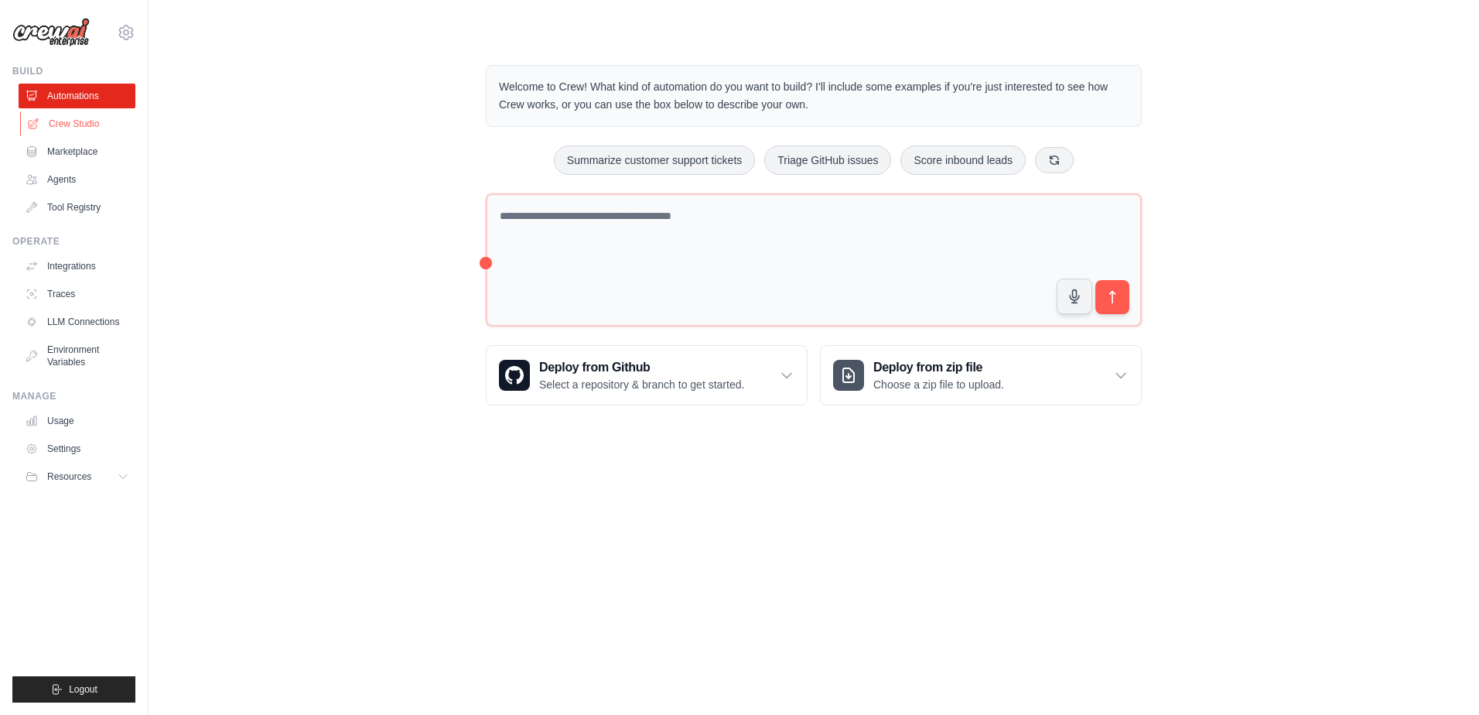
click at [52, 122] on link "Crew Studio" at bounding box center [78, 123] width 117 height 25
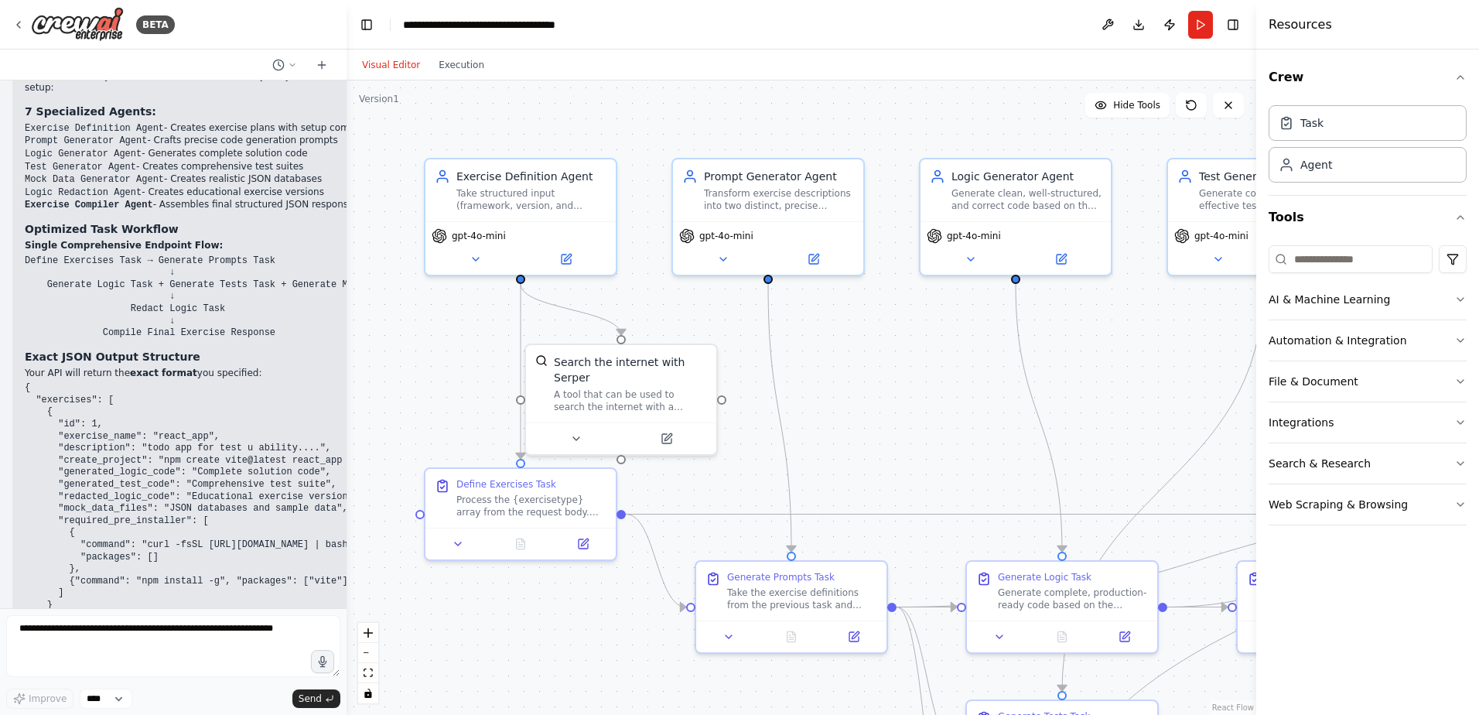
scroll to position [6840, 0]
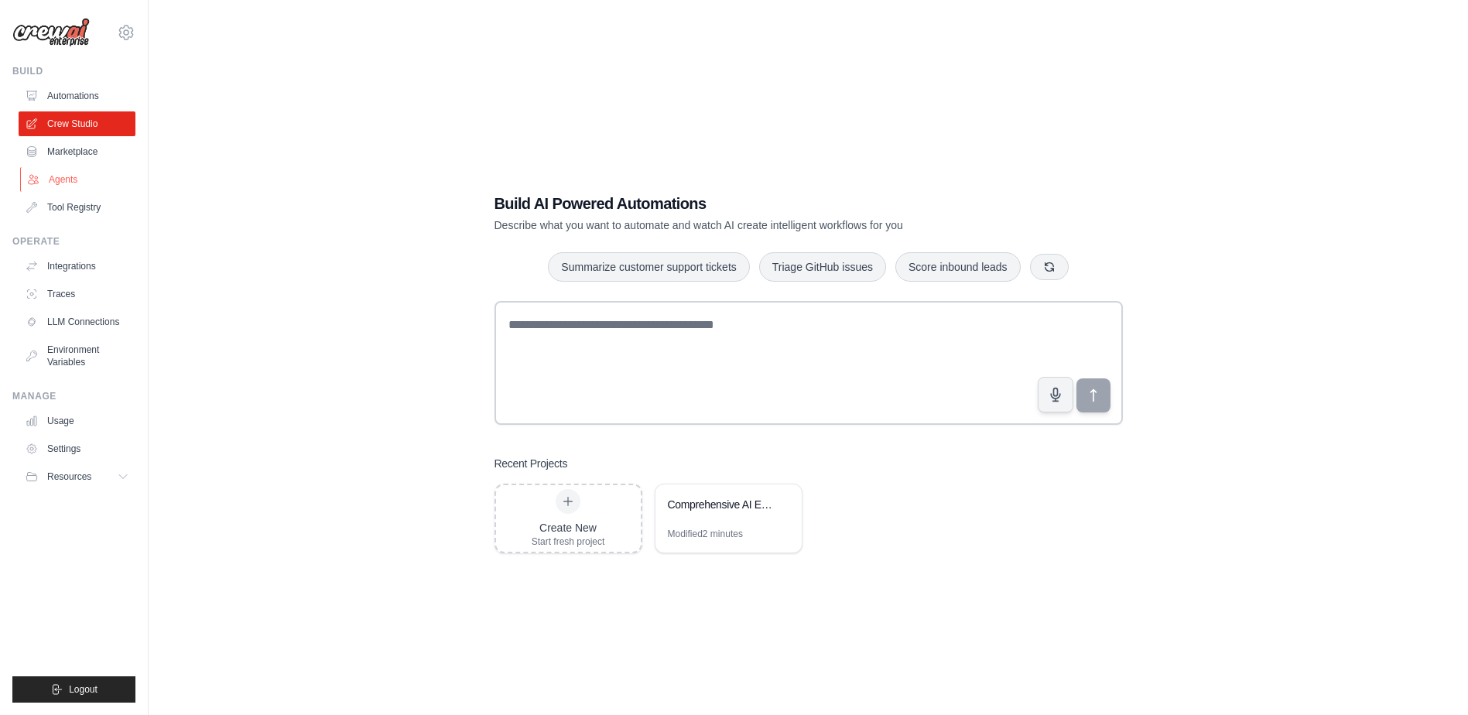
click at [91, 178] on link "Agents" at bounding box center [78, 179] width 117 height 25
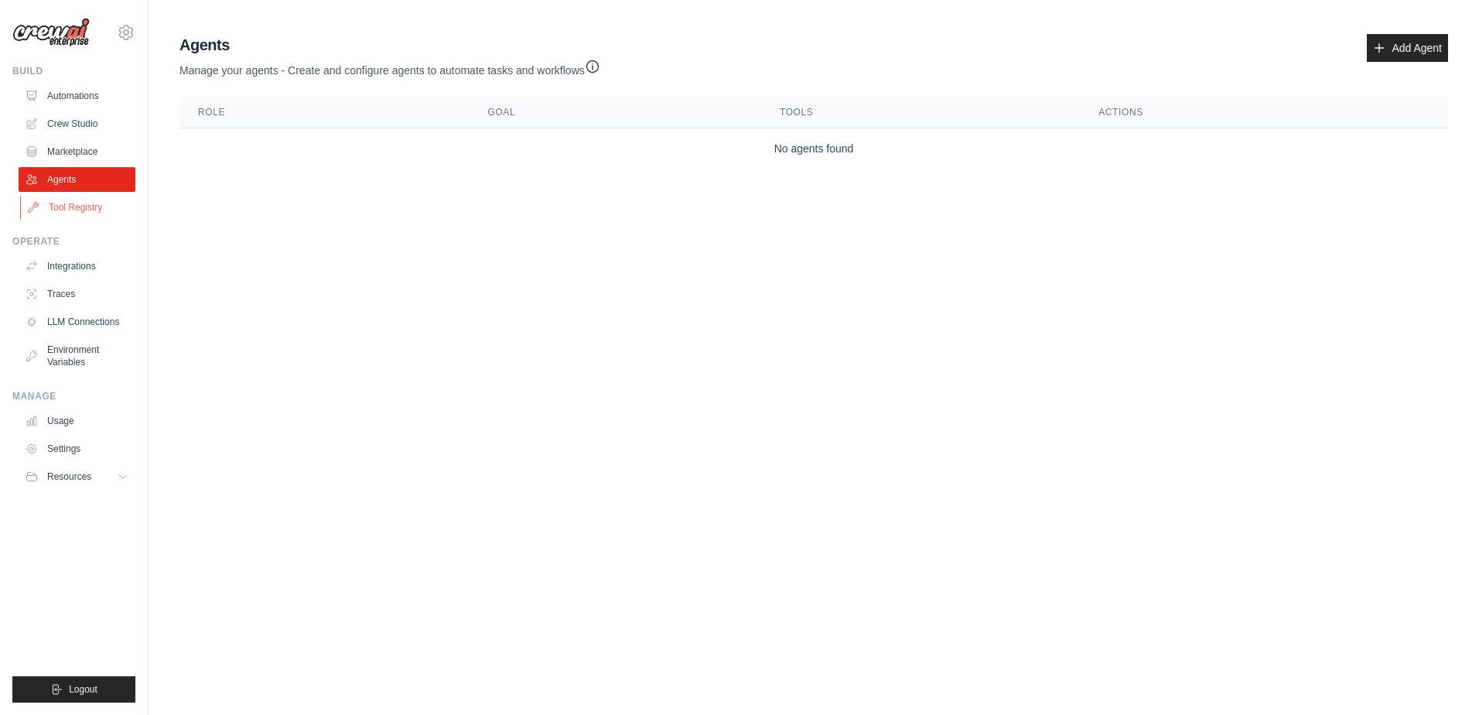
click at [77, 208] on link "Tool Registry" at bounding box center [78, 207] width 117 height 25
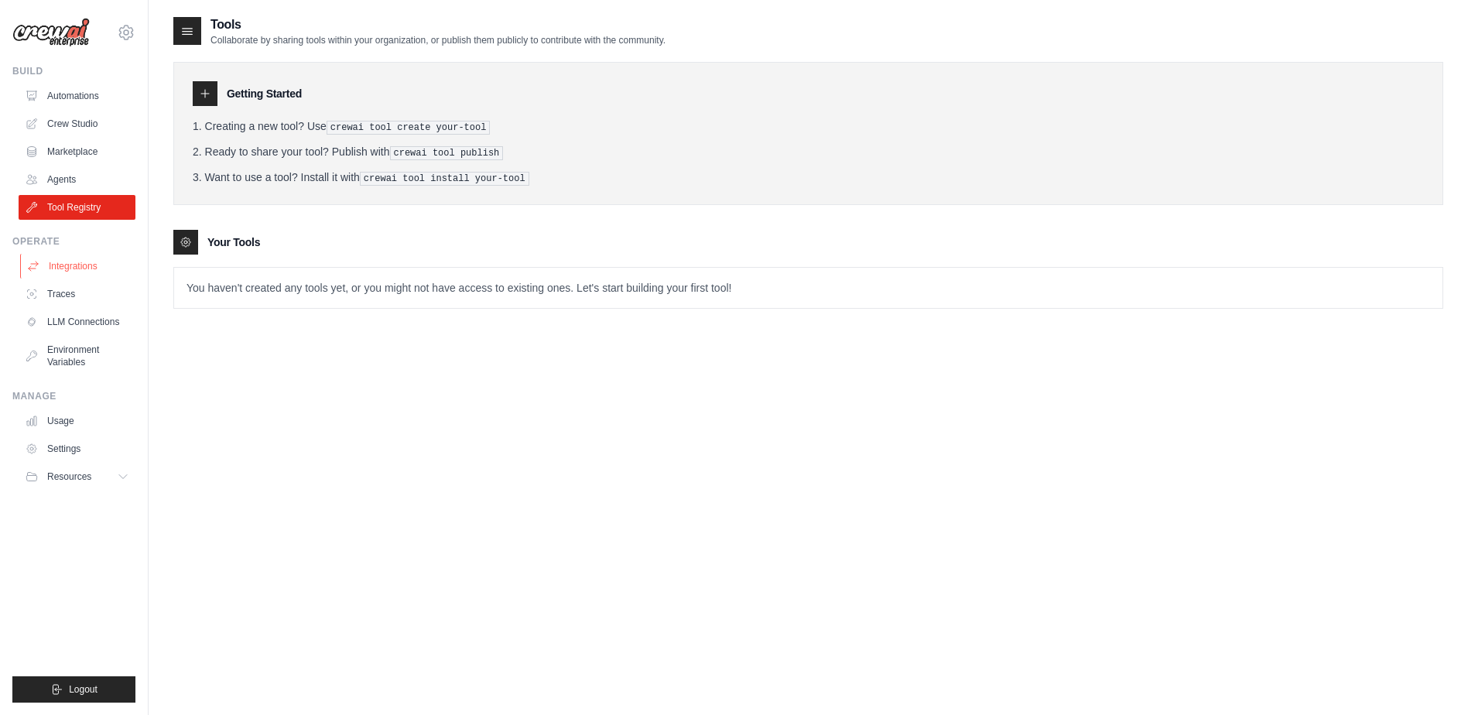
click at [83, 265] on link "Integrations" at bounding box center [78, 266] width 117 height 25
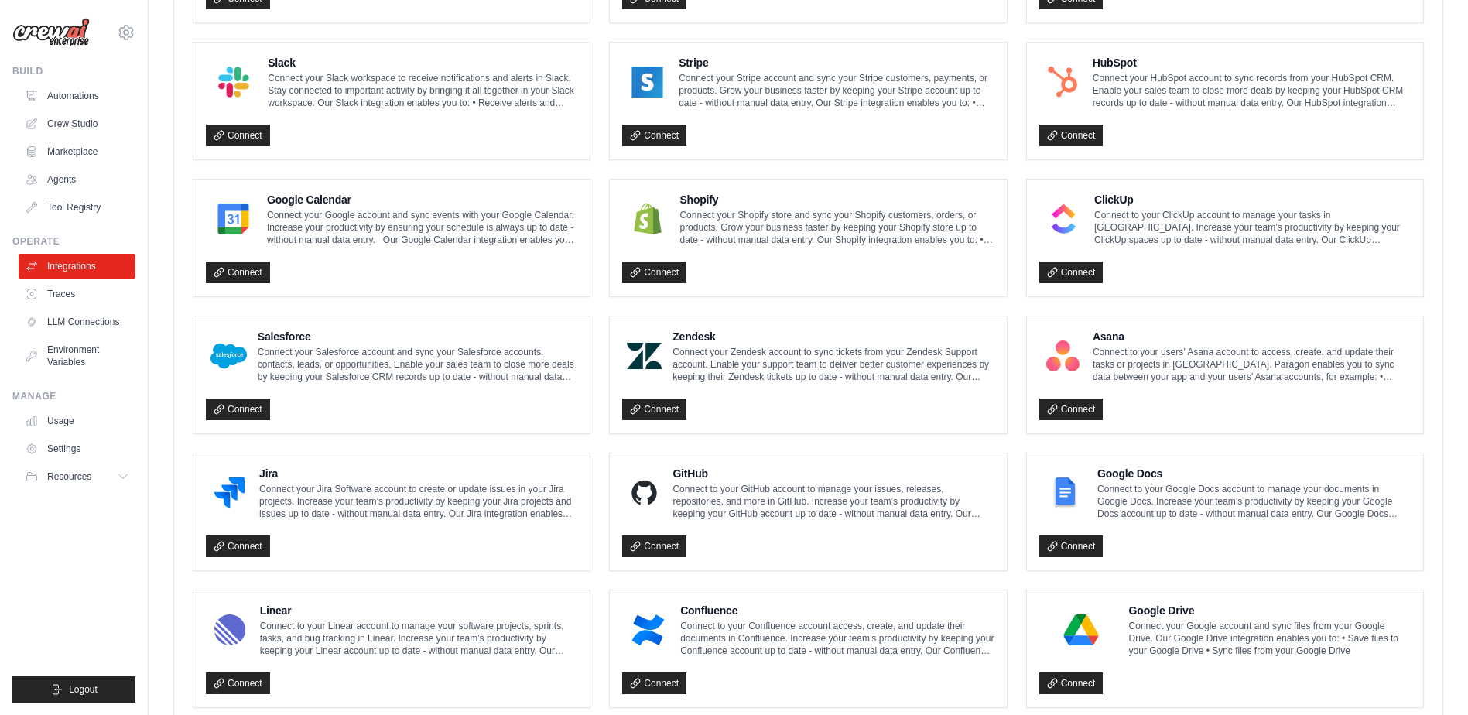
scroll to position [740, 0]
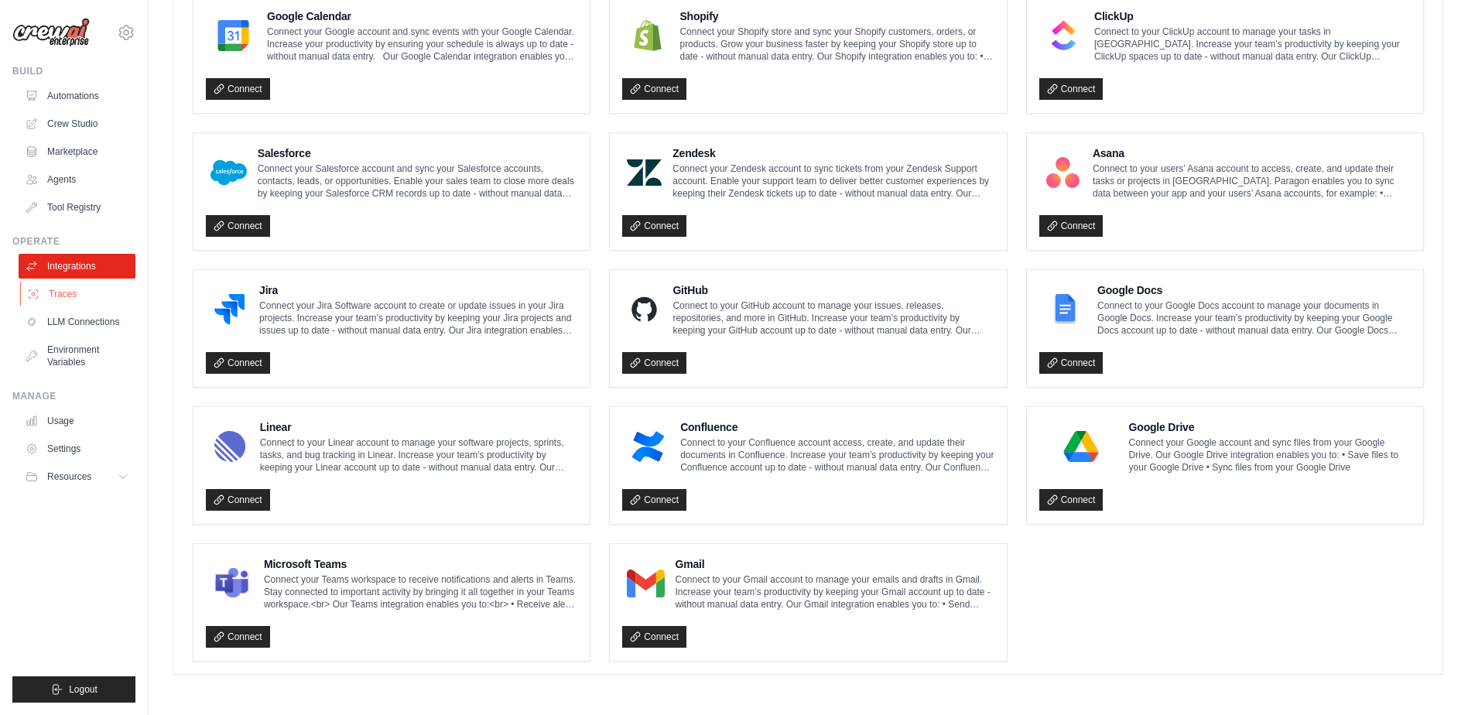
click at [90, 289] on link "Traces" at bounding box center [78, 294] width 117 height 25
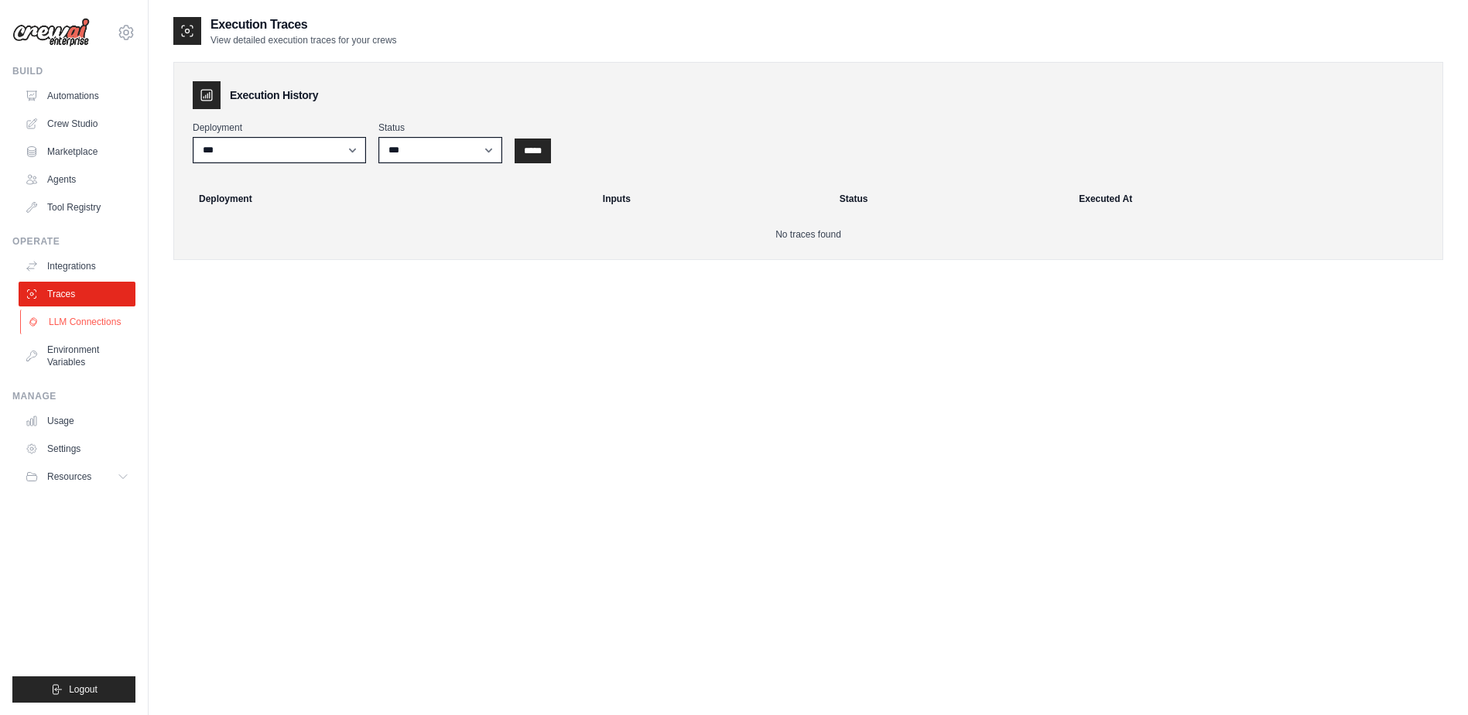
click at [84, 319] on link "LLM Connections" at bounding box center [78, 321] width 117 height 25
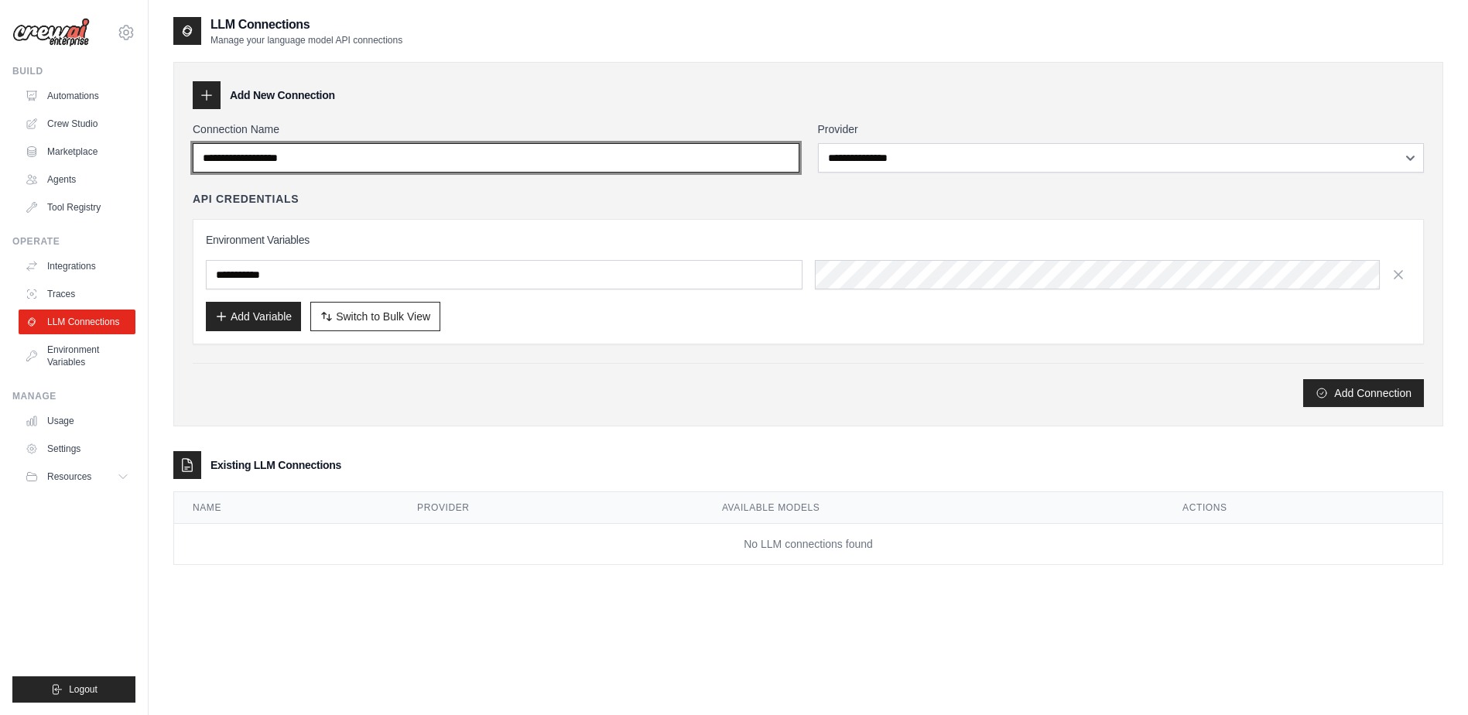
click at [341, 159] on input "Connection Name" at bounding box center [496, 157] width 607 height 29
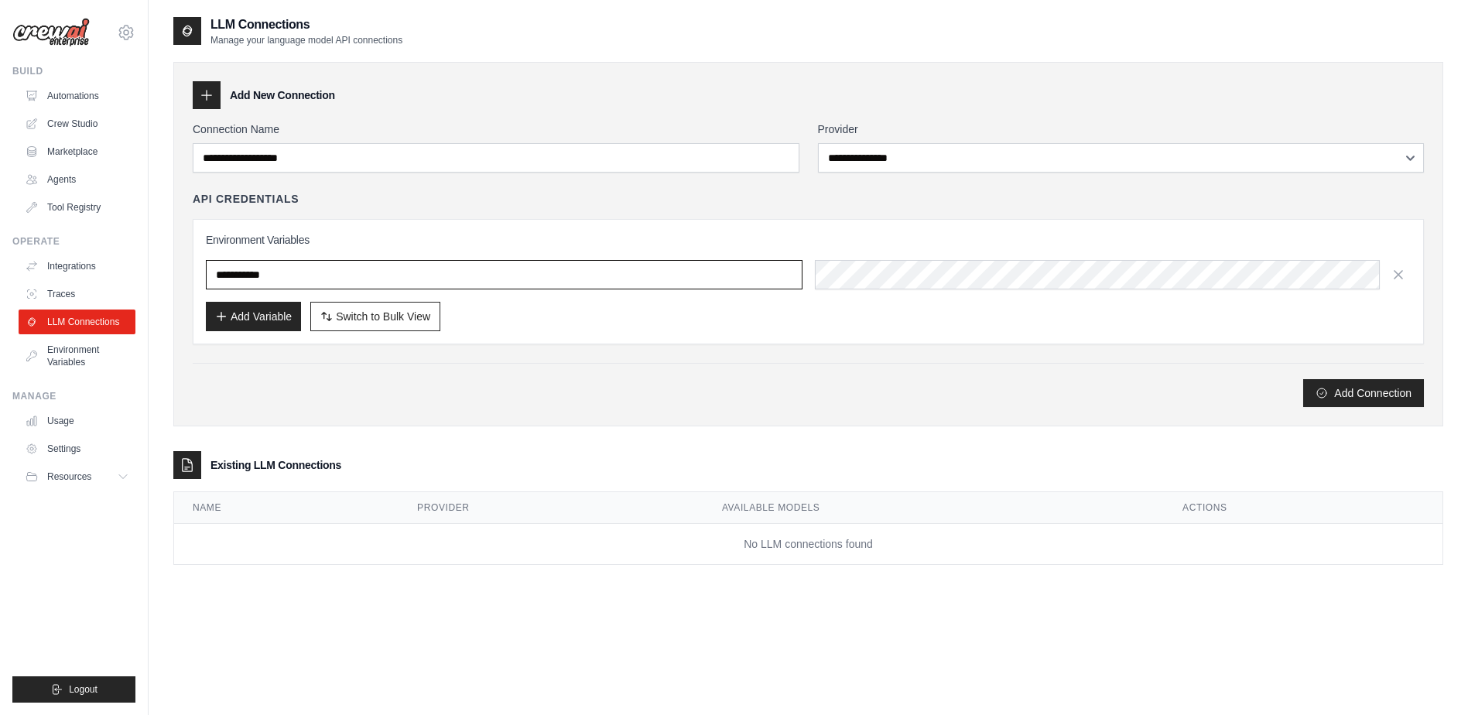
click at [328, 265] on input "text" at bounding box center [504, 274] width 597 height 29
drag, startPoint x: 249, startPoint y: 240, endPoint x: 809, endPoint y: 284, distance: 561.1
click at [780, 279] on div "Environment Variables Add Variable Switch to Bulk View Switch to Table View" at bounding box center [808, 281] width 1205 height 99
click at [921, 292] on div "Environment Variables Add Variable Switch to Bulk View Switch to Table View" at bounding box center [808, 281] width 1205 height 99
click at [272, 318] on button "Add Variable" at bounding box center [253, 315] width 95 height 29
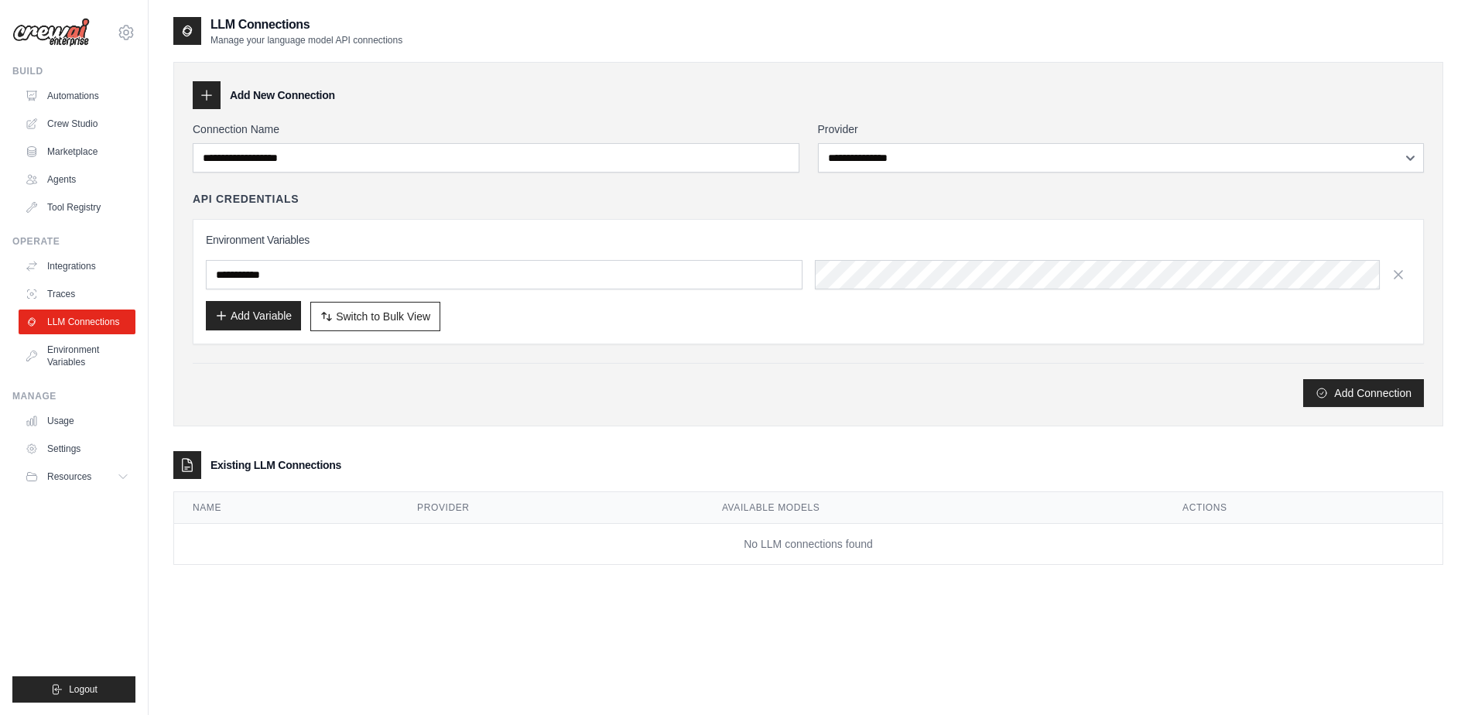
click at [249, 315] on button "Add Variable" at bounding box center [253, 315] width 95 height 29
click at [271, 268] on input "text" at bounding box center [504, 274] width 597 height 29
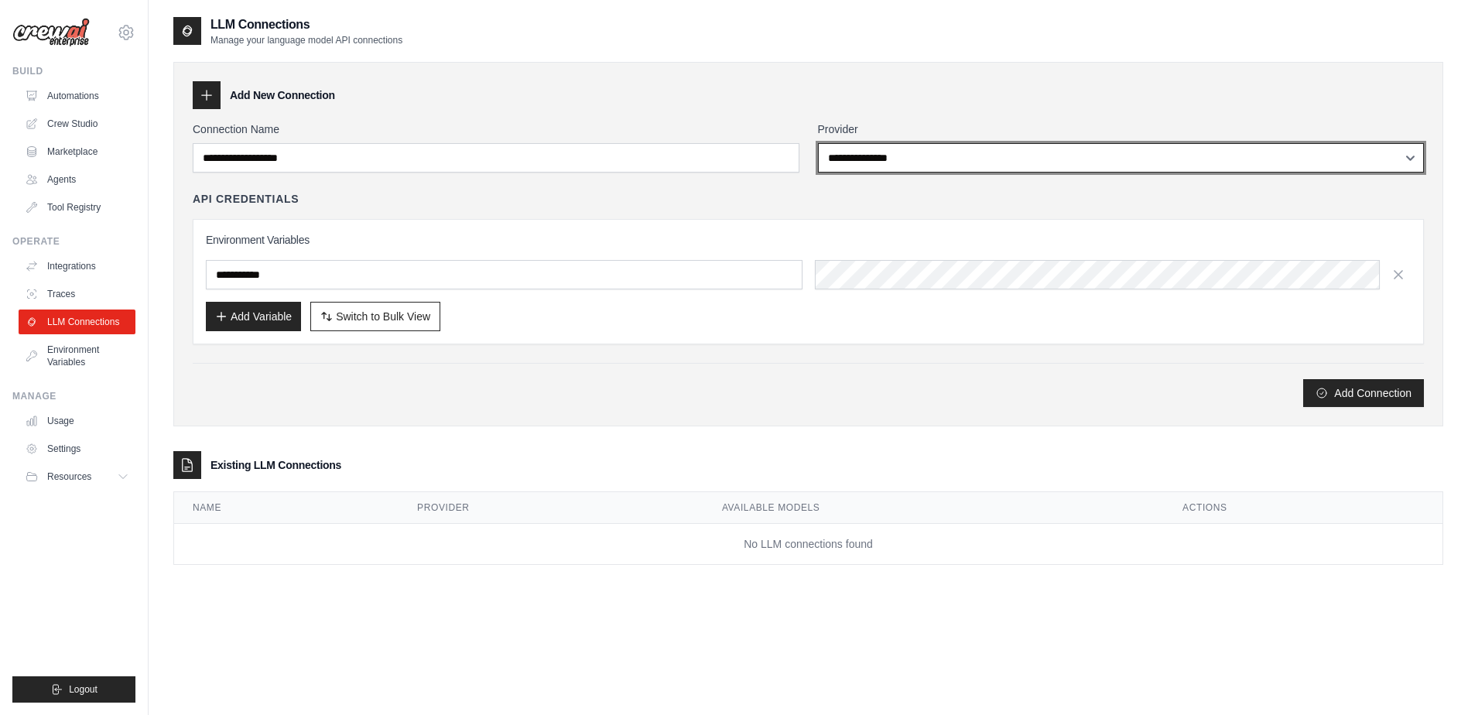
click at [876, 156] on select "**********" at bounding box center [1121, 157] width 607 height 29
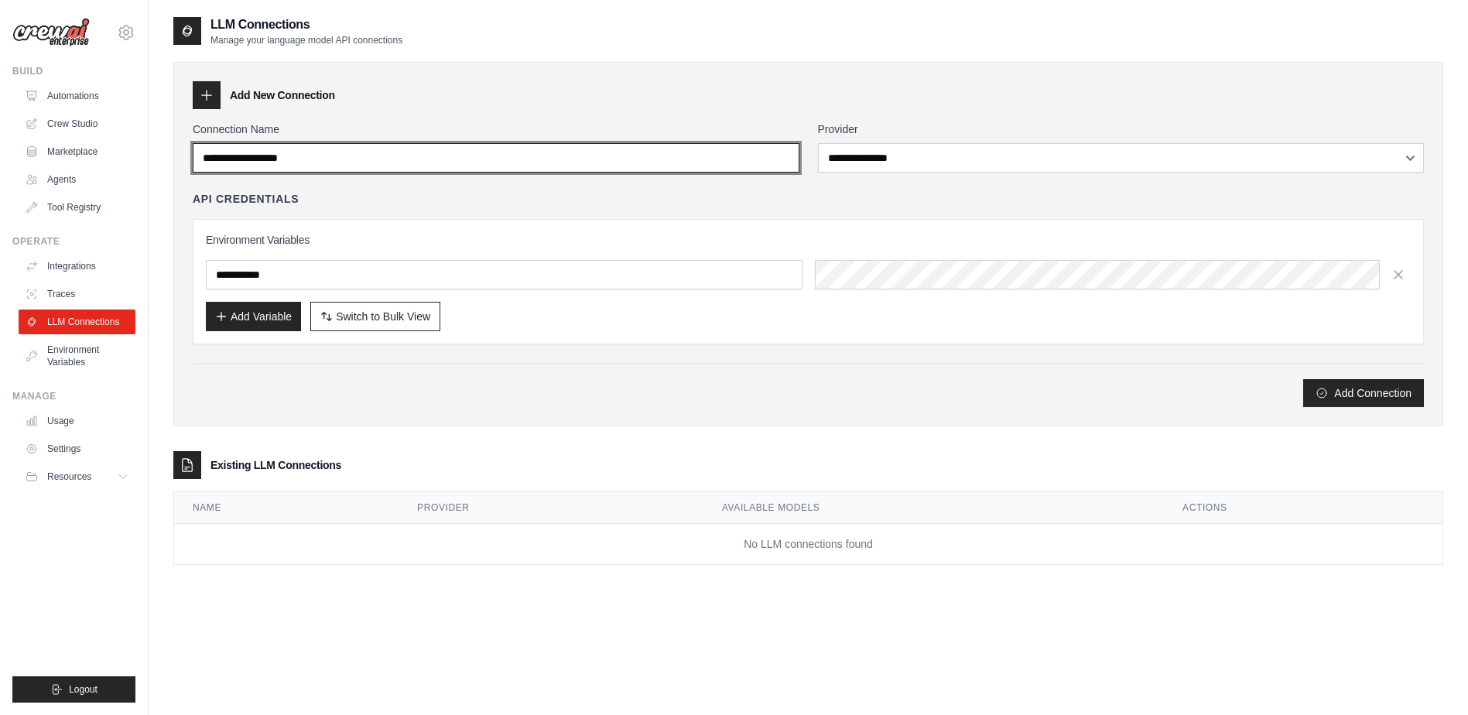
click at [776, 160] on input "Connection Name" at bounding box center [496, 157] width 607 height 29
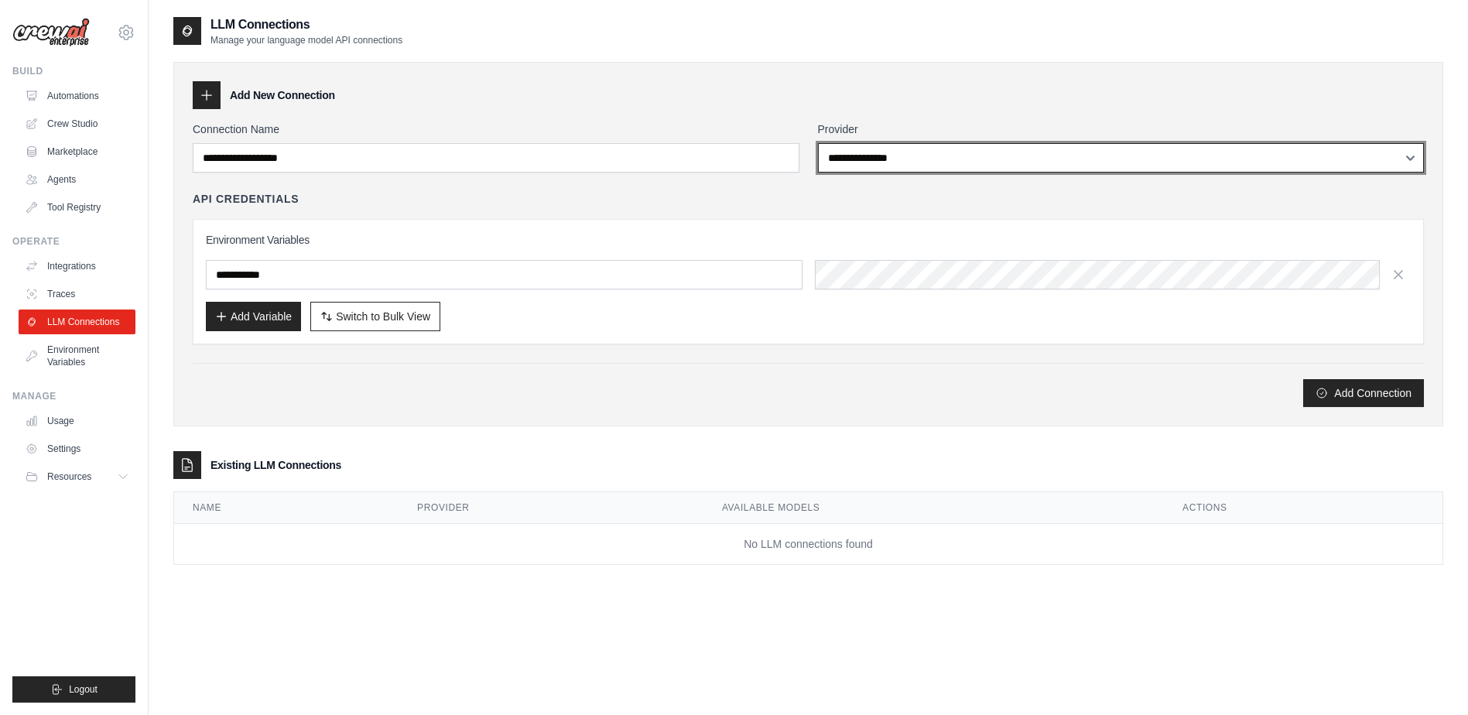
click at [880, 169] on select "**********" at bounding box center [1121, 157] width 607 height 29
select select "******"
click at [818, 143] on select "**********" at bounding box center [1121, 157] width 607 height 29
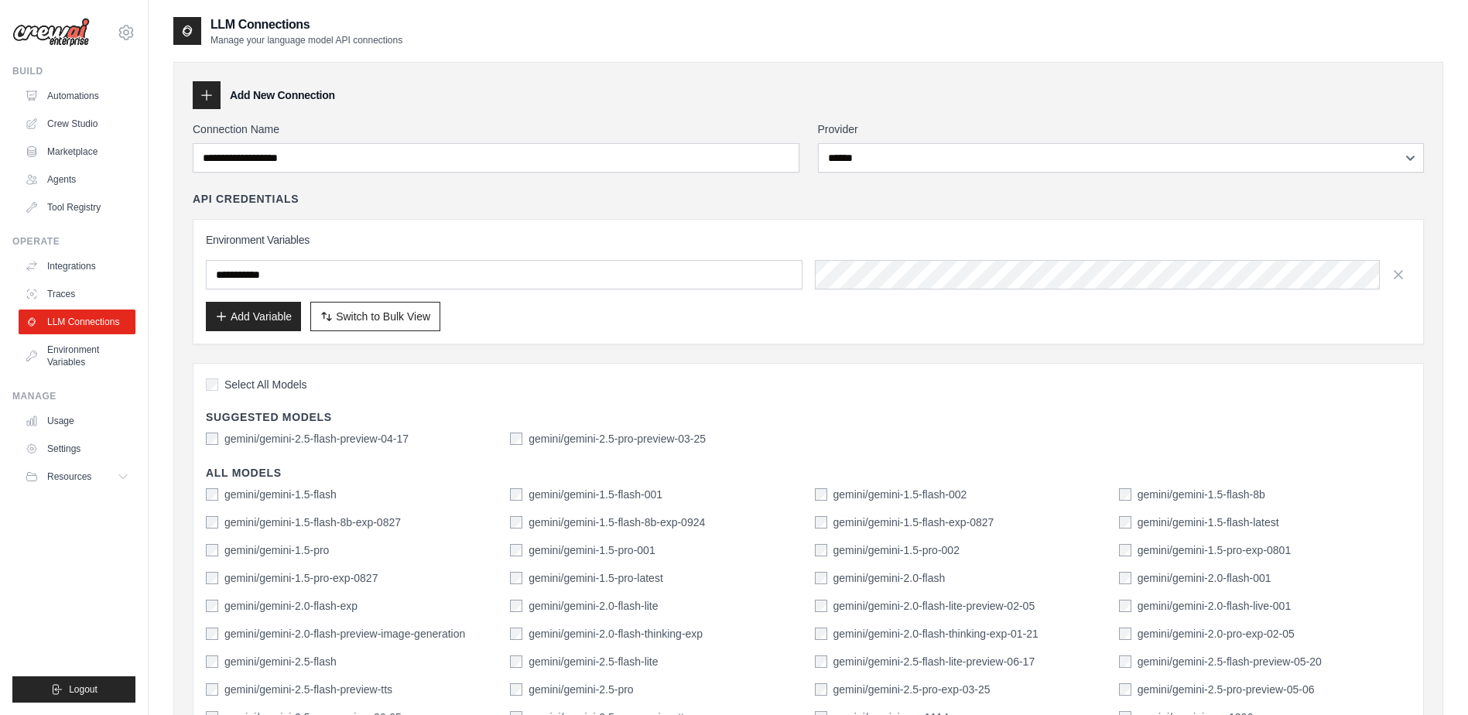
click at [213, 446] on div "Select All Models Suggested Models gemini/gemini-2.5-flash-preview-04-17 gemini…" at bounding box center [808, 632] width 1231 height 538
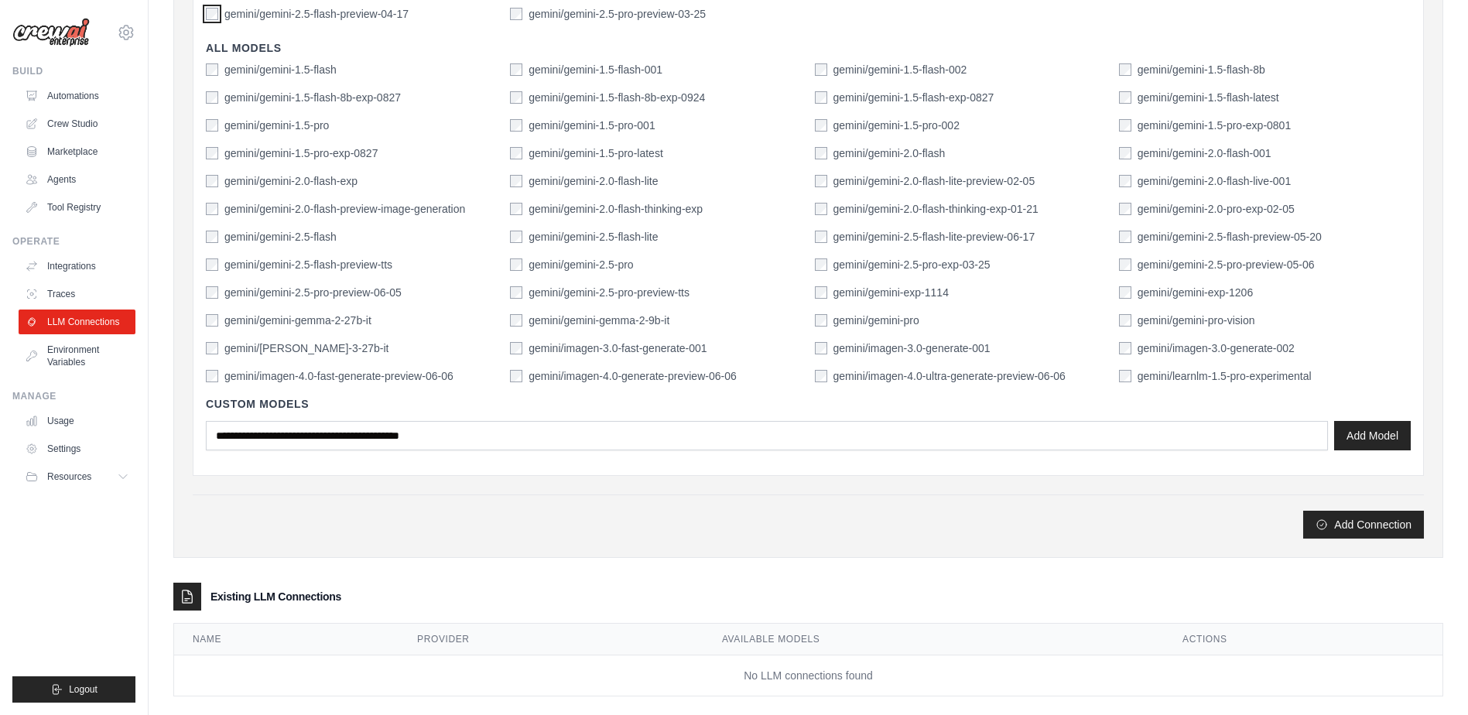
scroll to position [446, 0]
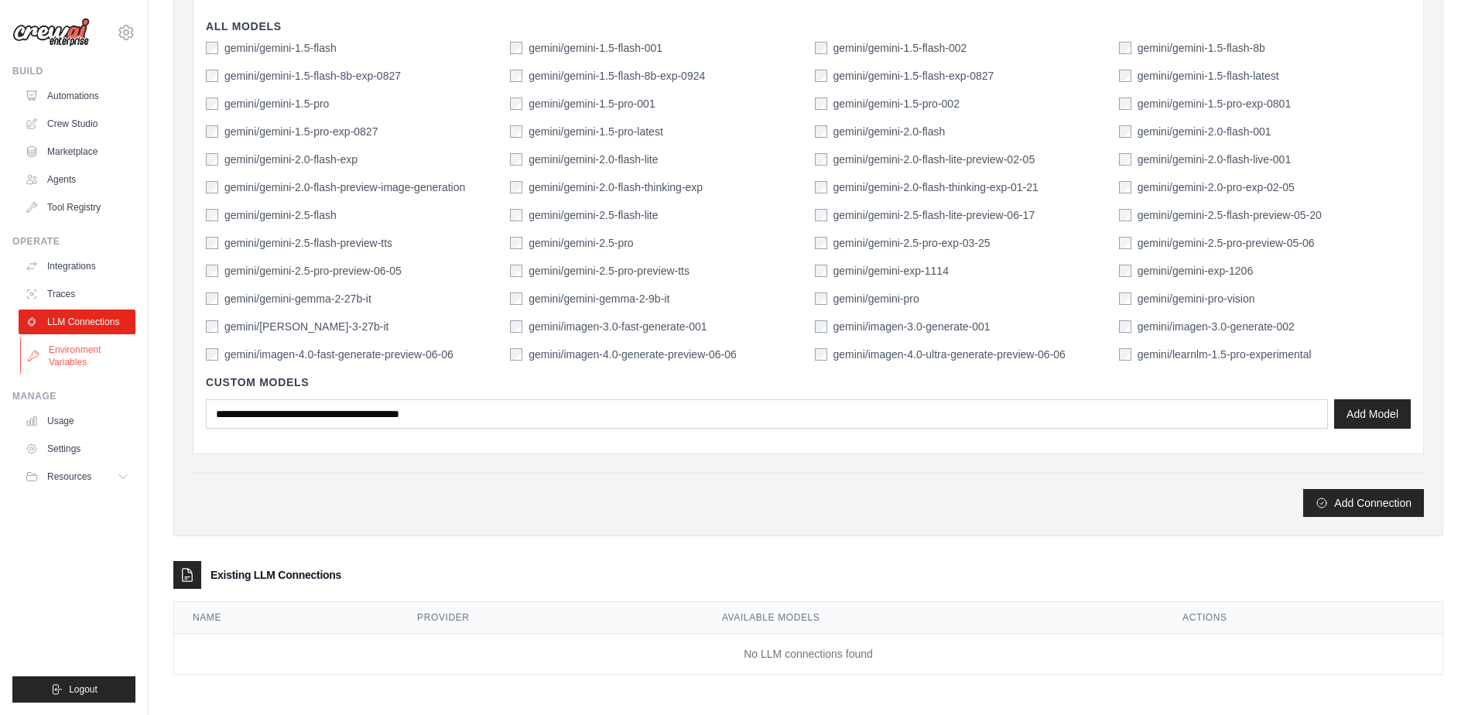
click at [77, 350] on link "Environment Variables" at bounding box center [78, 355] width 117 height 37
